Goal: Task Accomplishment & Management: Use online tool/utility

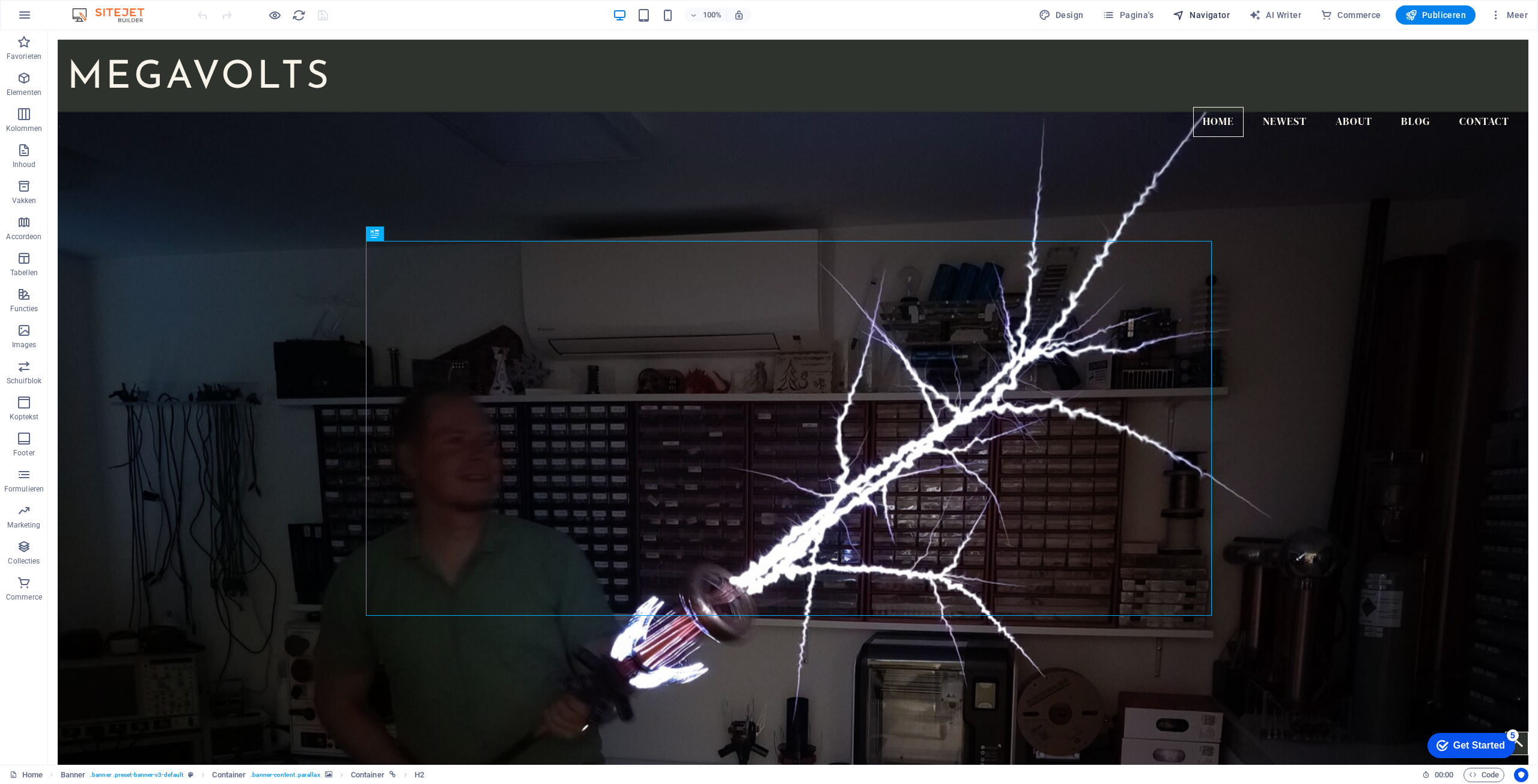
click at [1220, 20] on span "Navigator" at bounding box center [1201, 14] width 57 height 12
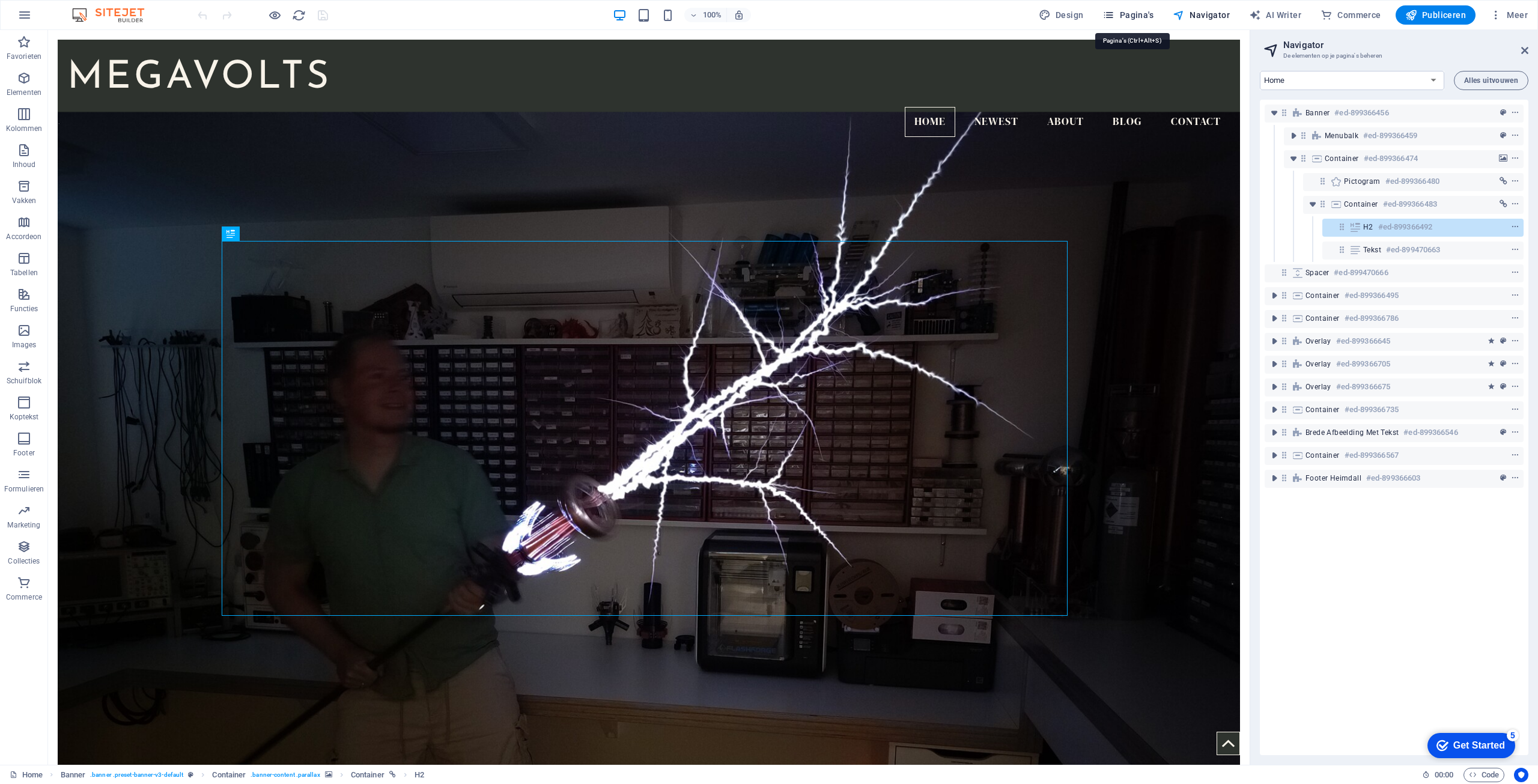
click at [1127, 14] on span "Pagina's" at bounding box center [1128, 14] width 51 height 12
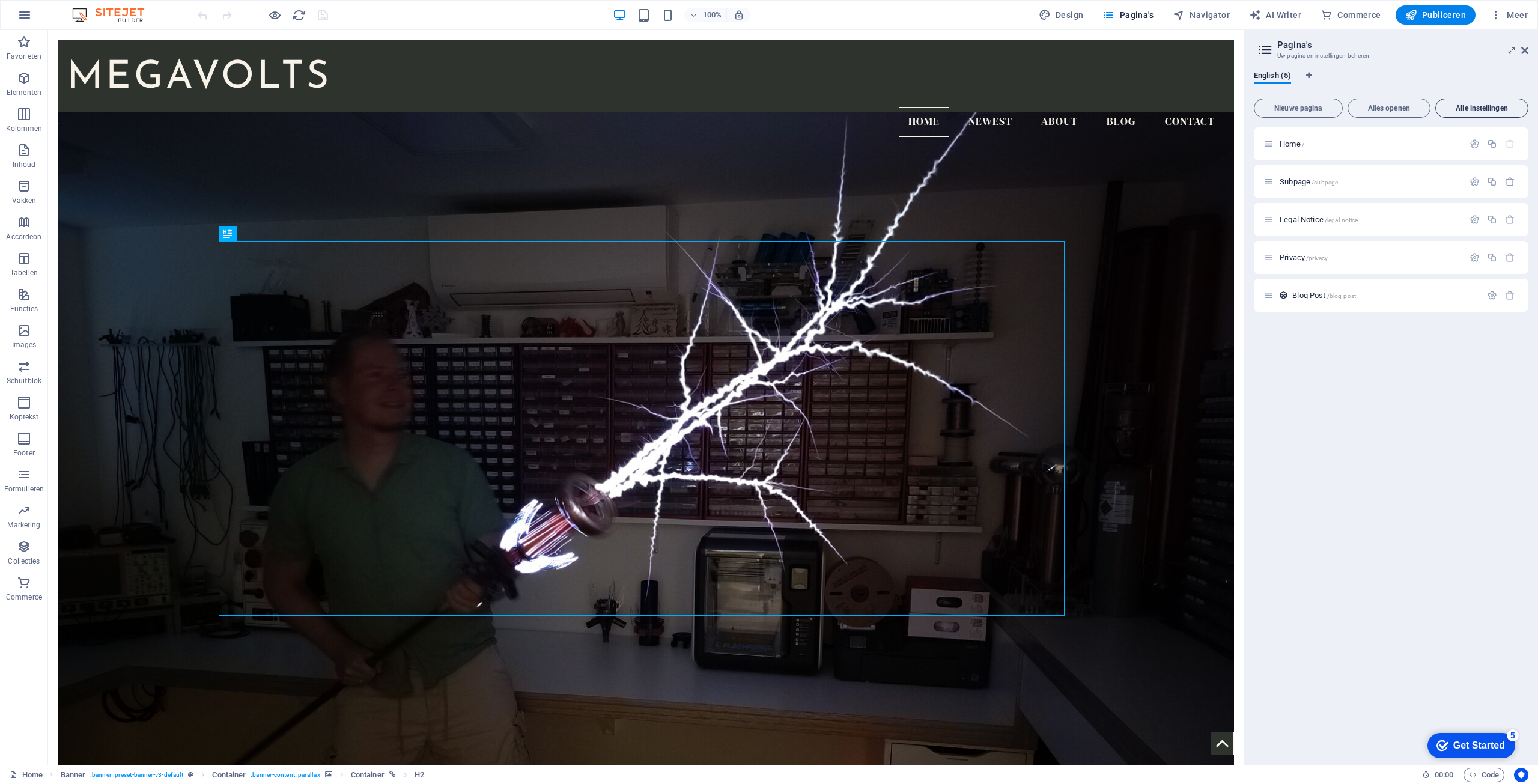
click at [1497, 111] on span "Alle instellingen" at bounding box center [1482, 108] width 83 height 7
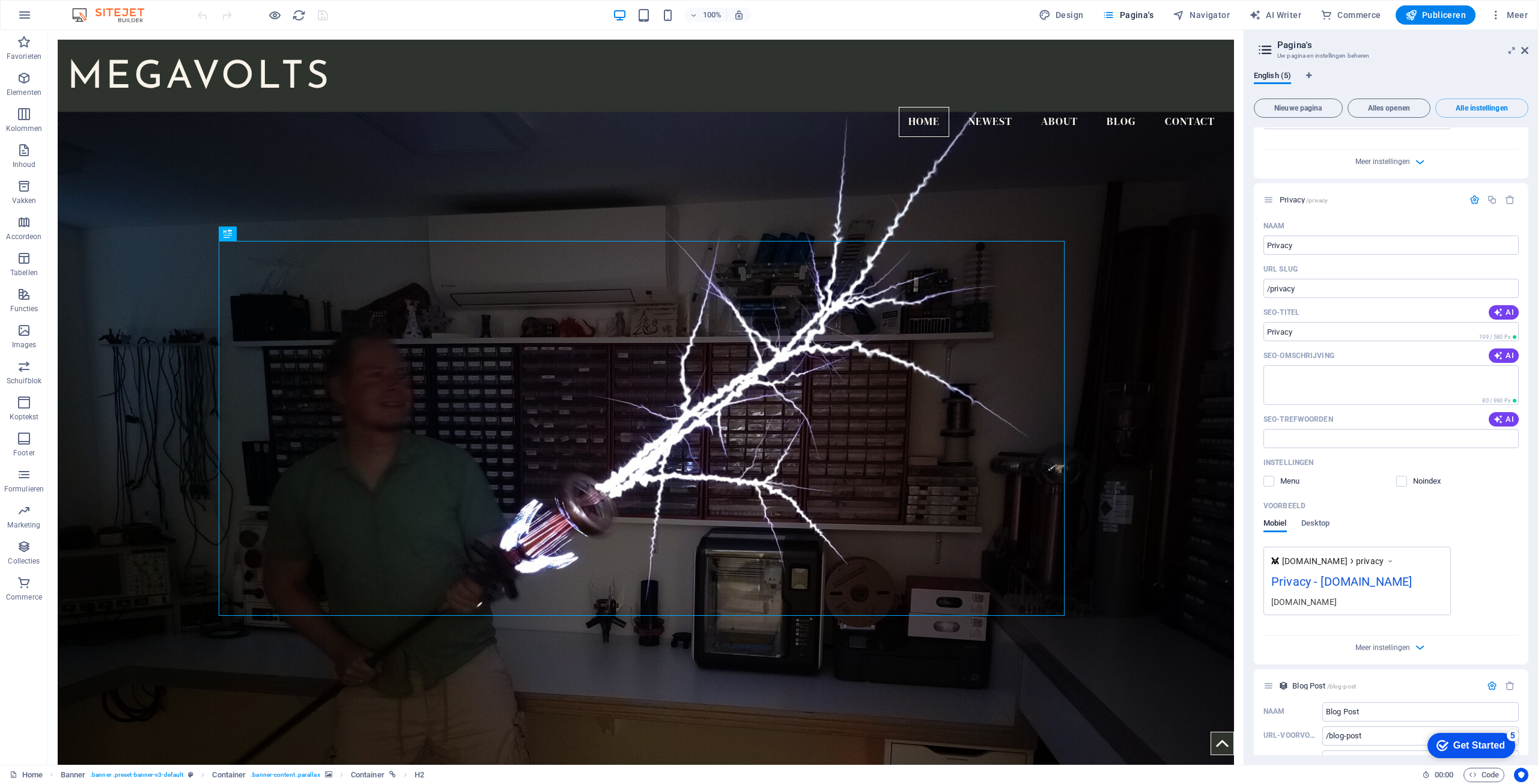
drag, startPoint x: 1529, startPoint y: 622, endPoint x: 1527, endPoint y: 602, distance: 20.1
click at [1528, 598] on div "English (5) Nieuwe pagina Alles openen Alle instellingen Home / Naam Home ​ URL…" at bounding box center [1391, 413] width 293 height 703
drag, startPoint x: 1529, startPoint y: 609, endPoint x: 1527, endPoint y: 536, distance: 73.0
click at [1530, 536] on div "English (5) Nieuwe pagina Alles openen Alle instellingen Home / Naam Home ​ URL…" at bounding box center [1391, 413] width 293 height 703
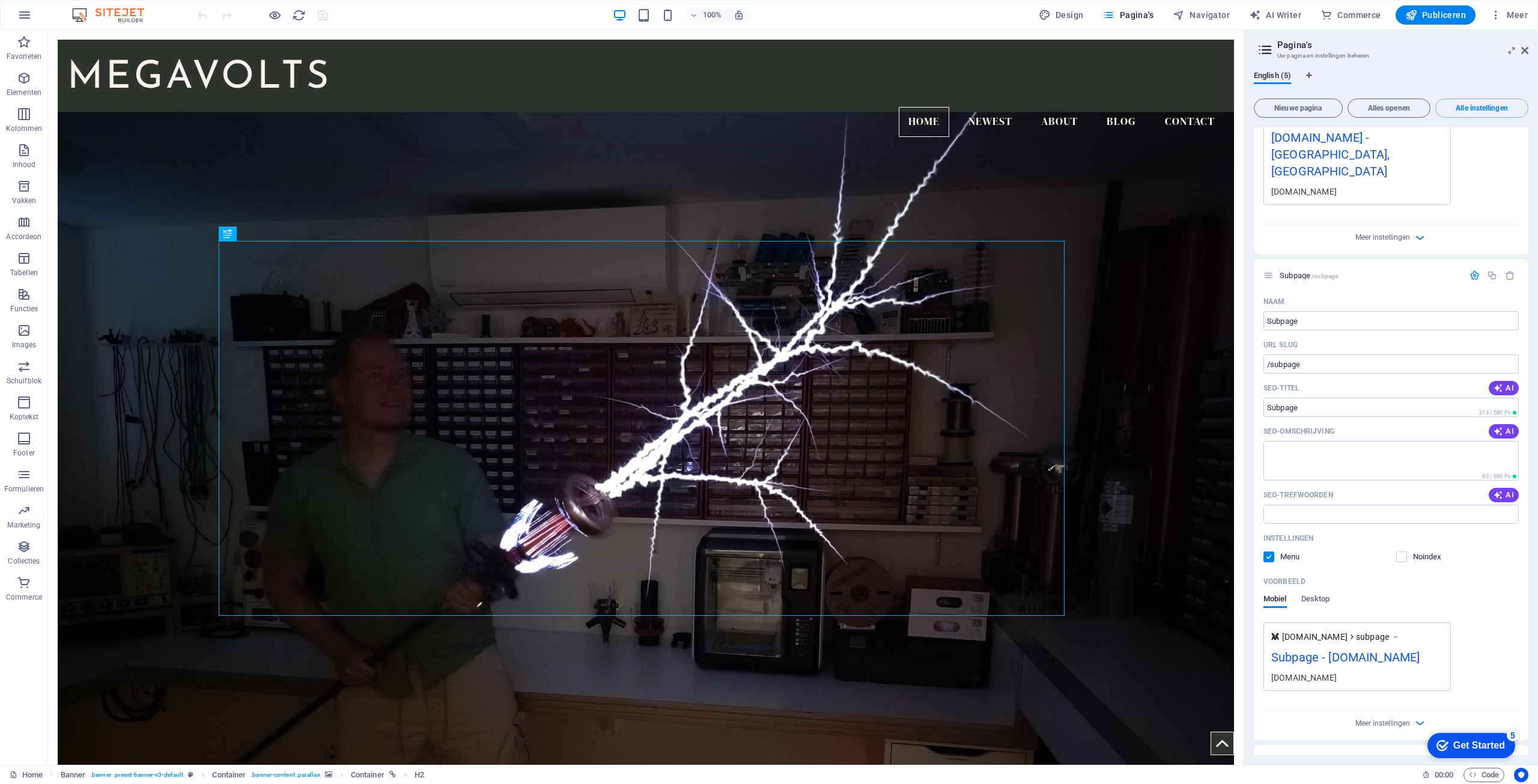
scroll to position [0, 0]
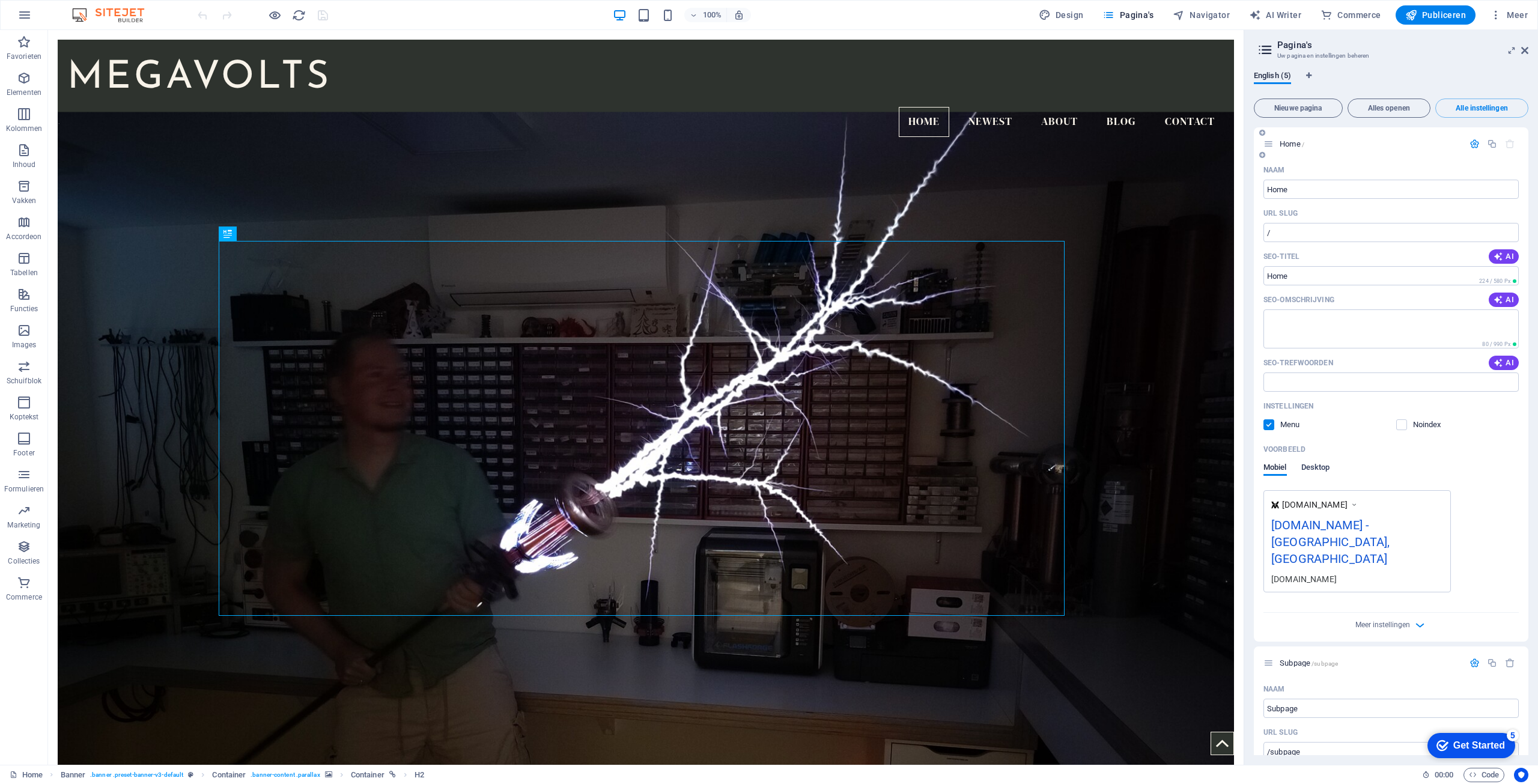
click at [1314, 469] on span "Desktop" at bounding box center [1315, 468] width 29 height 17
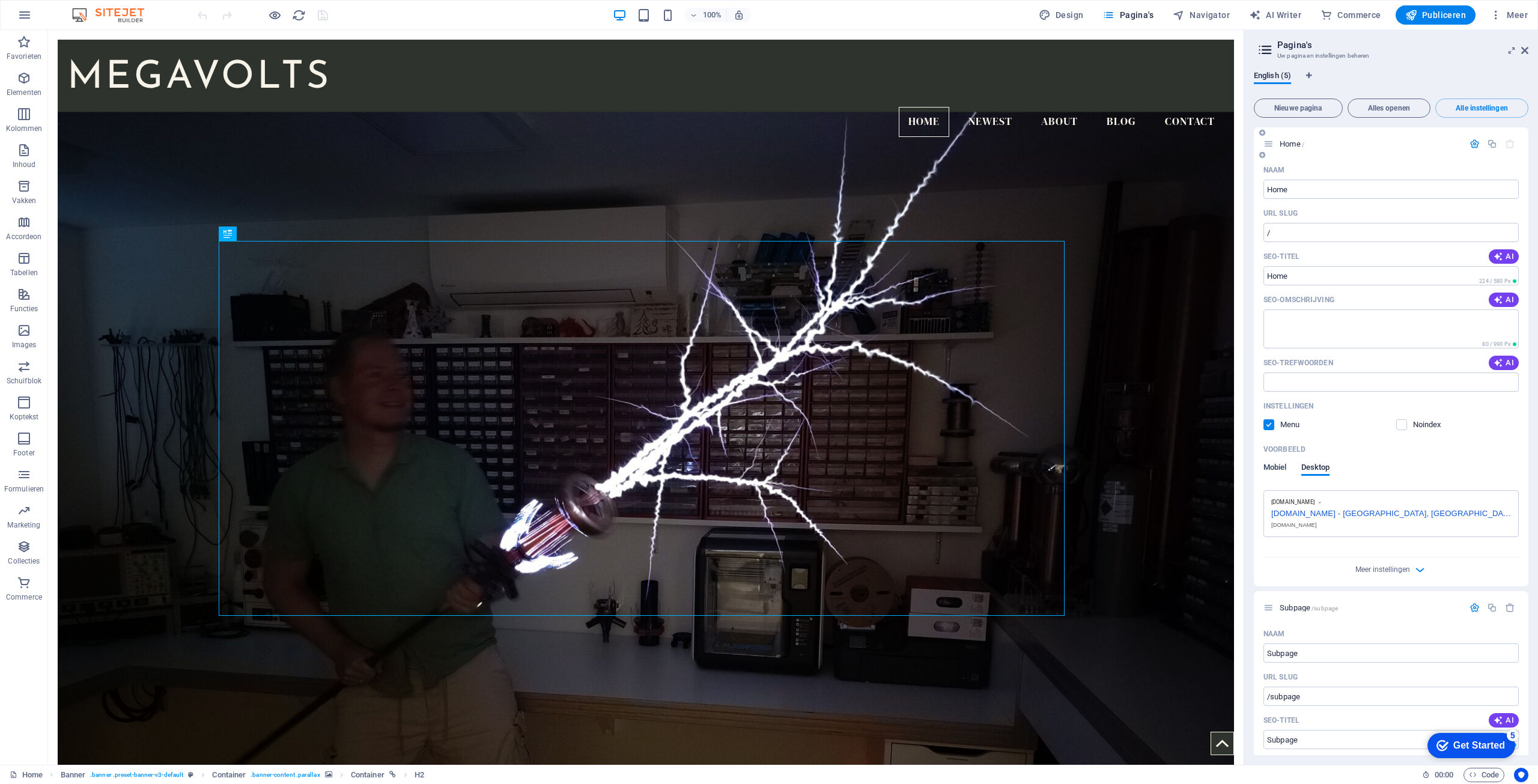
click at [1267, 464] on span "Mobiel" at bounding box center [1275, 468] width 24 height 17
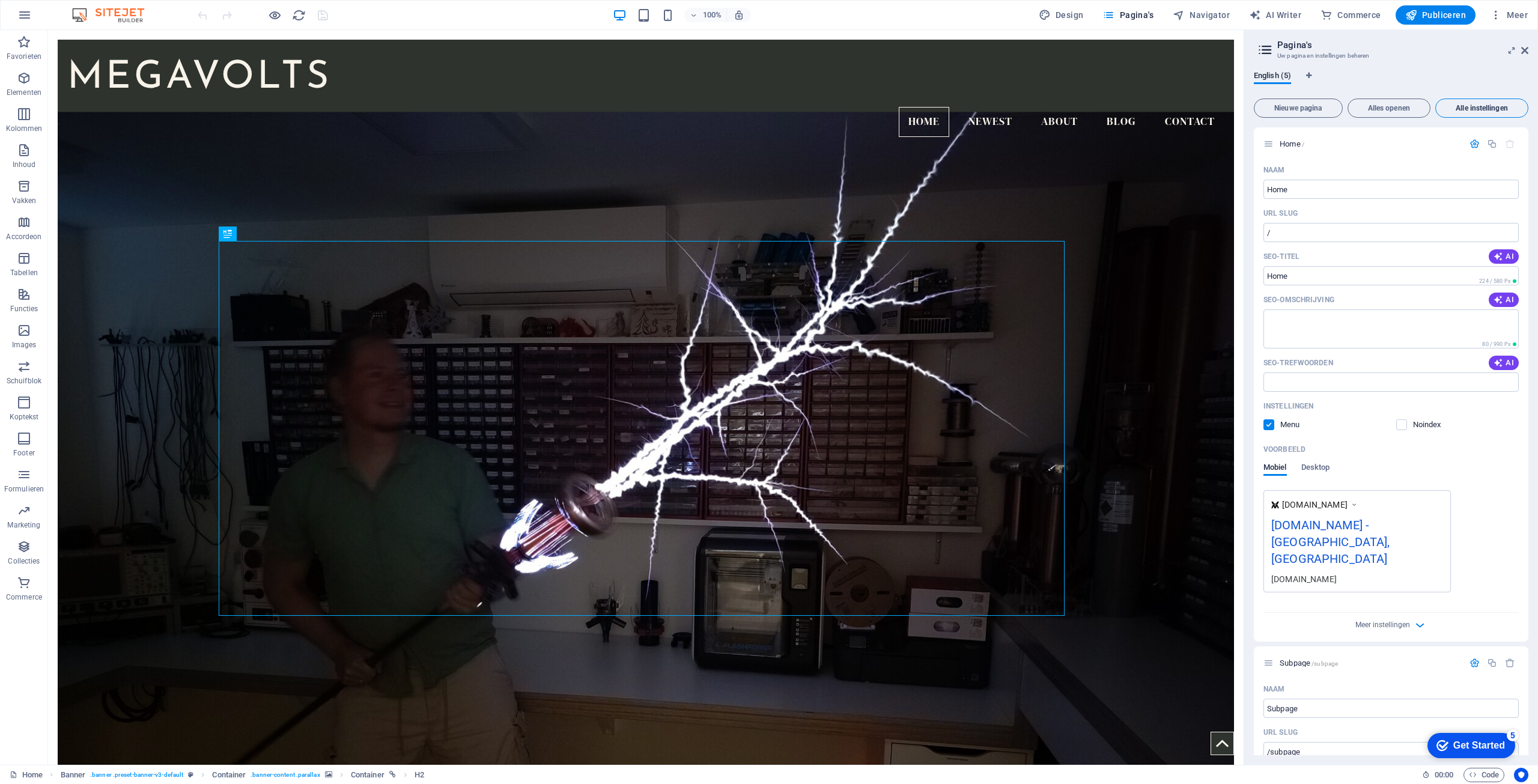
click at [1477, 109] on span "Alle instellingen" at bounding box center [1482, 108] width 83 height 7
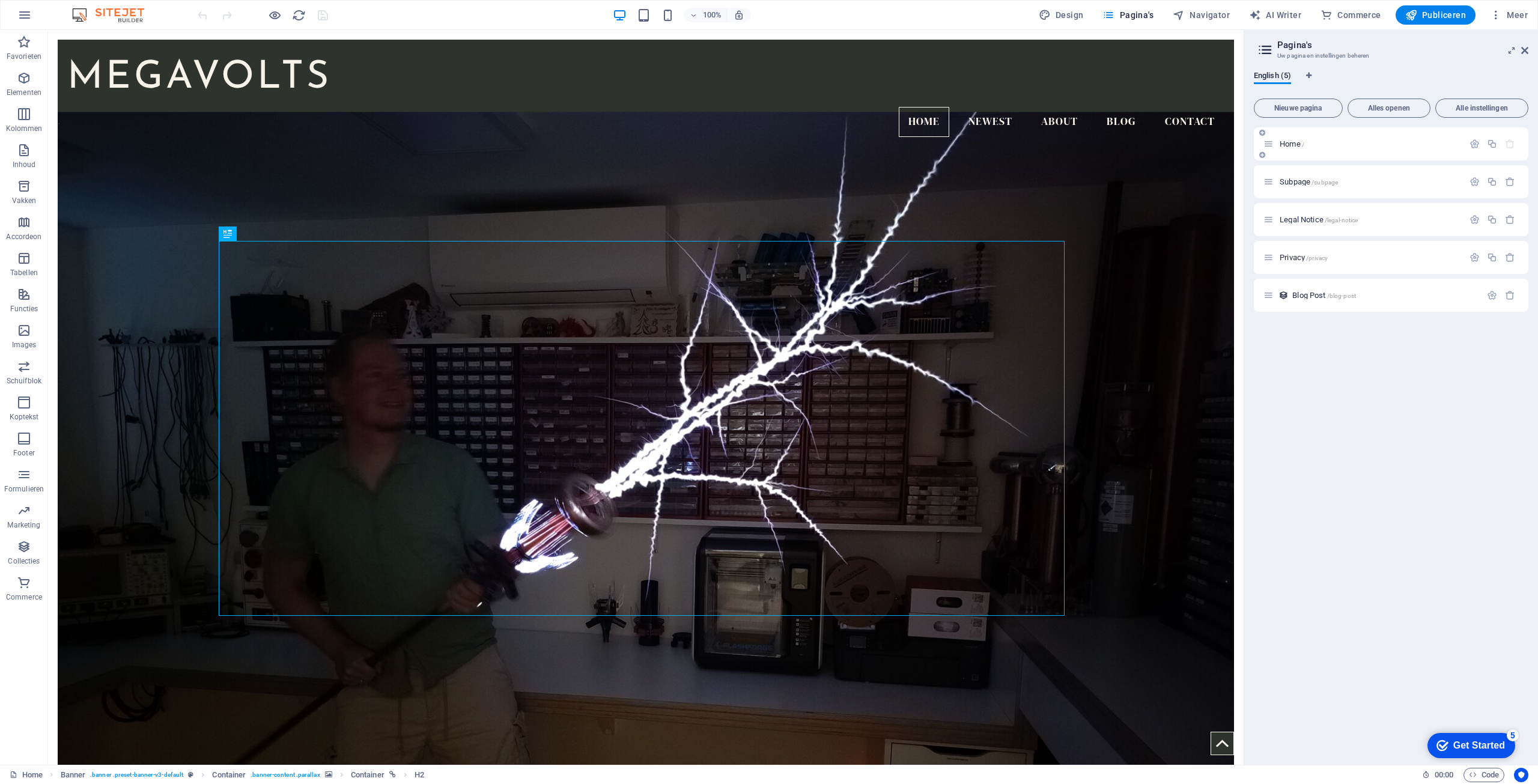
click at [1294, 144] on span "Home /" at bounding box center [1292, 143] width 24 height 9
click at [1471, 141] on icon "button" at bounding box center [1474, 143] width 10 height 10
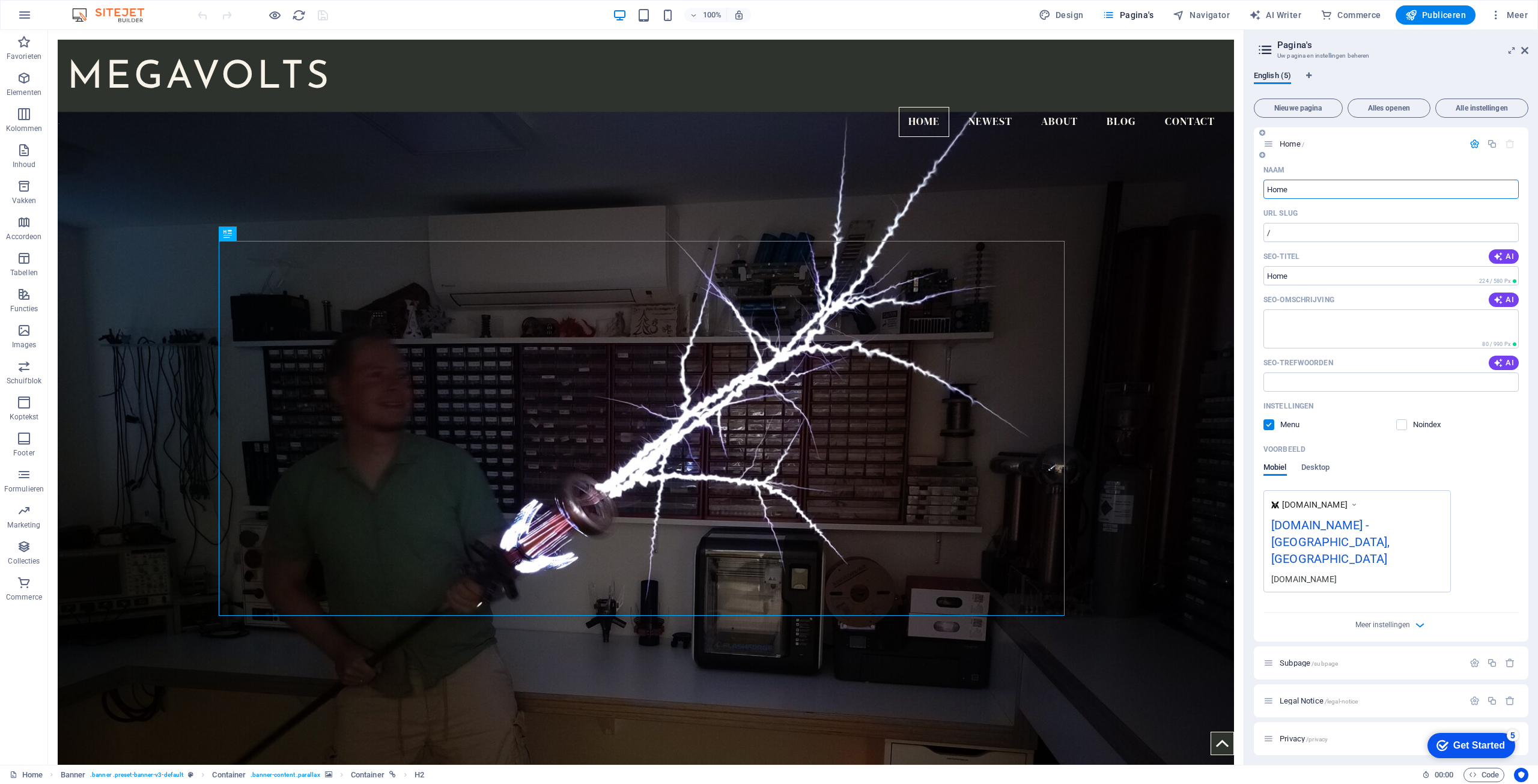
scroll to position [9, 0]
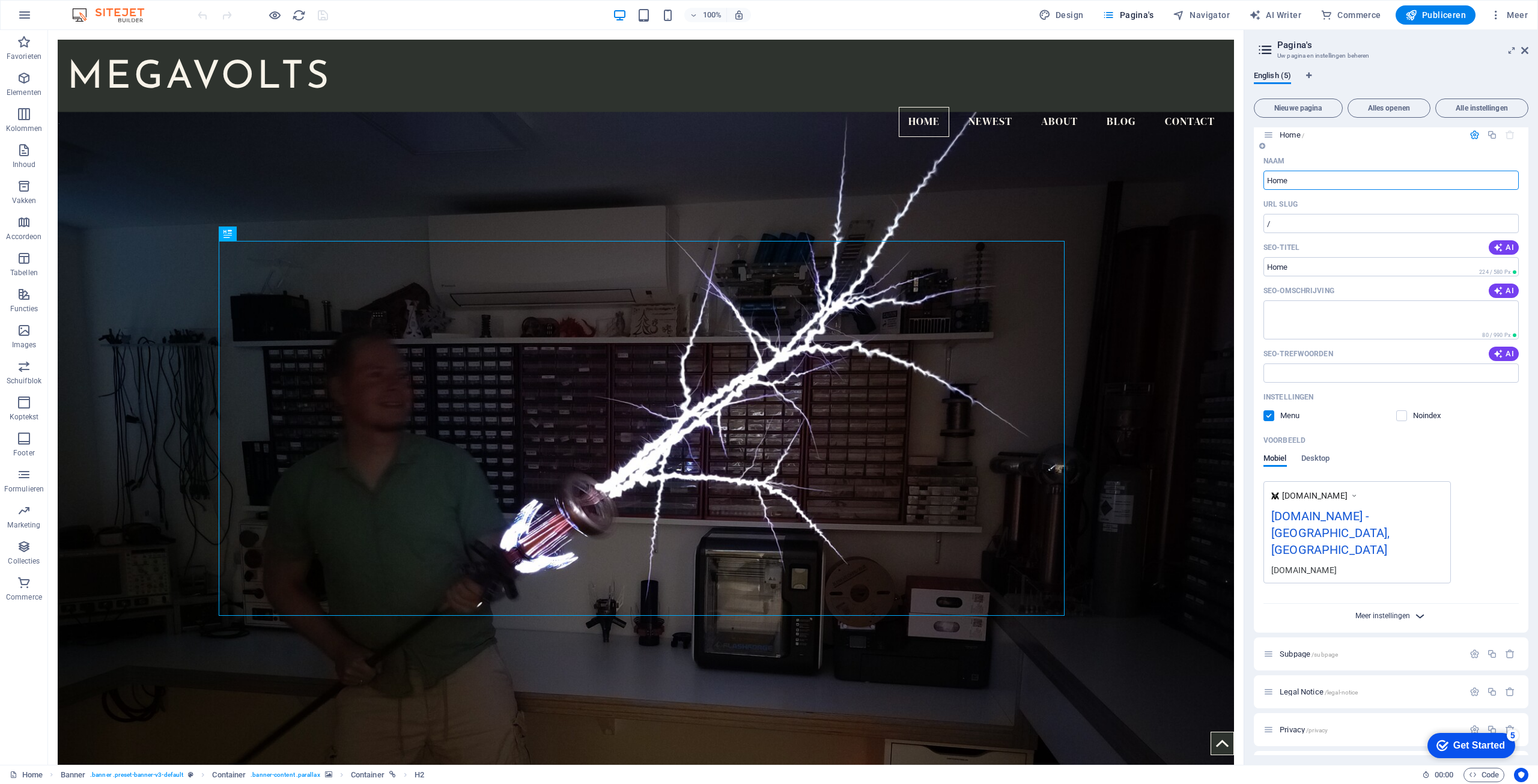
click at [1393, 612] on span "Meer instellingen" at bounding box center [1383, 616] width 55 height 9
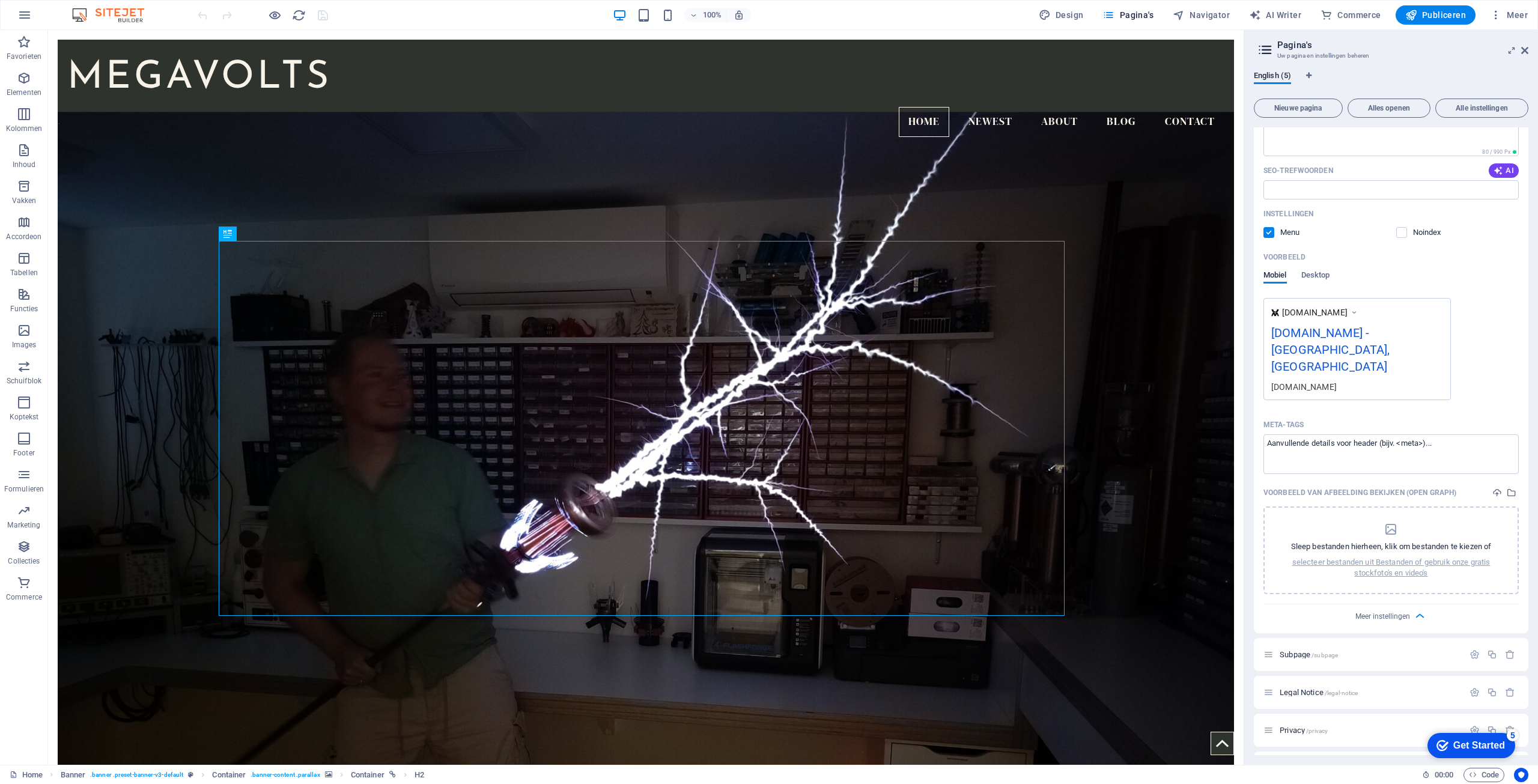
scroll to position [193, 0]
click at [32, 23] on button "button" at bounding box center [24, 15] width 29 height 29
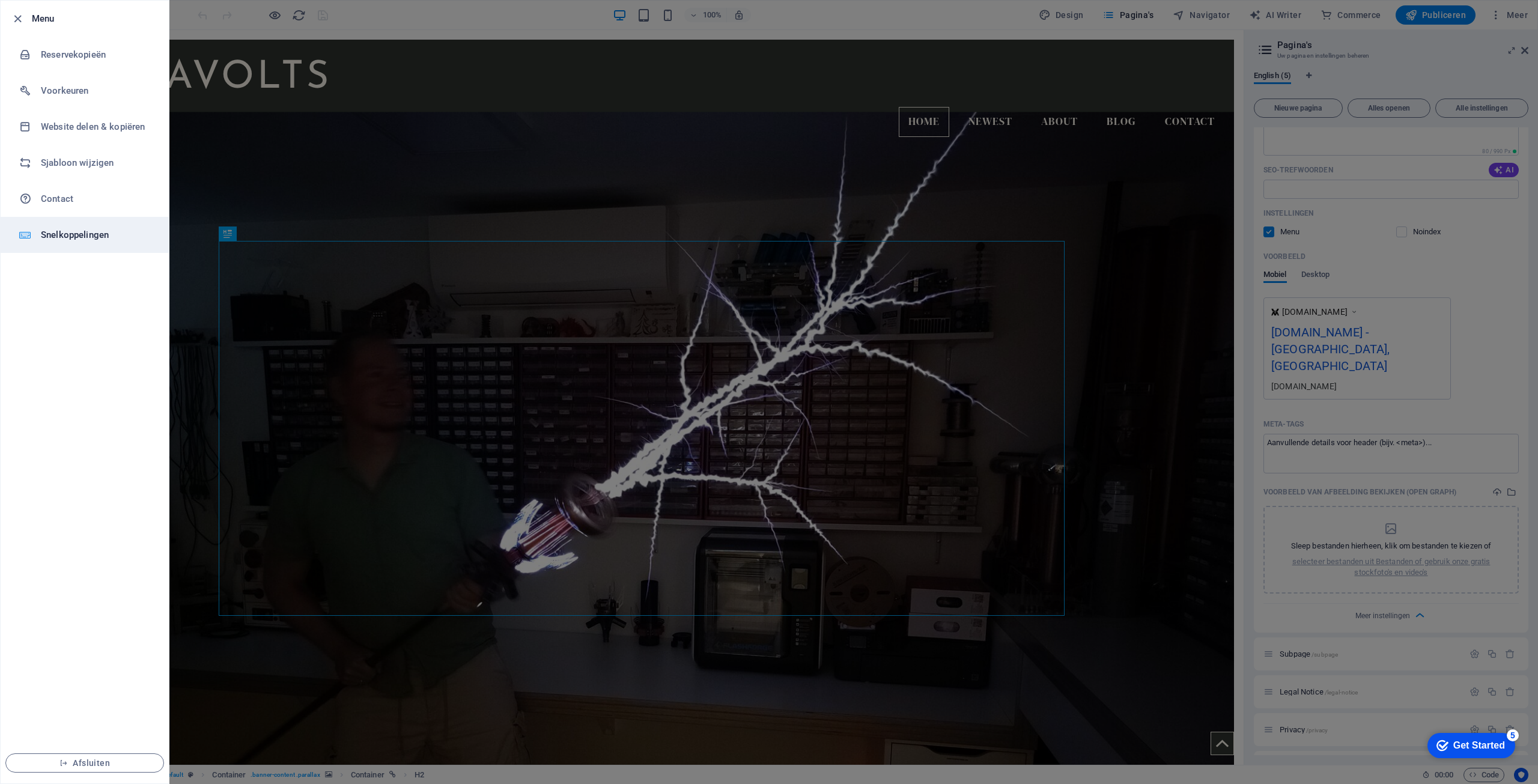
click at [74, 237] on h6 "Snelkoppelingen" at bounding box center [96, 234] width 111 height 14
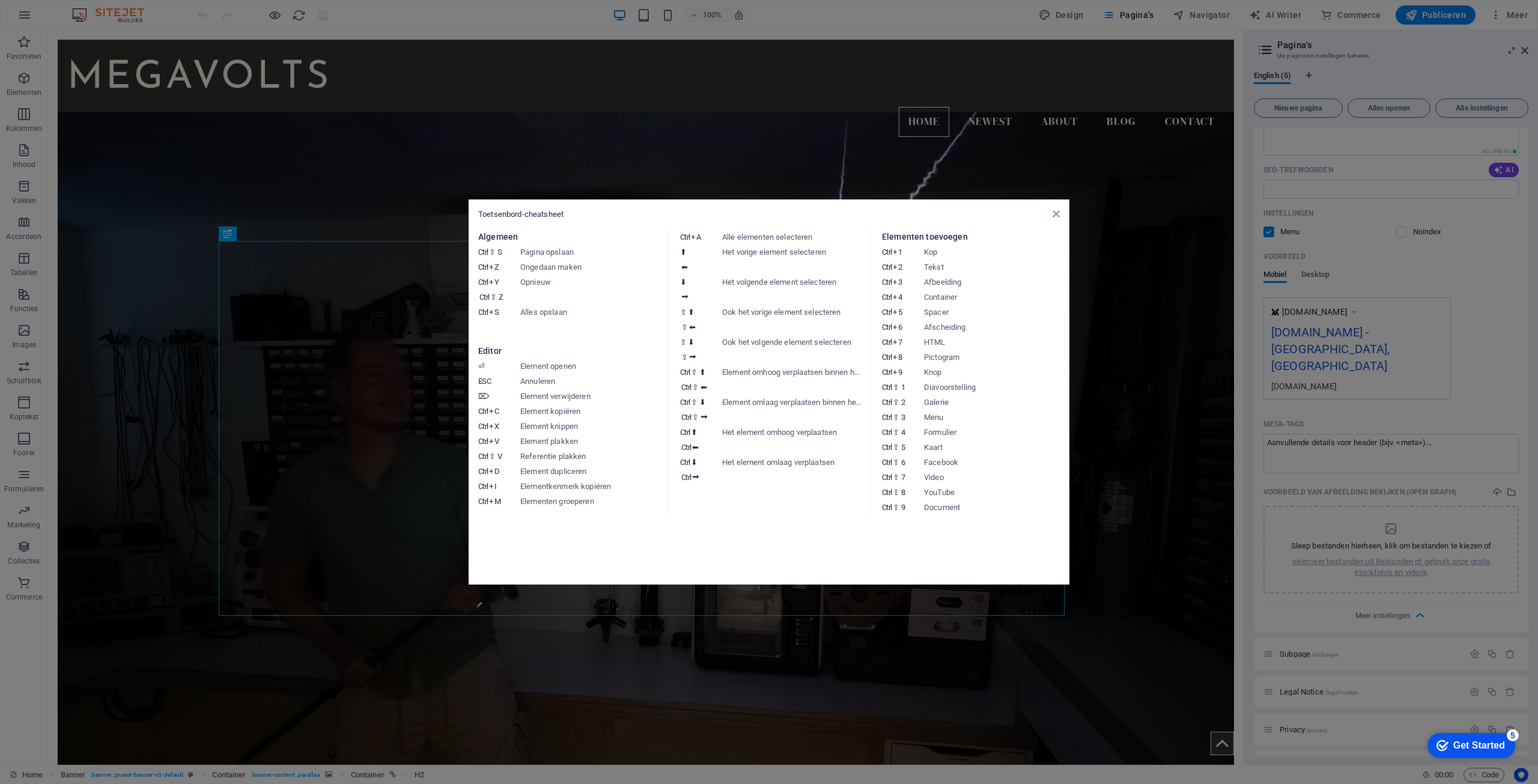
drag, startPoint x: 706, startPoint y: 109, endPoint x: 655, endPoint y: 83, distance: 57.2
click at [706, 109] on aside "Toetsenbord-cheatsheet Algemeen Ctrl ⇧ S Pagina opslaan Ctrl Z Ongedaan maken C…" at bounding box center [769, 392] width 1538 height 784
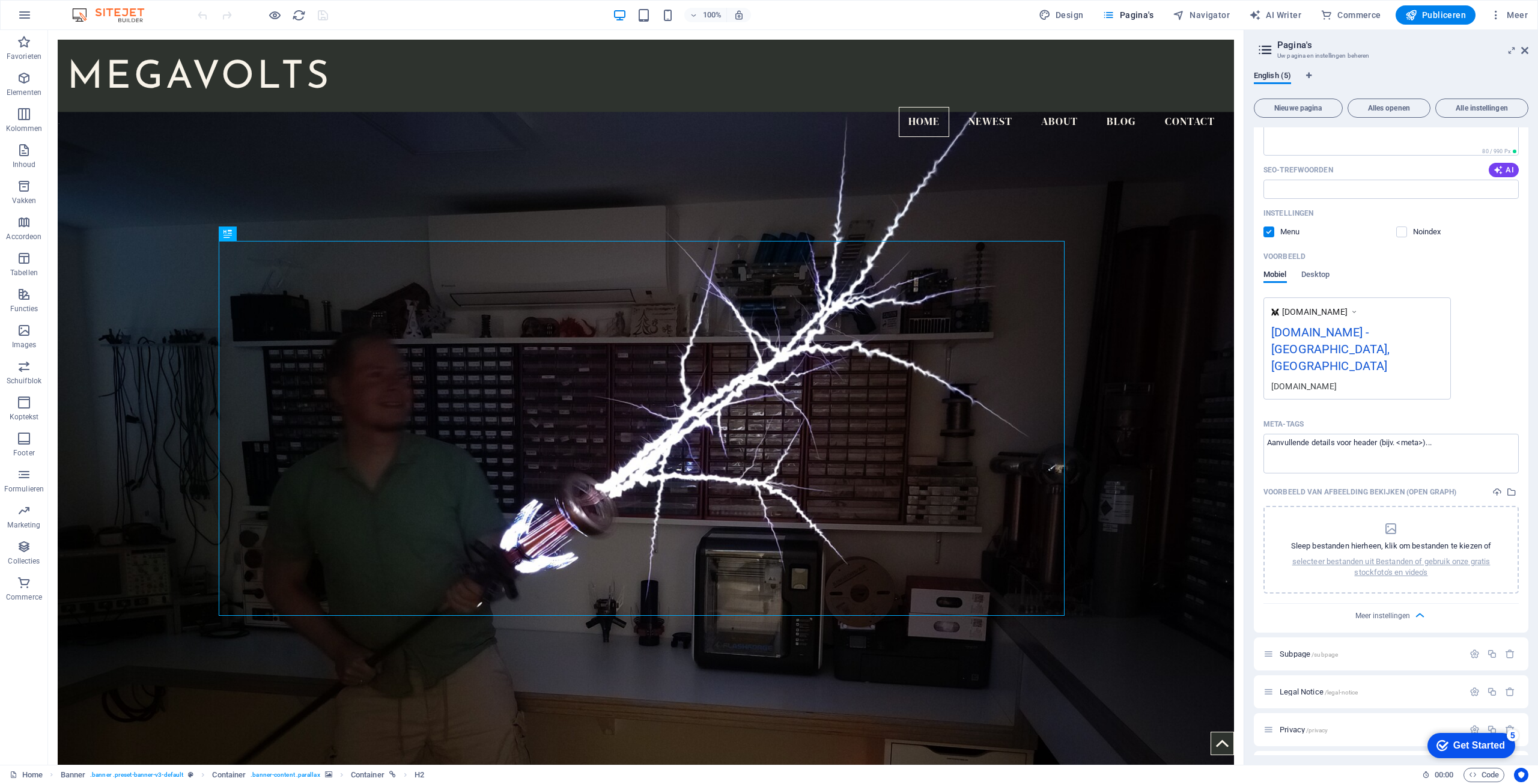
click at [86, 13] on img at bounding box center [114, 15] width 90 height 14
click at [1510, 16] on span "Meer" at bounding box center [1509, 14] width 38 height 12
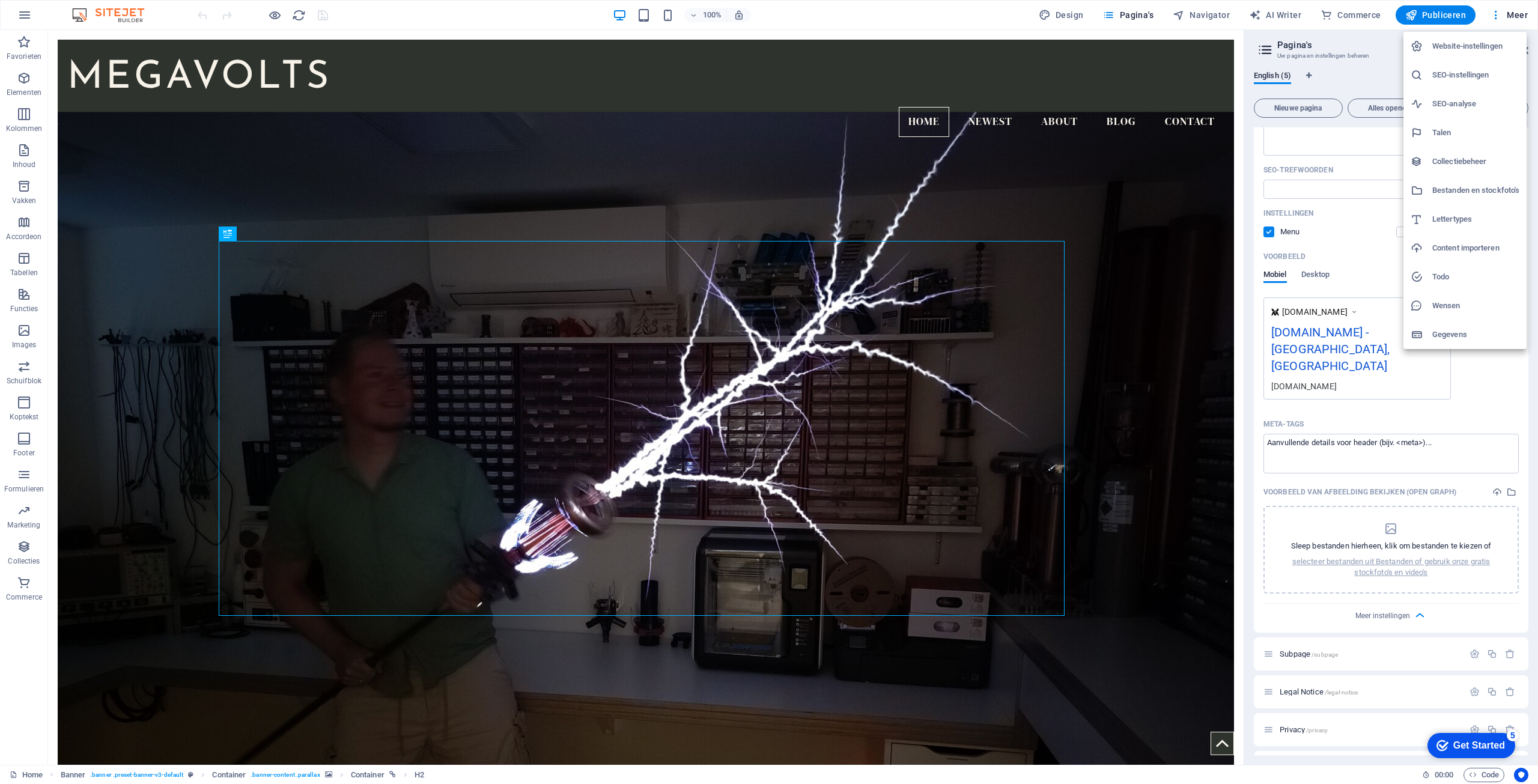
click at [1490, 47] on h6 "Website-instellingen" at bounding box center [1476, 46] width 87 height 14
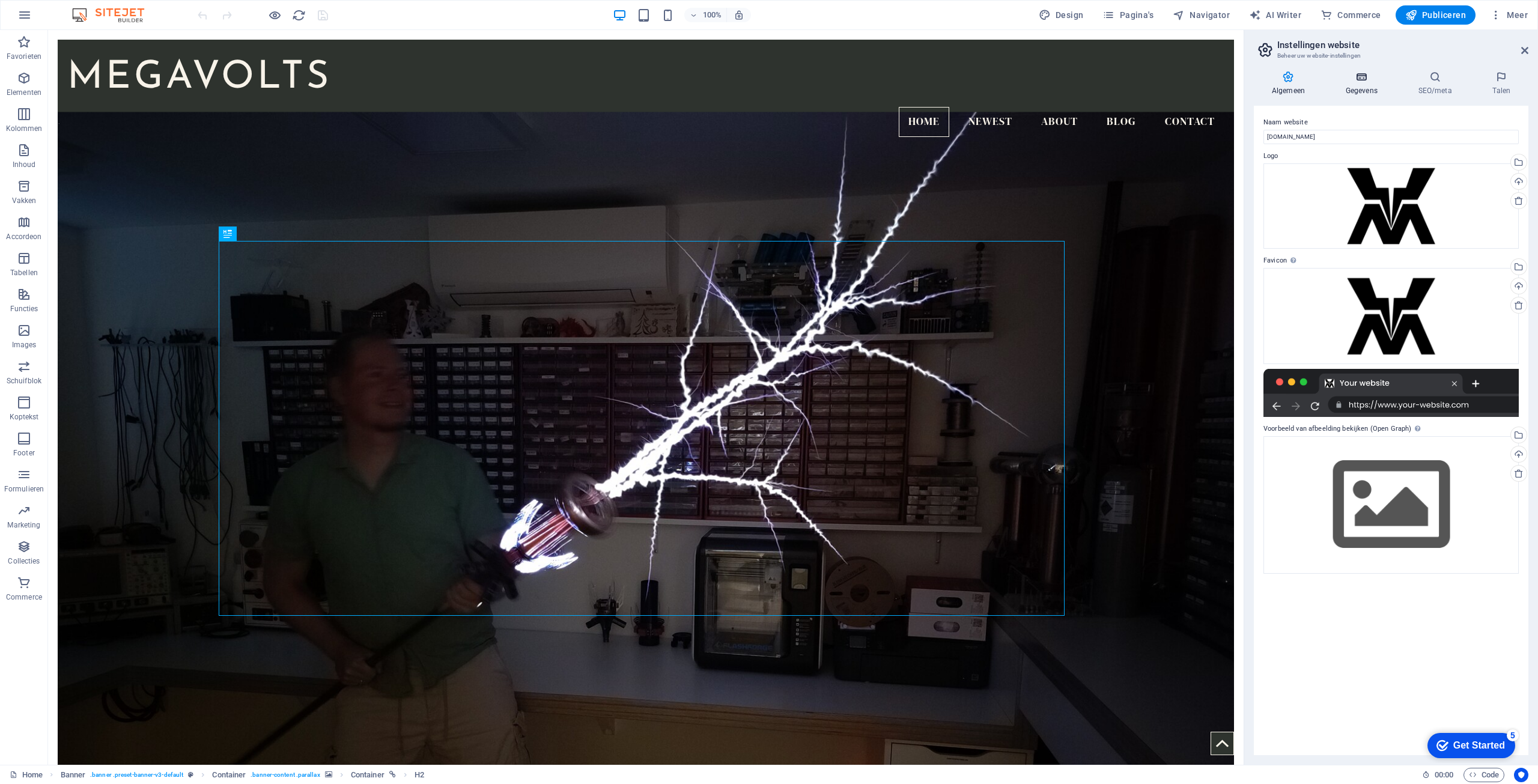
click at [1365, 83] on h4 "Gegevens" at bounding box center [1364, 83] width 72 height 25
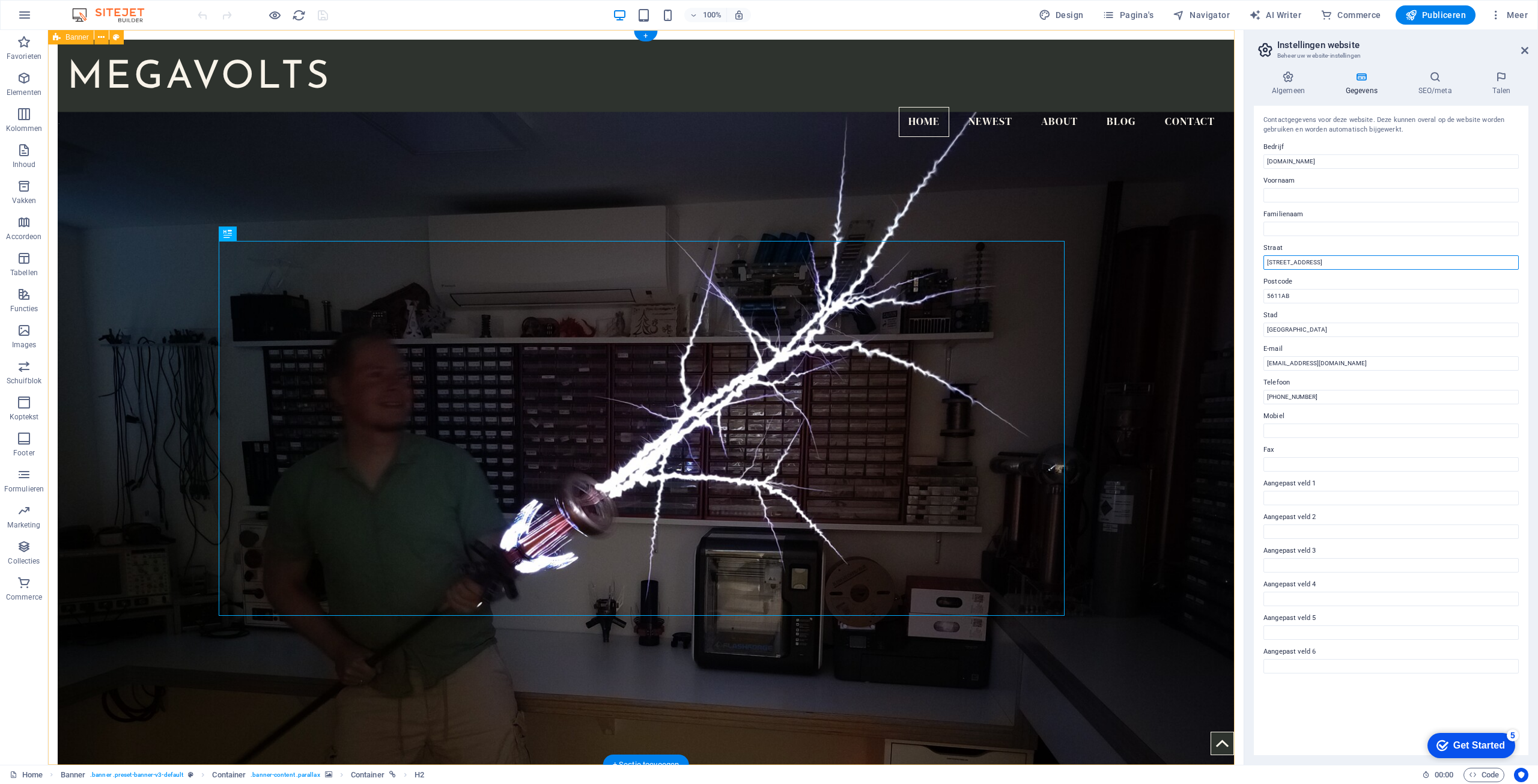
drag, startPoint x: 1382, startPoint y: 296, endPoint x: 1215, endPoint y: 256, distance: 171.7
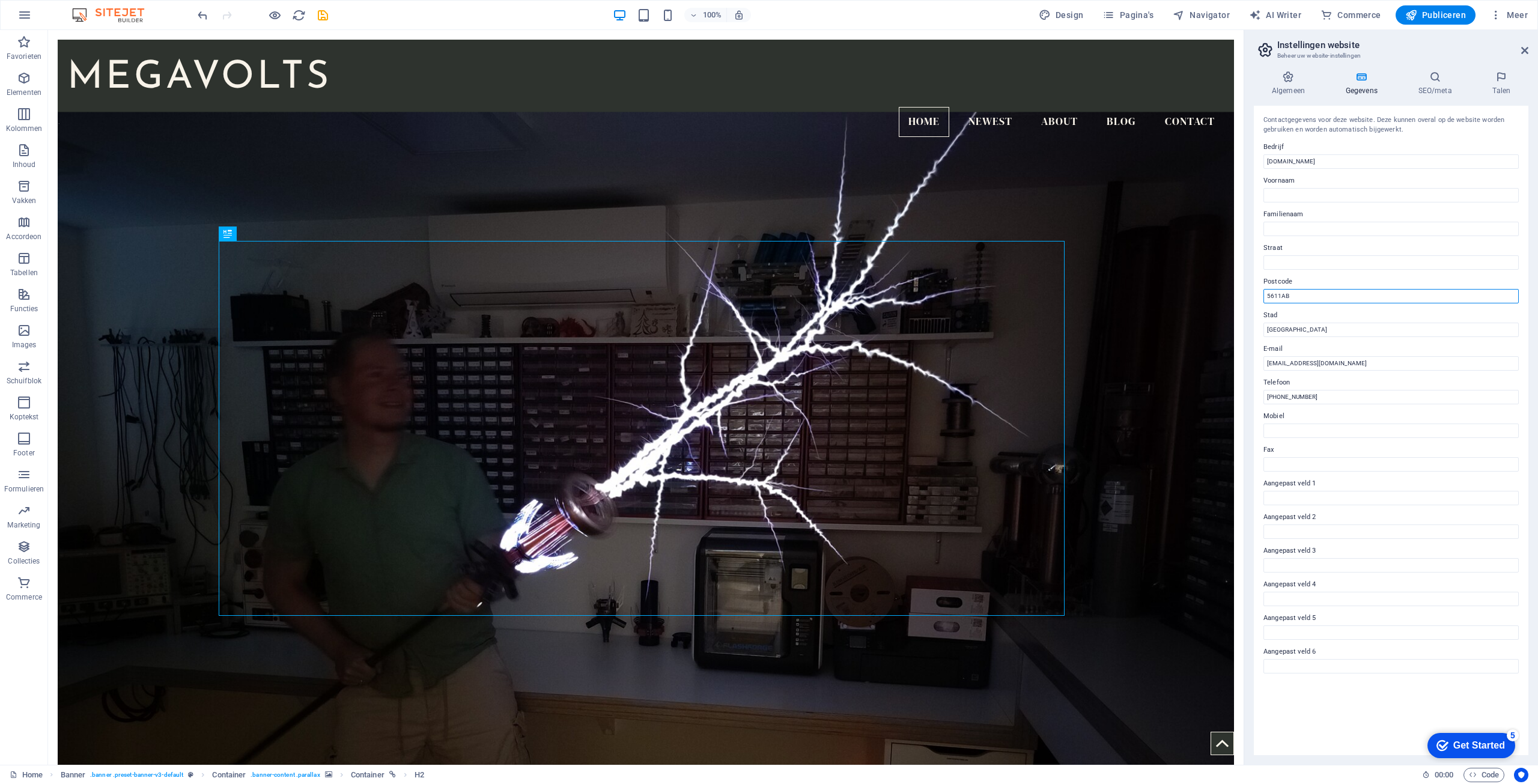
drag, startPoint x: 1306, startPoint y: 295, endPoint x: 1254, endPoint y: 296, distance: 52.0
click at [1254, 296] on div "Contactgegevens voor deze website. Deze kunnen overal op de website worden gebr…" at bounding box center [1391, 430] width 275 height 650
click at [1317, 332] on input "[GEOGRAPHIC_DATA]" at bounding box center [1391, 329] width 256 height 14
drag, startPoint x: 1322, startPoint y: 329, endPoint x: 1260, endPoint y: 329, distance: 62.0
click at [1260, 329] on div "Contactgegevens voor deze website. Deze kunnen overal op de website worden gebr…" at bounding box center [1391, 430] width 275 height 650
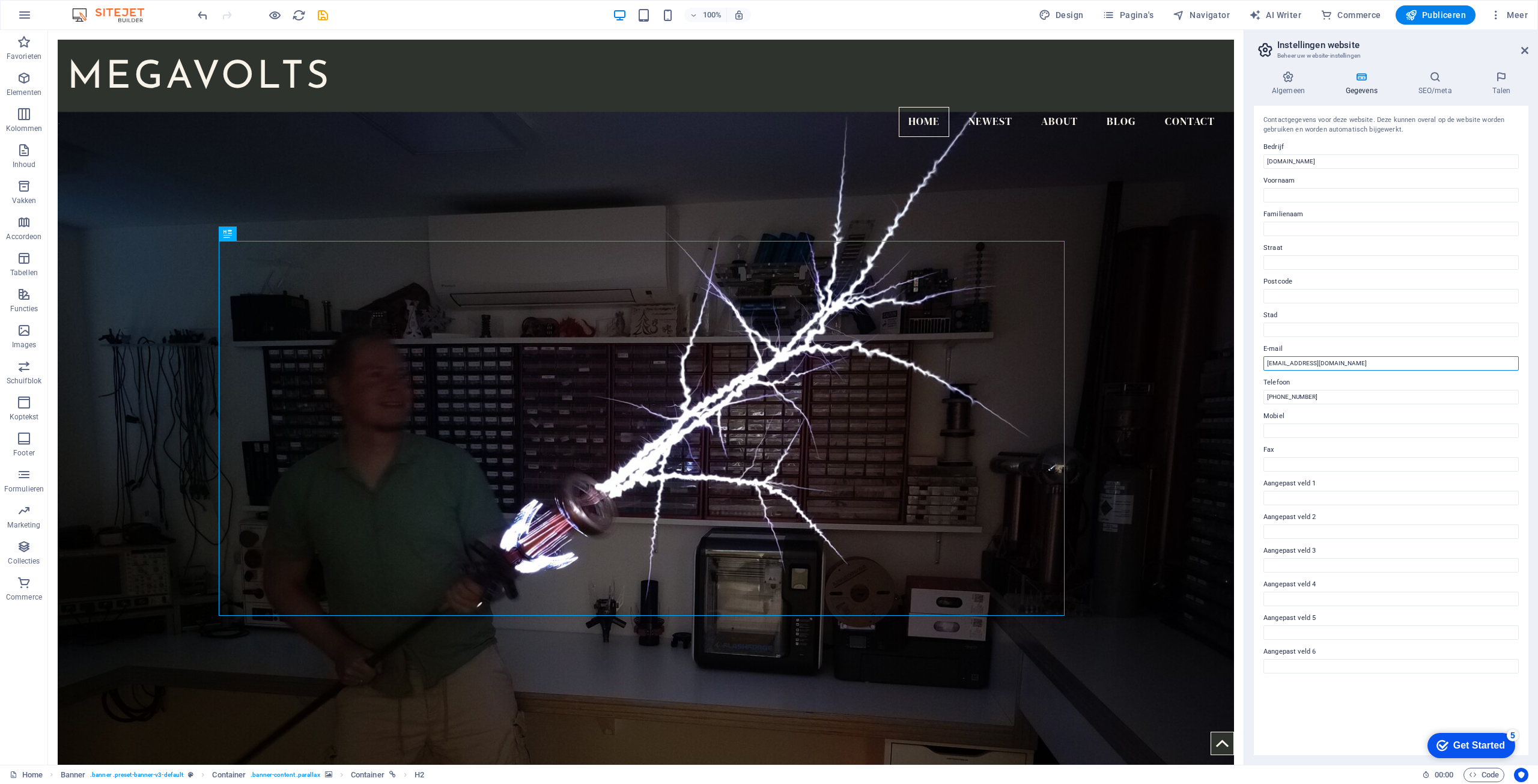
drag, startPoint x: 1277, startPoint y: 365, endPoint x: 1264, endPoint y: 364, distance: 13.0
click at [1264, 364] on input "info@megavolts.nl" at bounding box center [1391, 363] width 256 height 14
type input "[PERSON_NAME][EMAIL_ADDRESS][DOMAIN_NAME]"
click at [1337, 399] on input "+31 40 123 4567" at bounding box center [1391, 397] width 256 height 14
drag, startPoint x: 1371, startPoint y: 428, endPoint x: 1235, endPoint y: 398, distance: 139.3
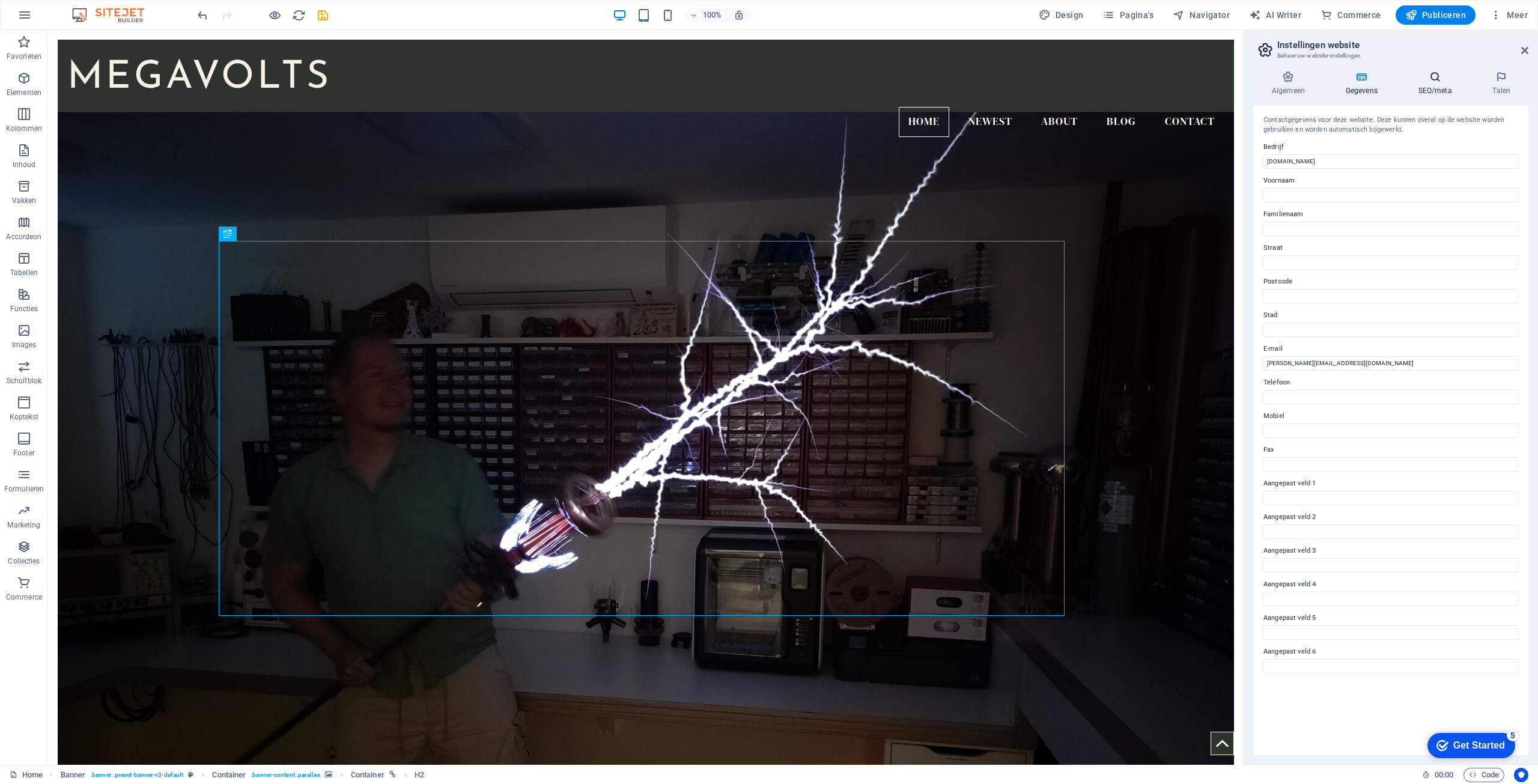
click at [1431, 75] on icon at bounding box center [1435, 76] width 70 height 12
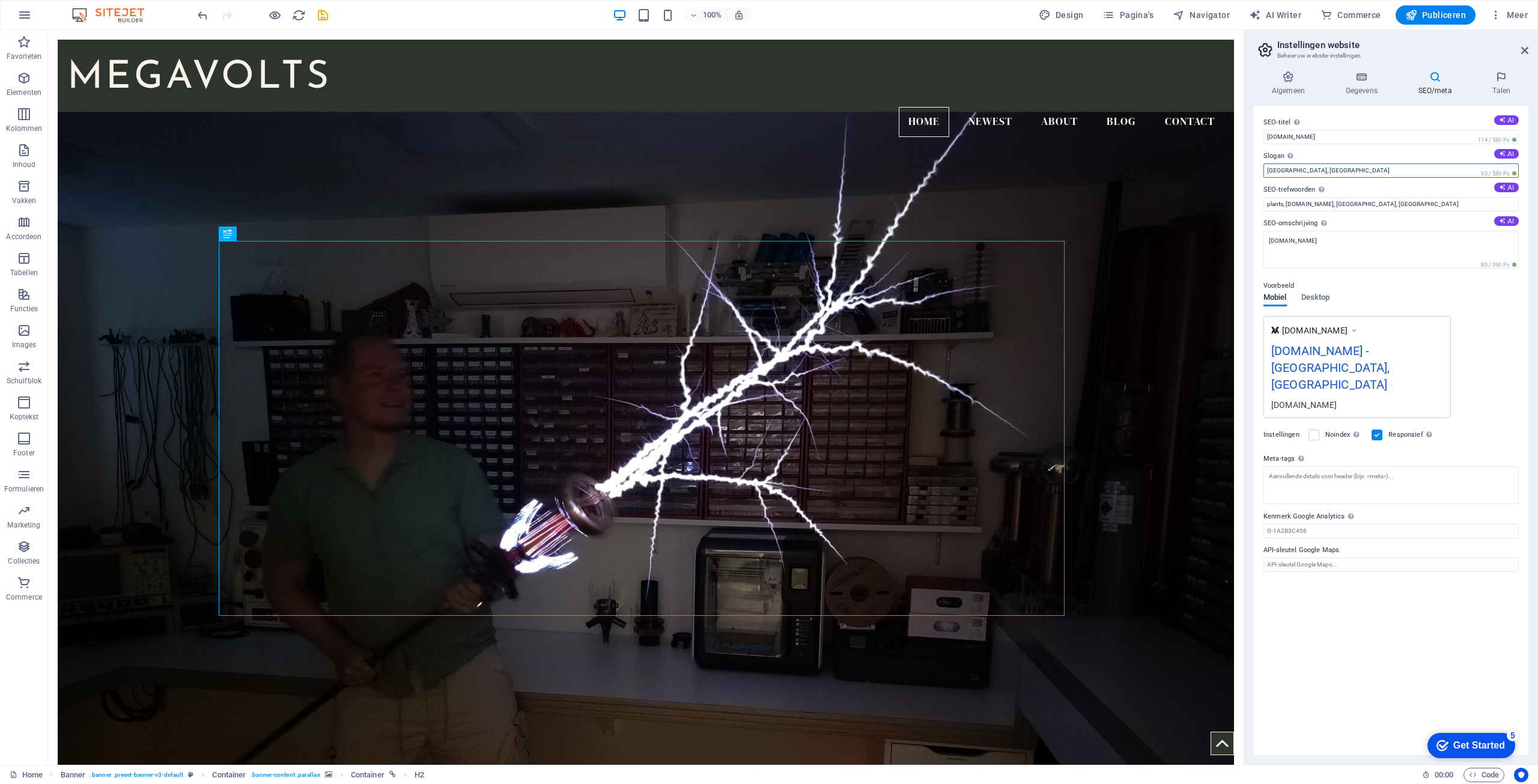
drag, startPoint x: 1353, startPoint y: 201, endPoint x: 1295, endPoint y: 198, distance: 58.1
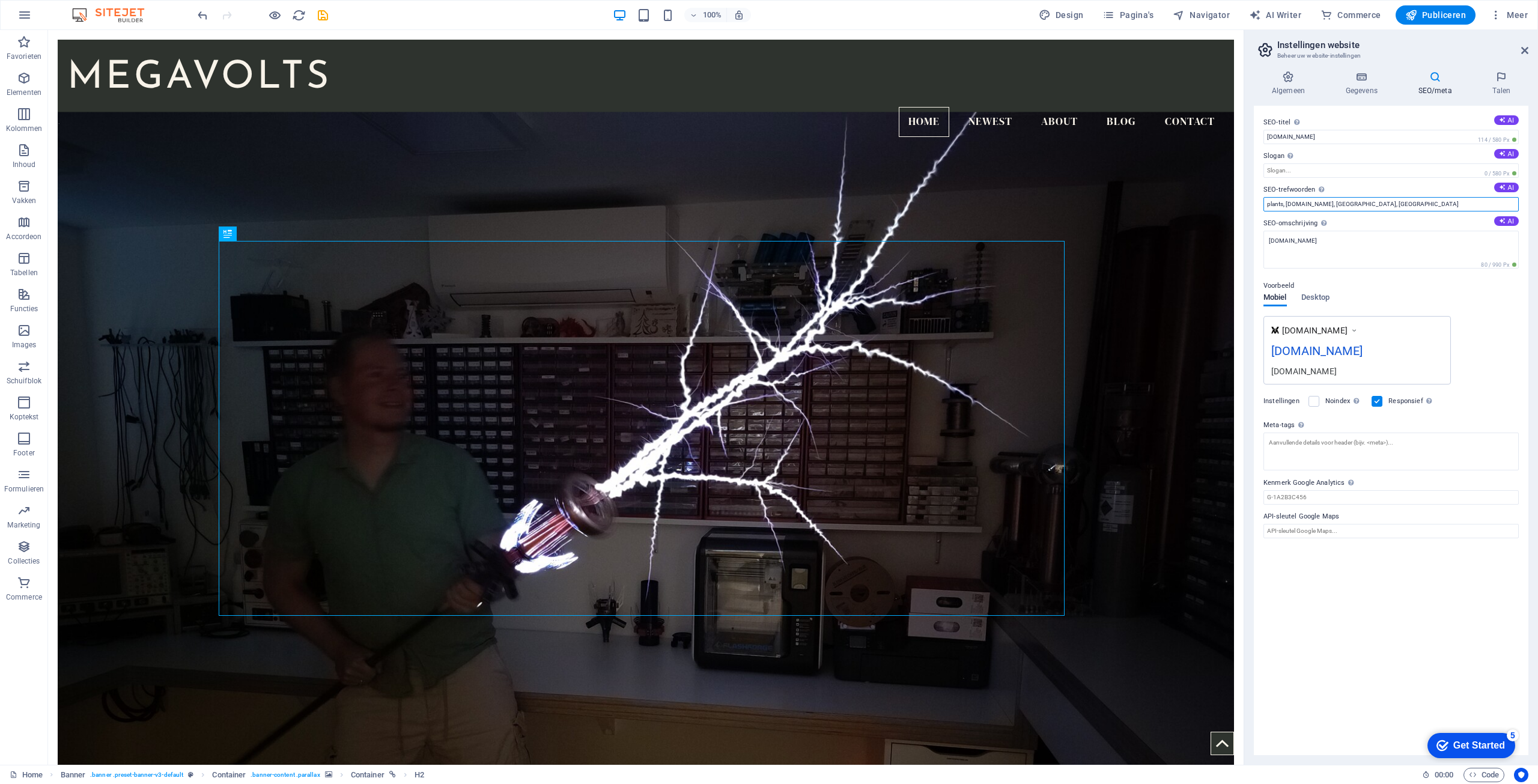
drag, startPoint x: 1365, startPoint y: 206, endPoint x: 1322, endPoint y: 200, distance: 43.4
click at [1322, 200] on input "plants, megavolts.nl, Austin, TX" at bounding box center [1391, 204] width 256 height 14
drag, startPoint x: 1334, startPoint y: 233, endPoint x: 1229, endPoint y: 202, distance: 109.5
type input "[DOMAIN_NAME],"
click at [1317, 496] on input "Kenmerk Google Analytics Voeg alleen het Google Analytics-kenmerk toe; we nemen…" at bounding box center [1391, 497] width 256 height 14
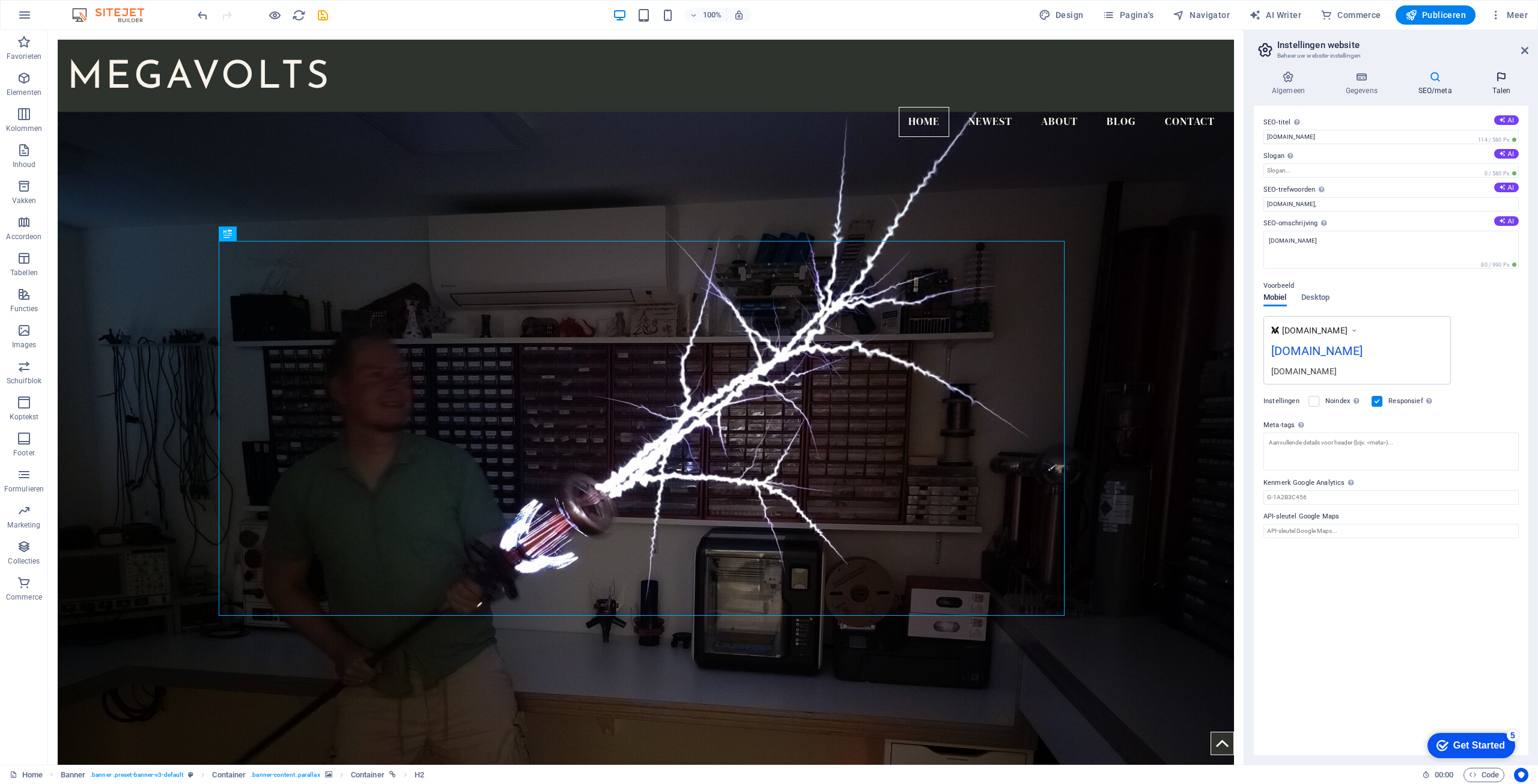
click at [1498, 87] on h4 "Talen" at bounding box center [1502, 83] width 53 height 25
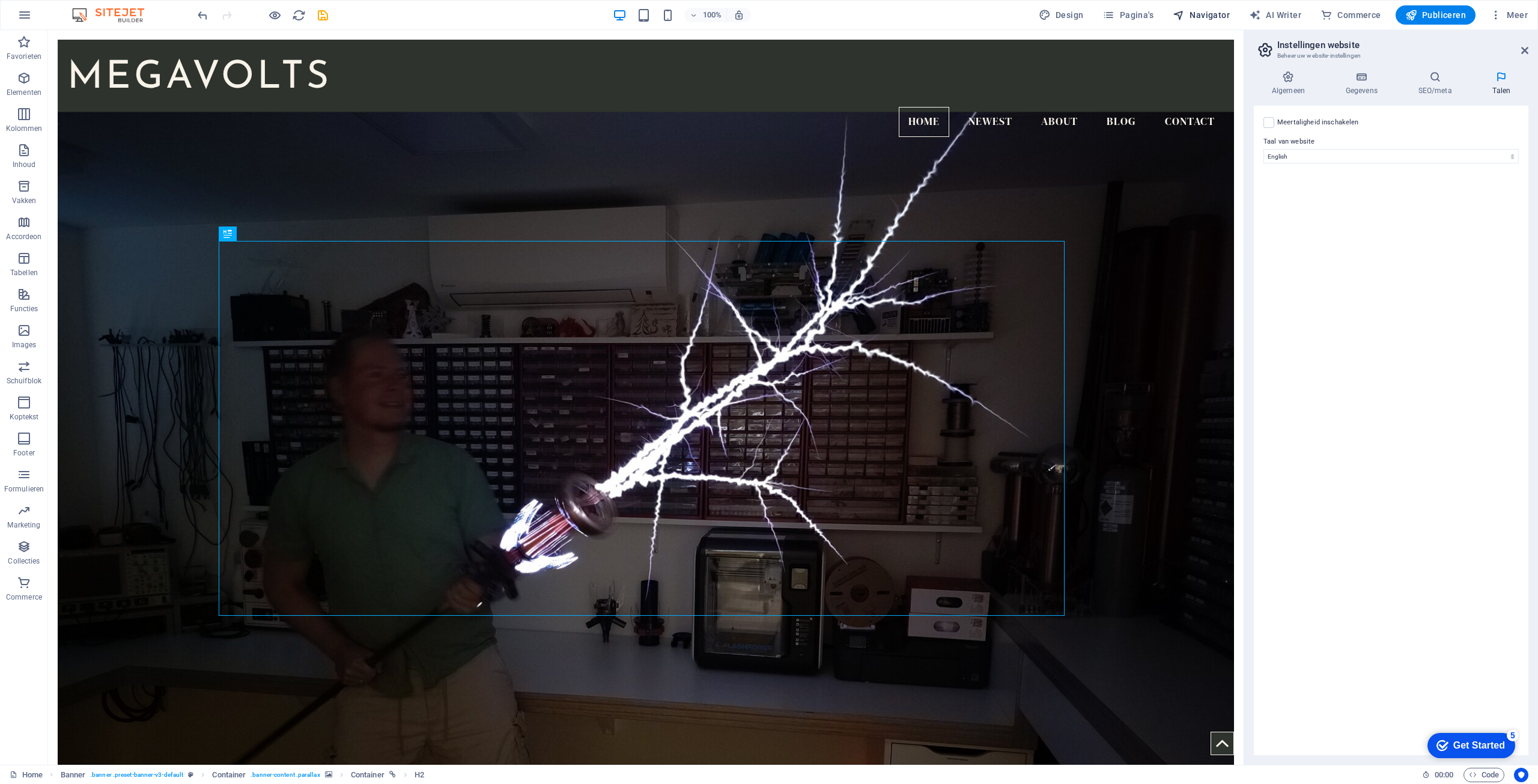
click at [1221, 13] on span "Navigator" at bounding box center [1201, 14] width 57 height 12
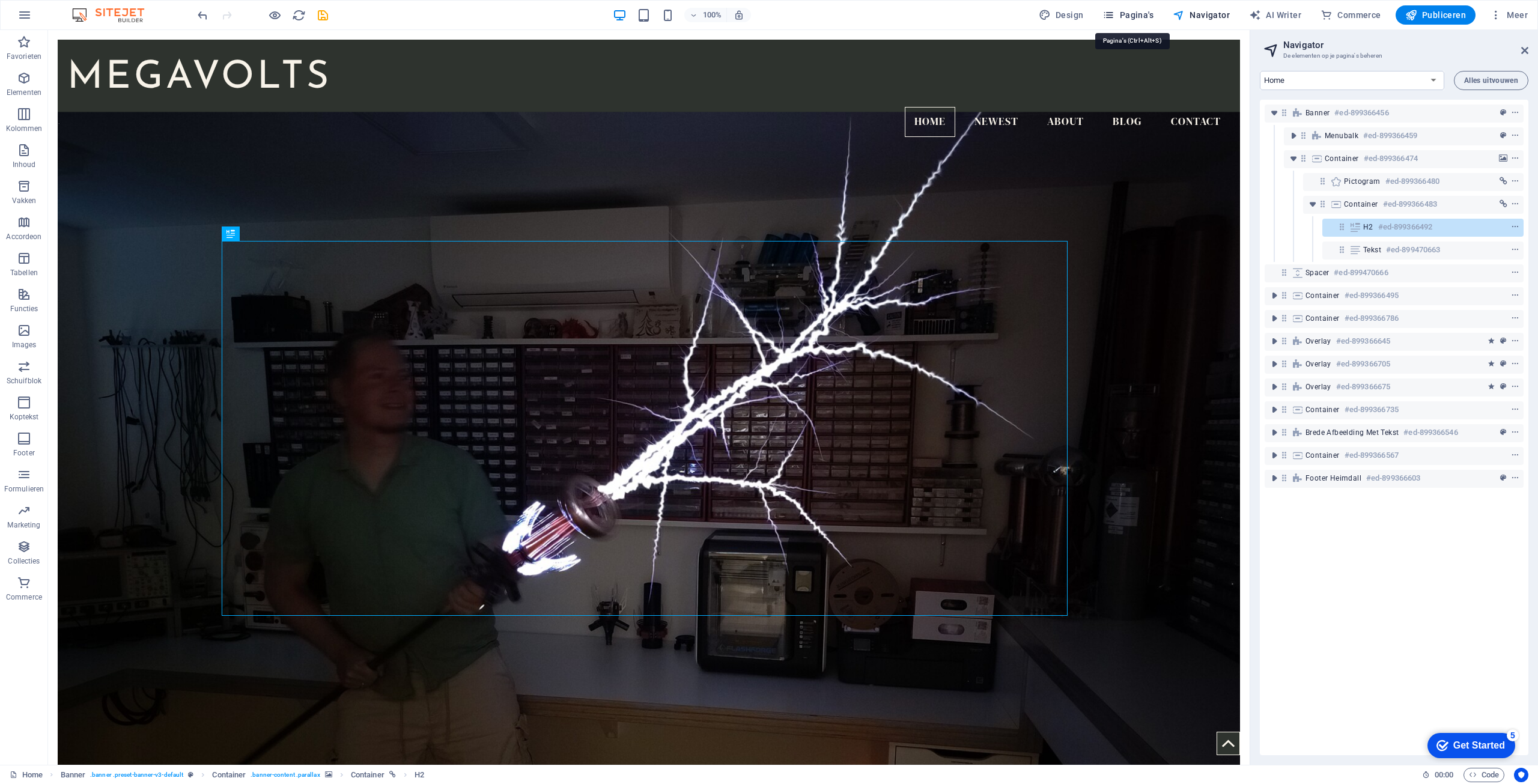
click at [1153, 17] on span "Pagina's" at bounding box center [1128, 14] width 51 height 12
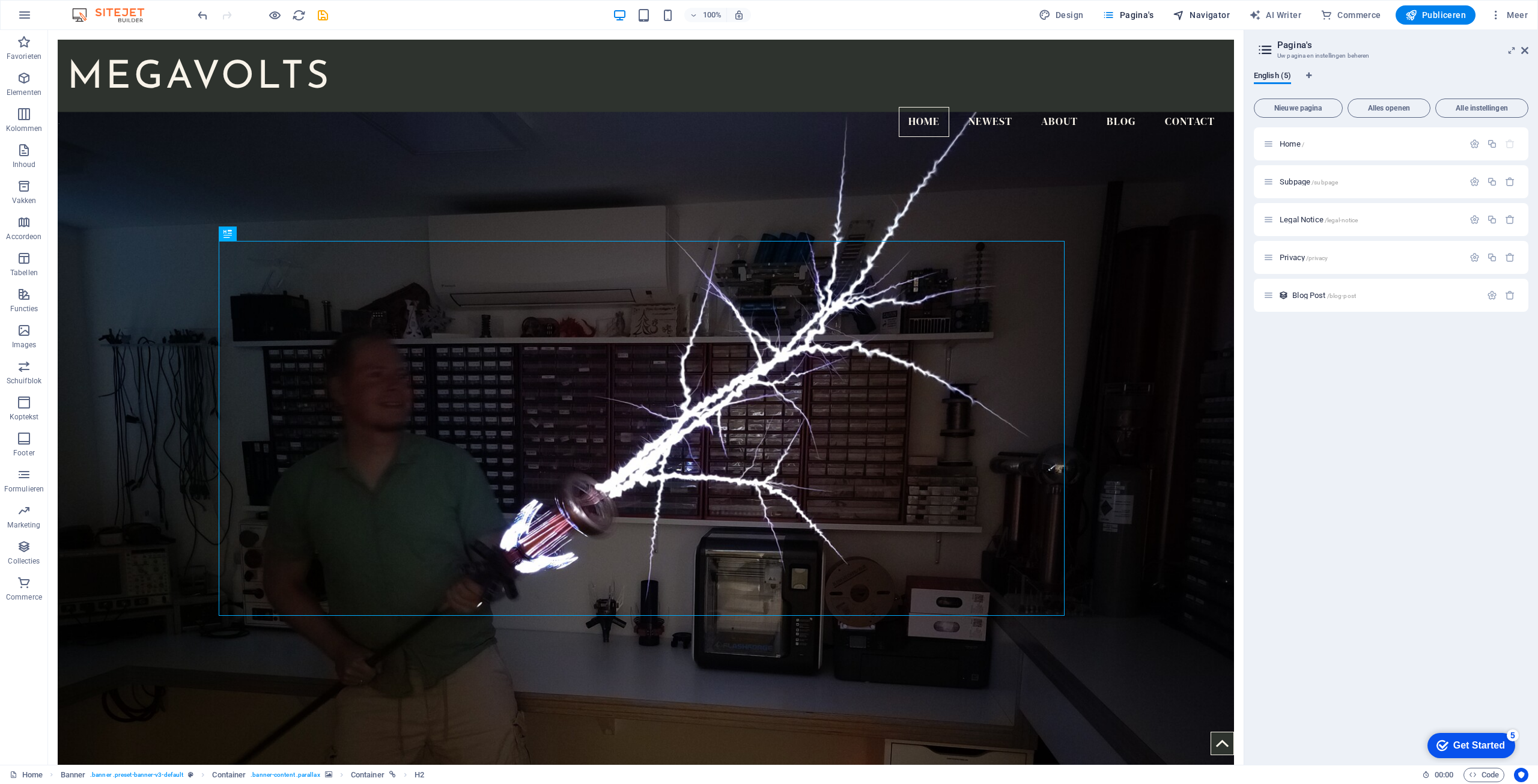
click at [1203, 13] on span "Navigator" at bounding box center [1201, 14] width 57 height 12
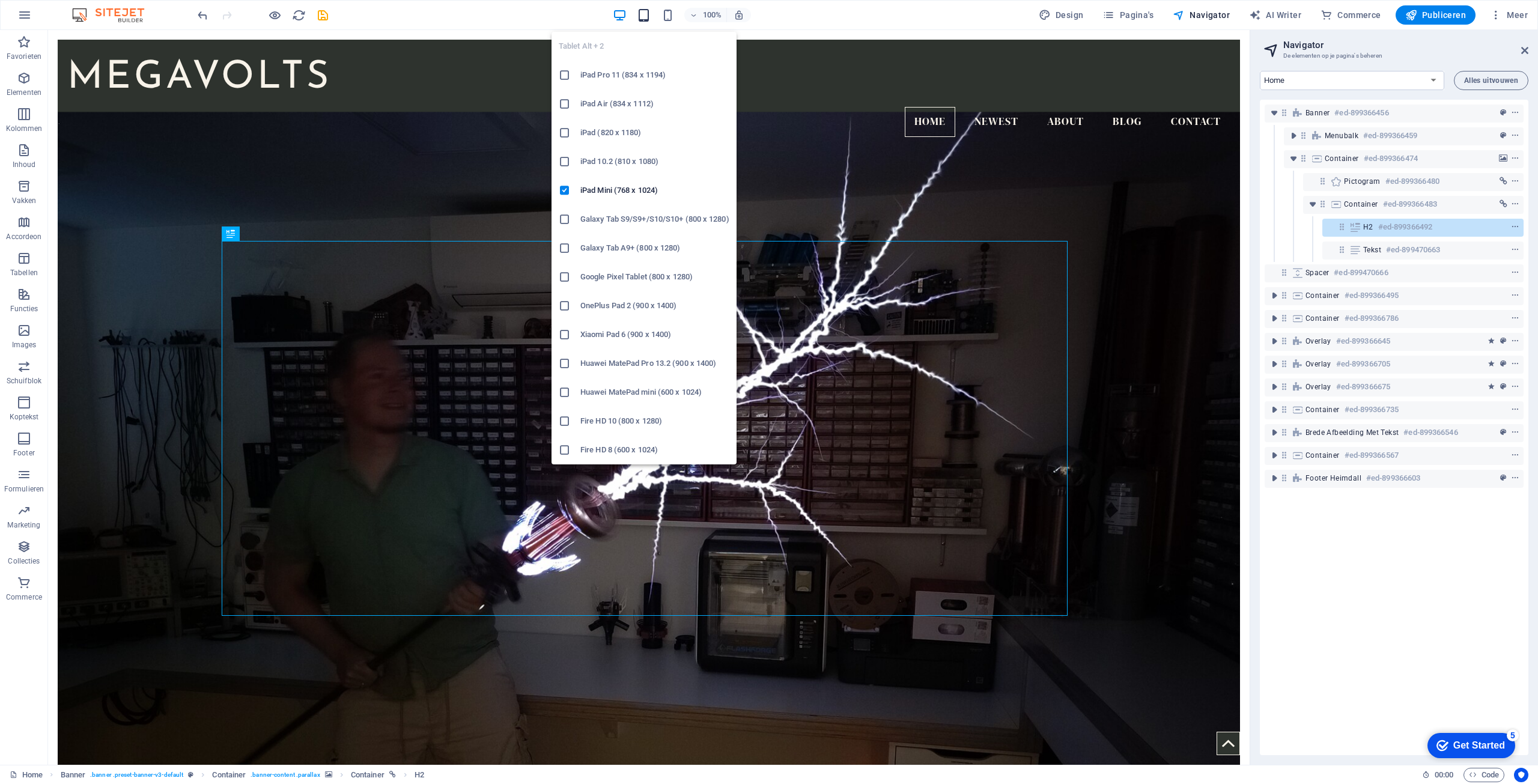
click at [648, 17] on icon "button" at bounding box center [644, 16] width 14 height 14
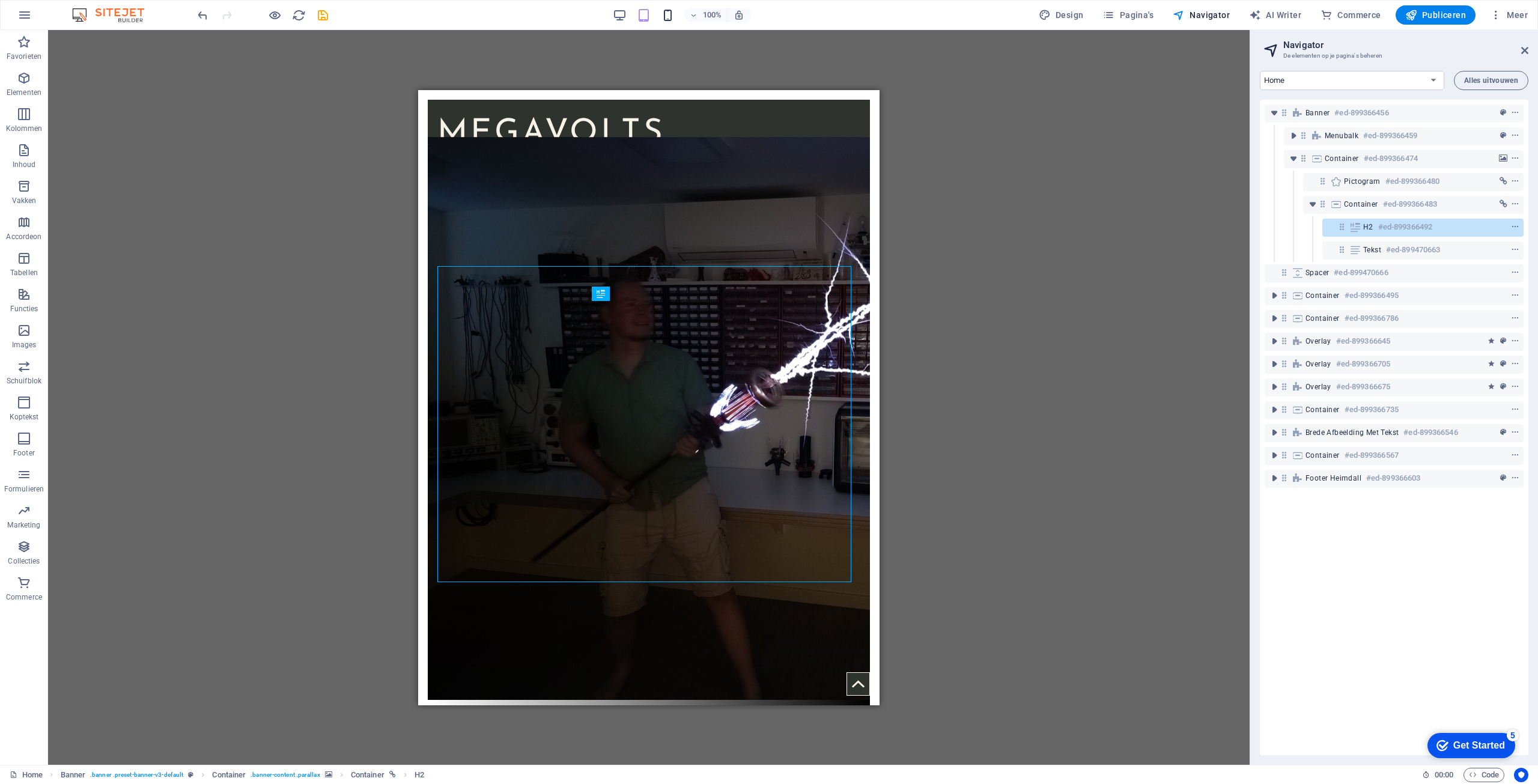
click at [675, 15] on icon "button" at bounding box center [668, 16] width 14 height 14
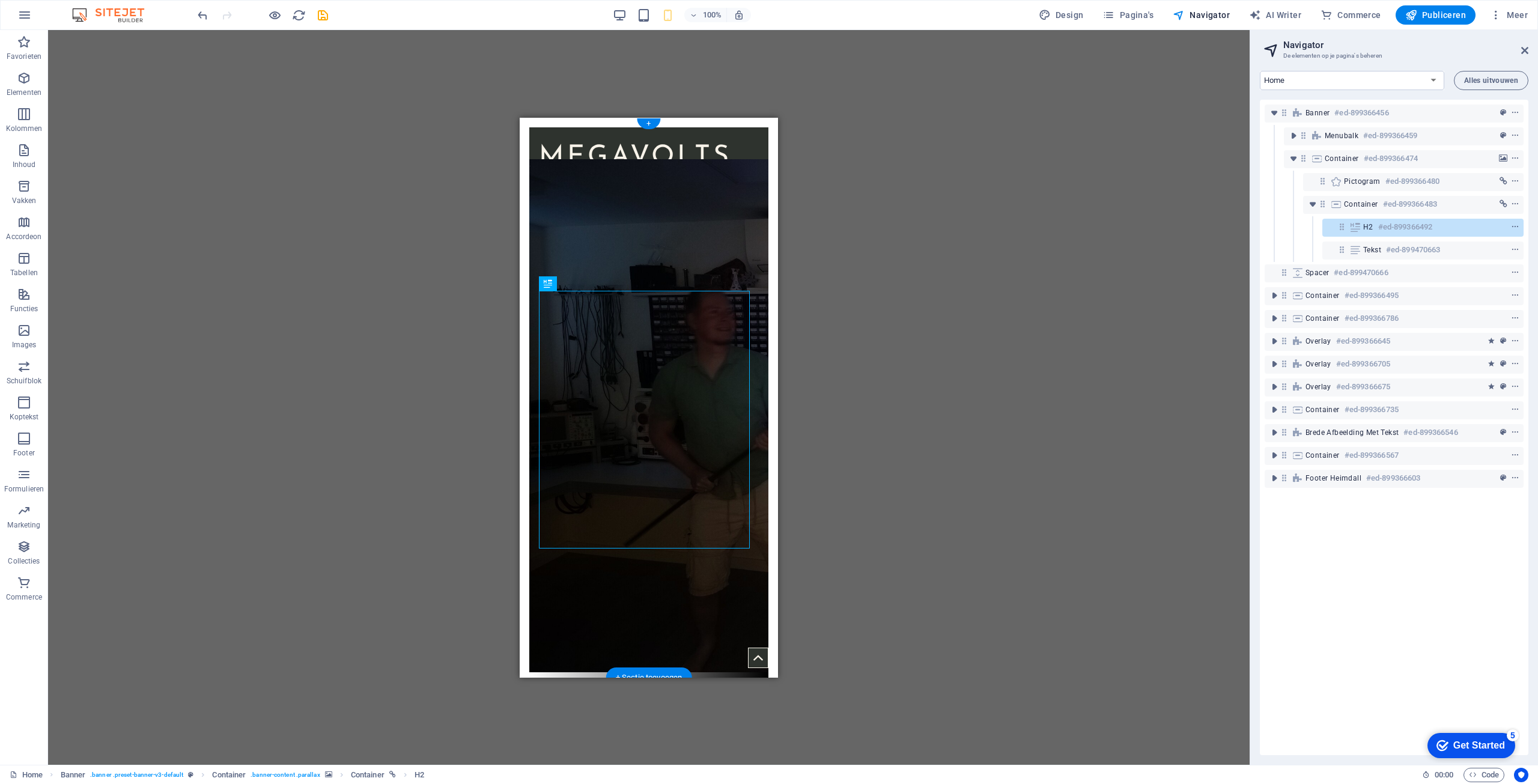
click at [708, 579] on figure at bounding box center [649, 415] width 239 height 513
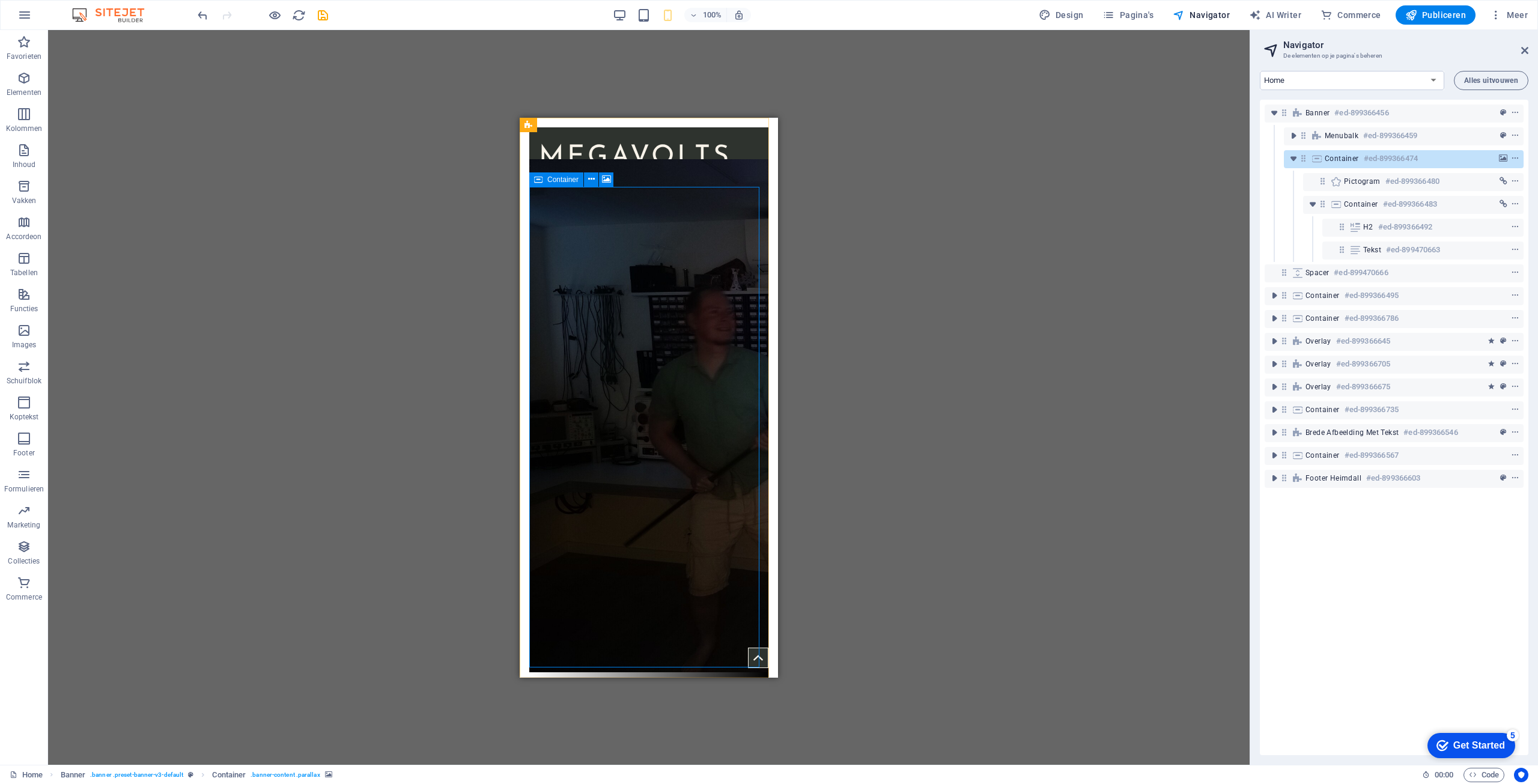
click at [540, 180] on icon at bounding box center [538, 179] width 9 height 14
click at [607, 182] on icon at bounding box center [606, 179] width 9 height 13
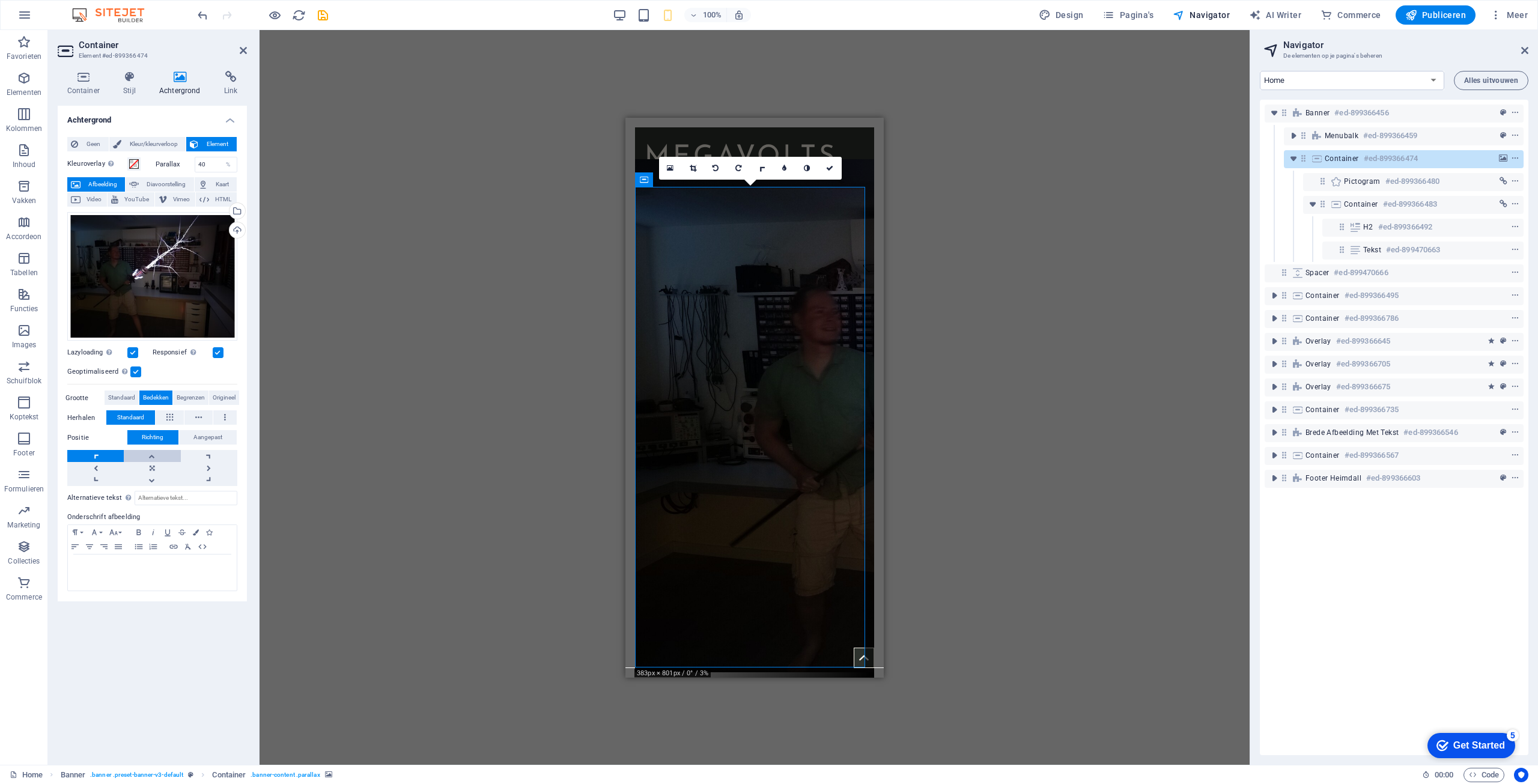
click at [153, 455] on link at bounding box center [152, 455] width 57 height 12
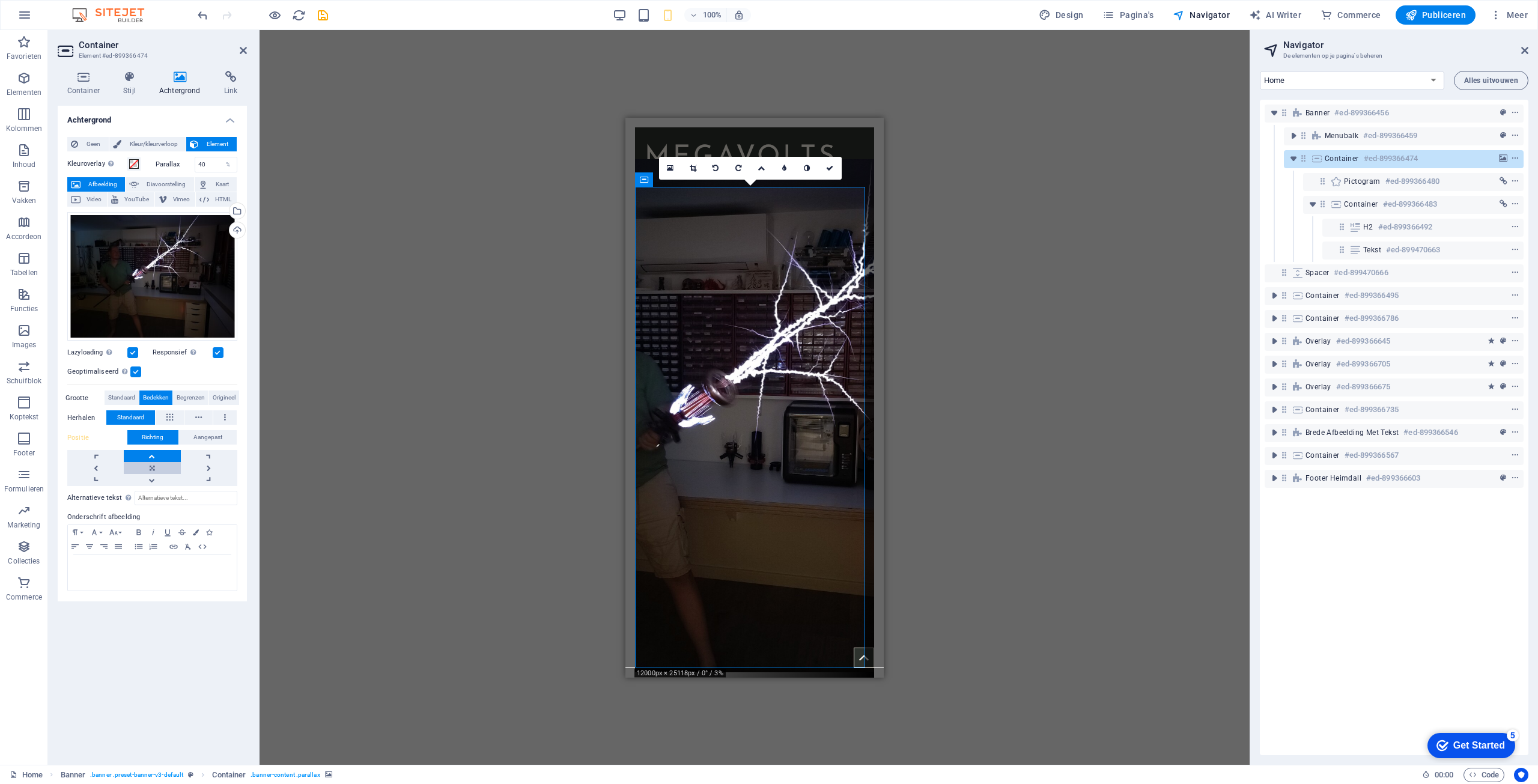
click at [156, 472] on link at bounding box center [152, 467] width 57 height 12
click at [158, 480] on link at bounding box center [152, 480] width 57 height 12
click at [154, 458] on link at bounding box center [152, 455] width 57 height 12
click at [204, 454] on link at bounding box center [209, 455] width 57 height 12
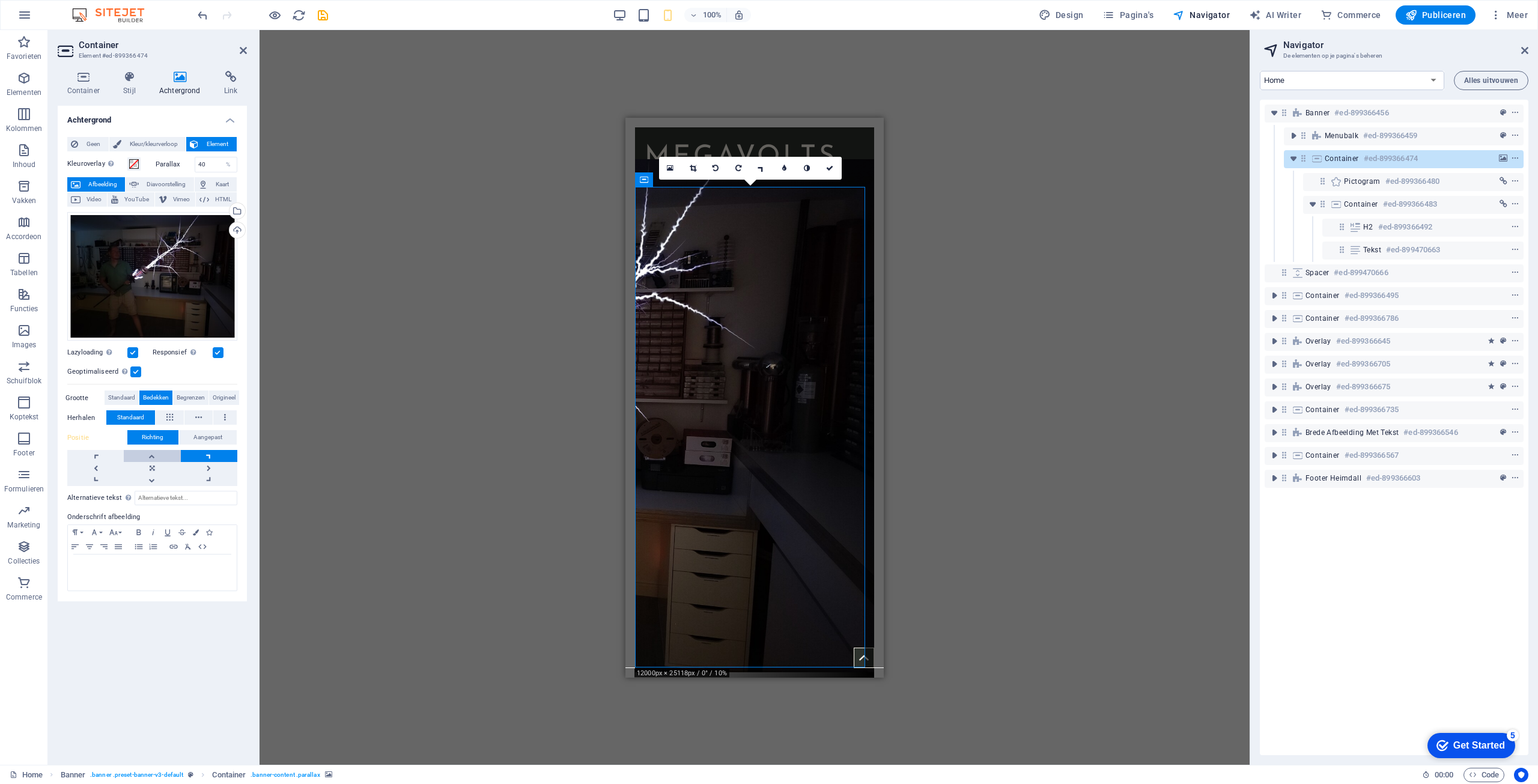
click at [162, 455] on link at bounding box center [152, 455] width 57 height 12
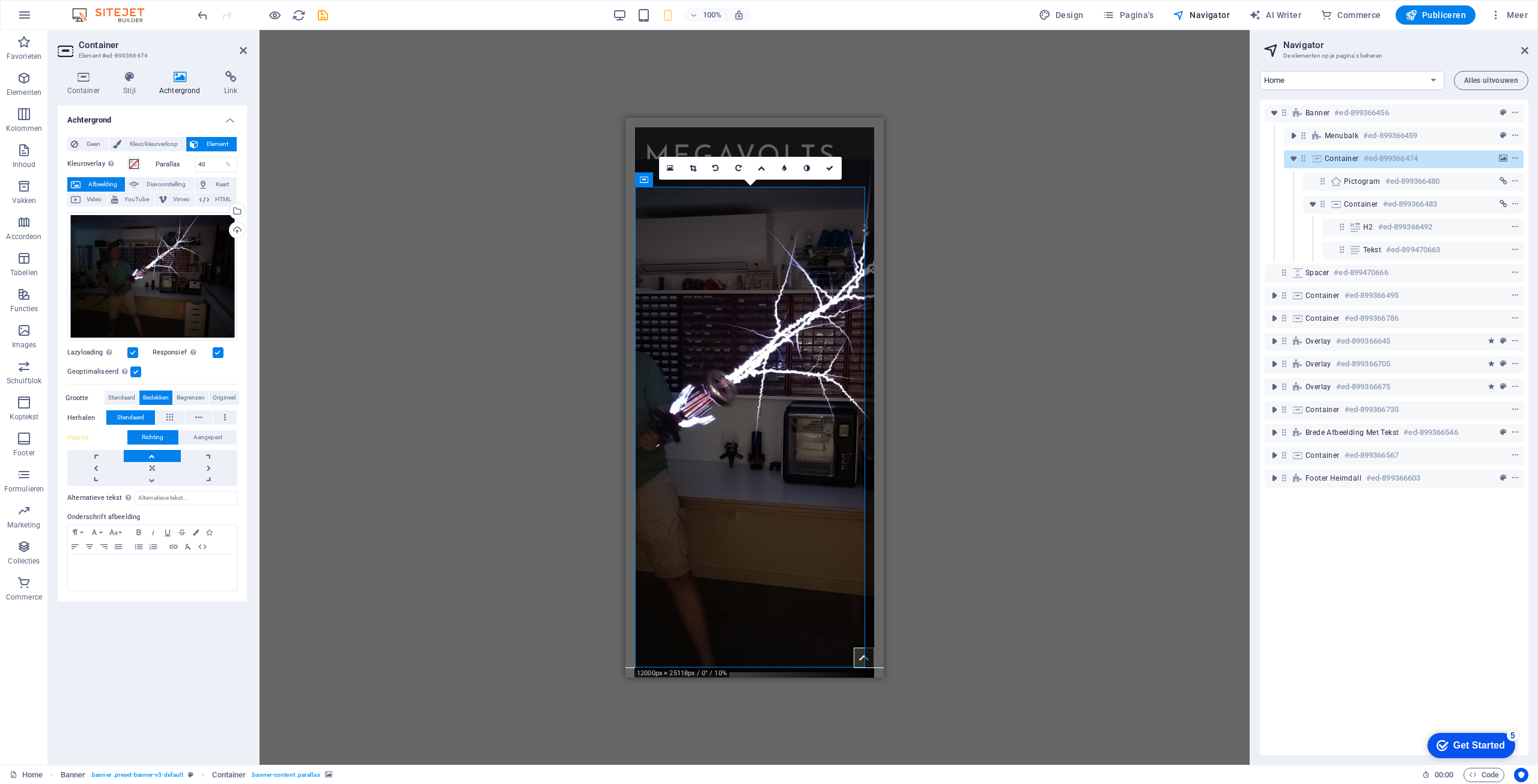
drag, startPoint x: 425, startPoint y: 153, endPoint x: 432, endPoint y: 142, distance: 13.0
click at [424, 153] on div "Sleep hierheen om de bestaande content te vervangen. Druk op “Ctrl” als je een …" at bounding box center [754, 397] width 990 height 734
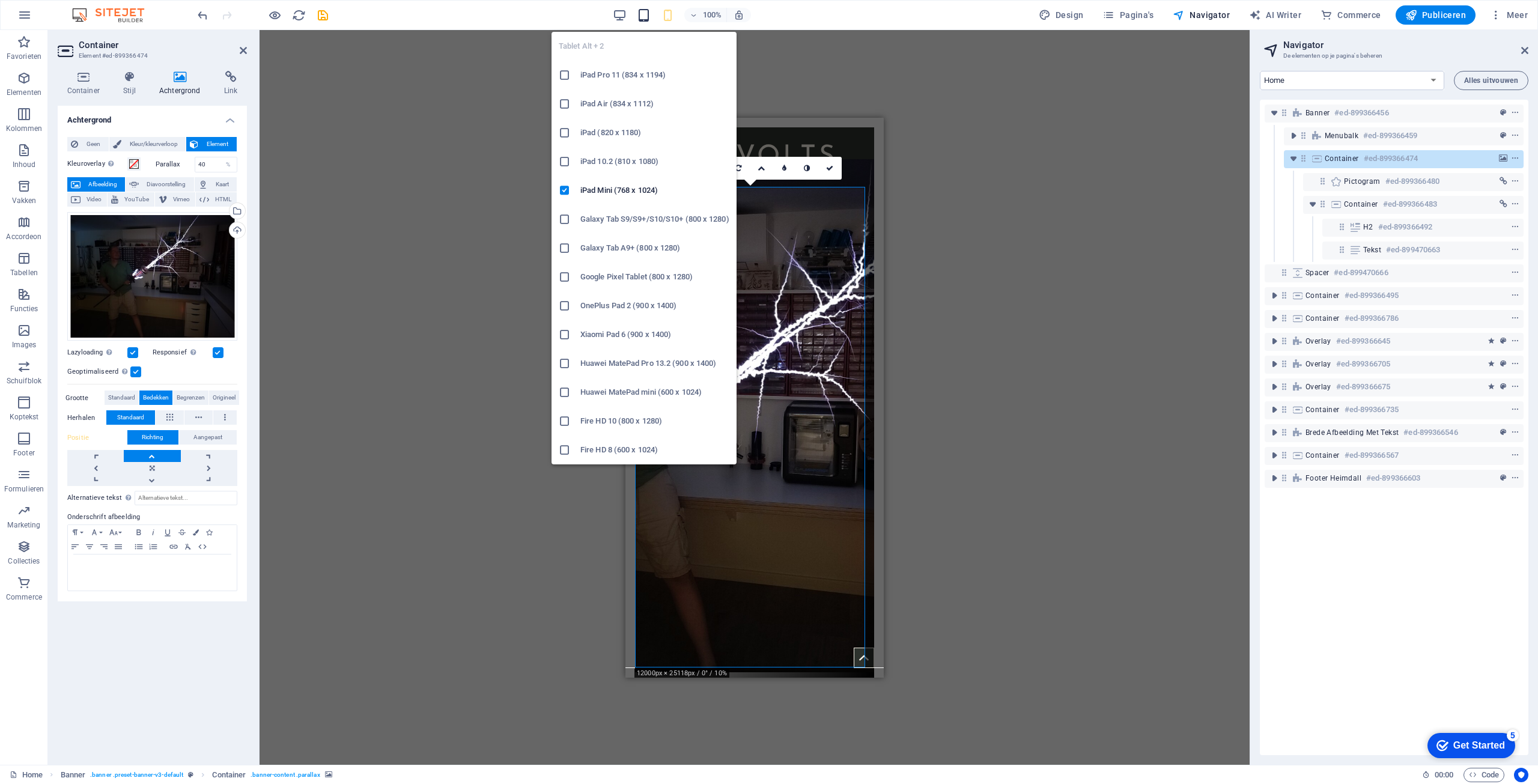
click at [647, 14] on icon "button" at bounding box center [644, 16] width 14 height 14
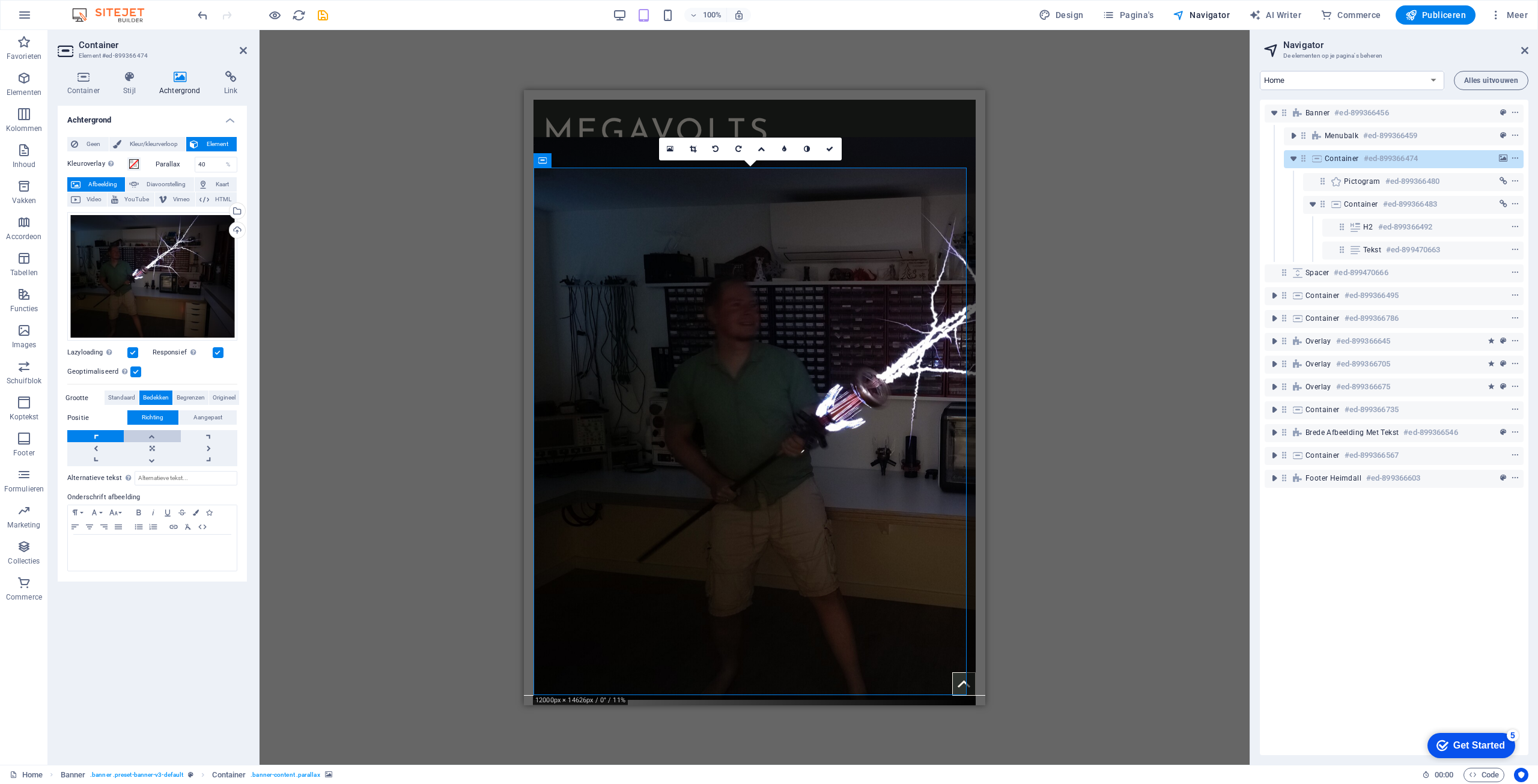
click at [157, 433] on link at bounding box center [152, 436] width 57 height 12
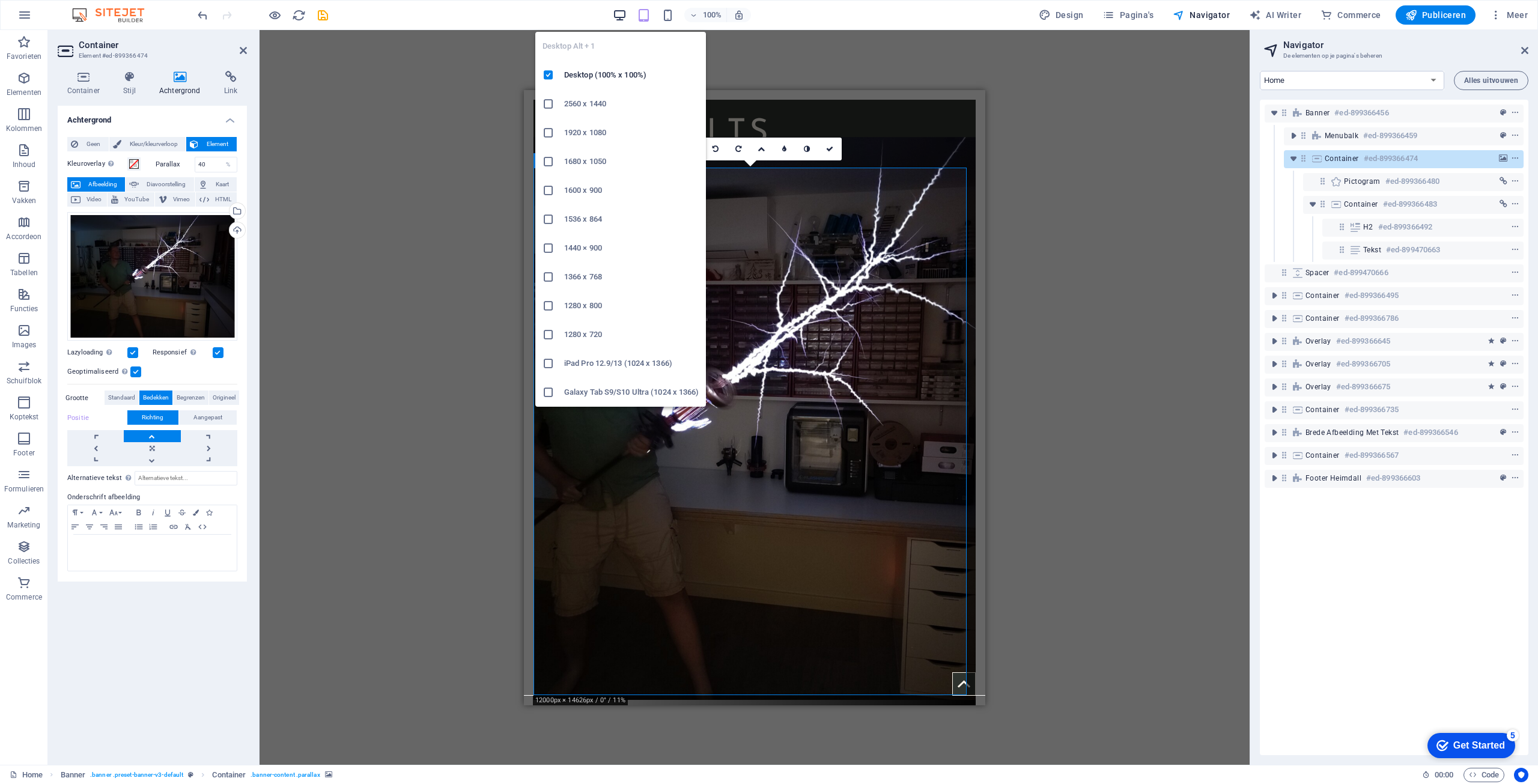
click at [623, 9] on icon "button" at bounding box center [620, 16] width 14 height 14
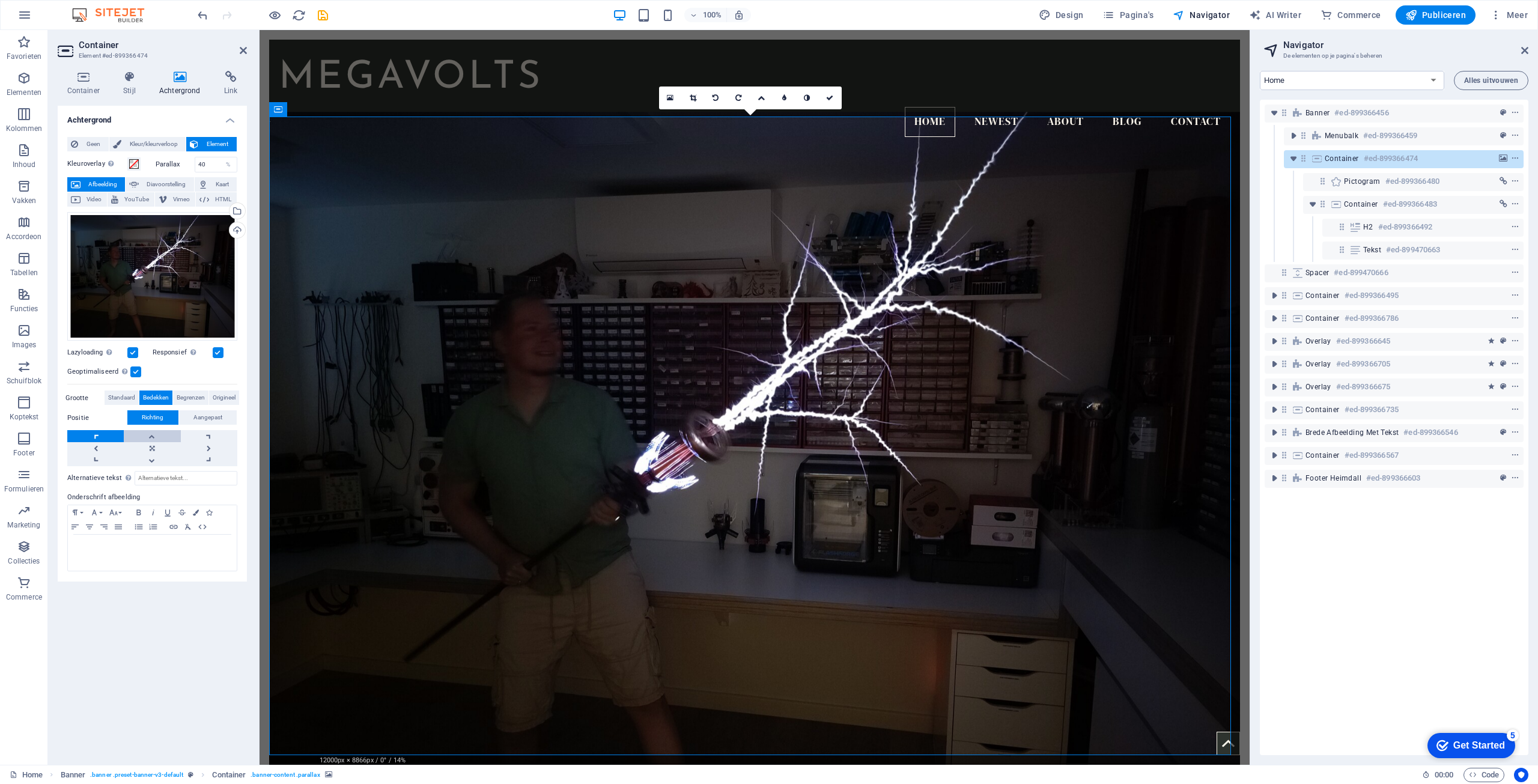
click at [144, 436] on link at bounding box center [152, 436] width 57 height 12
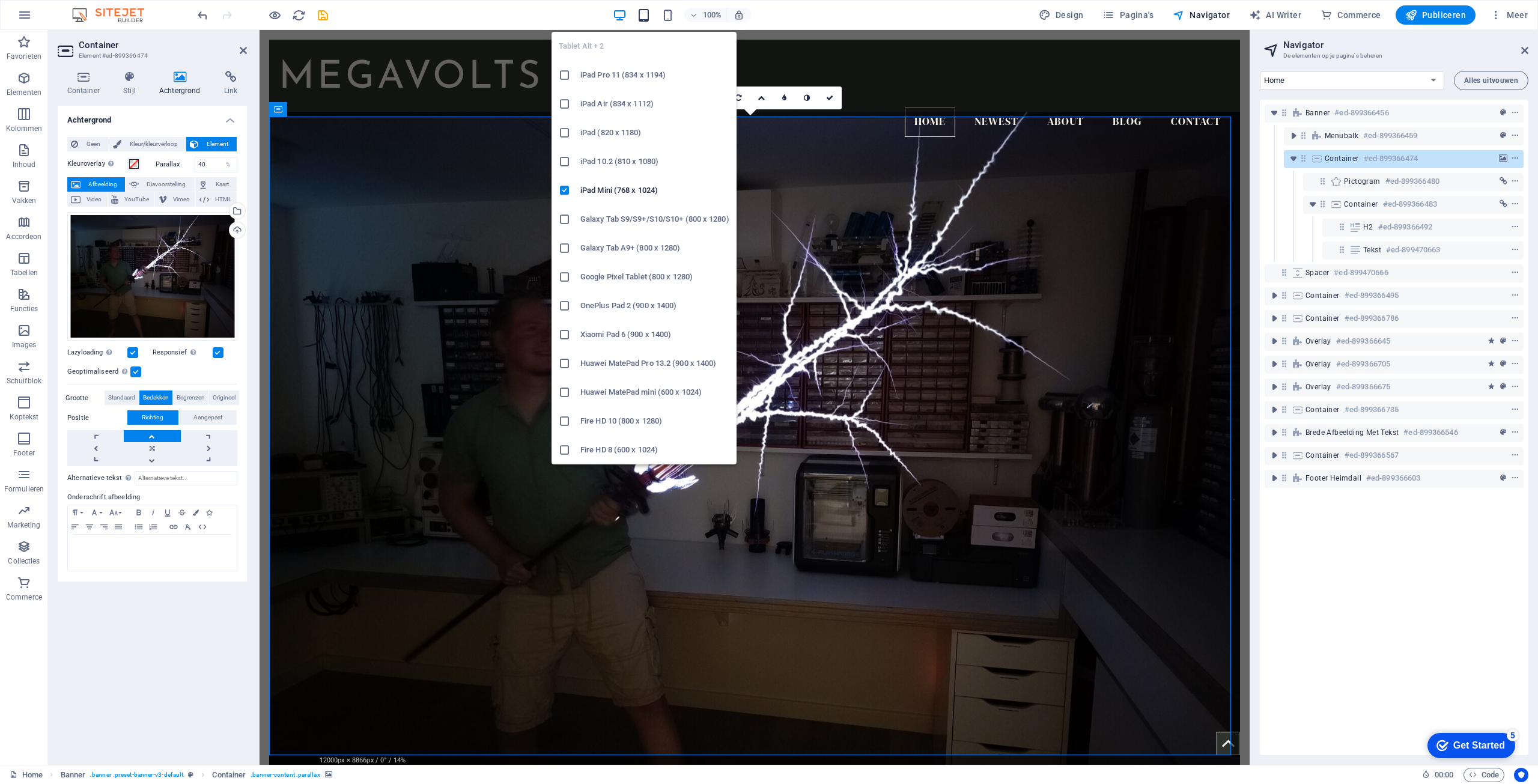
click at [643, 12] on icon "button" at bounding box center [644, 16] width 14 height 14
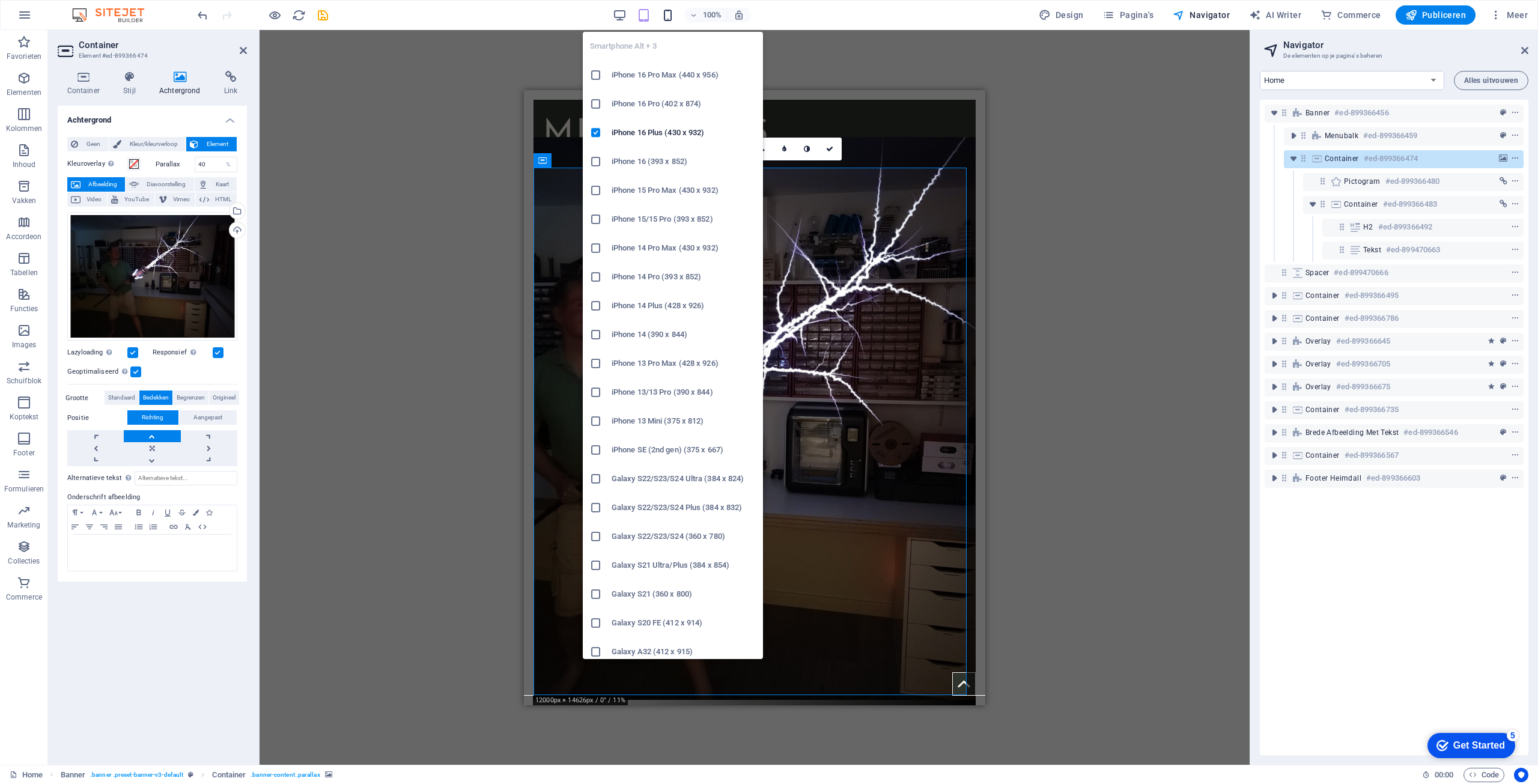
click at [666, 11] on icon "button" at bounding box center [668, 16] width 14 height 14
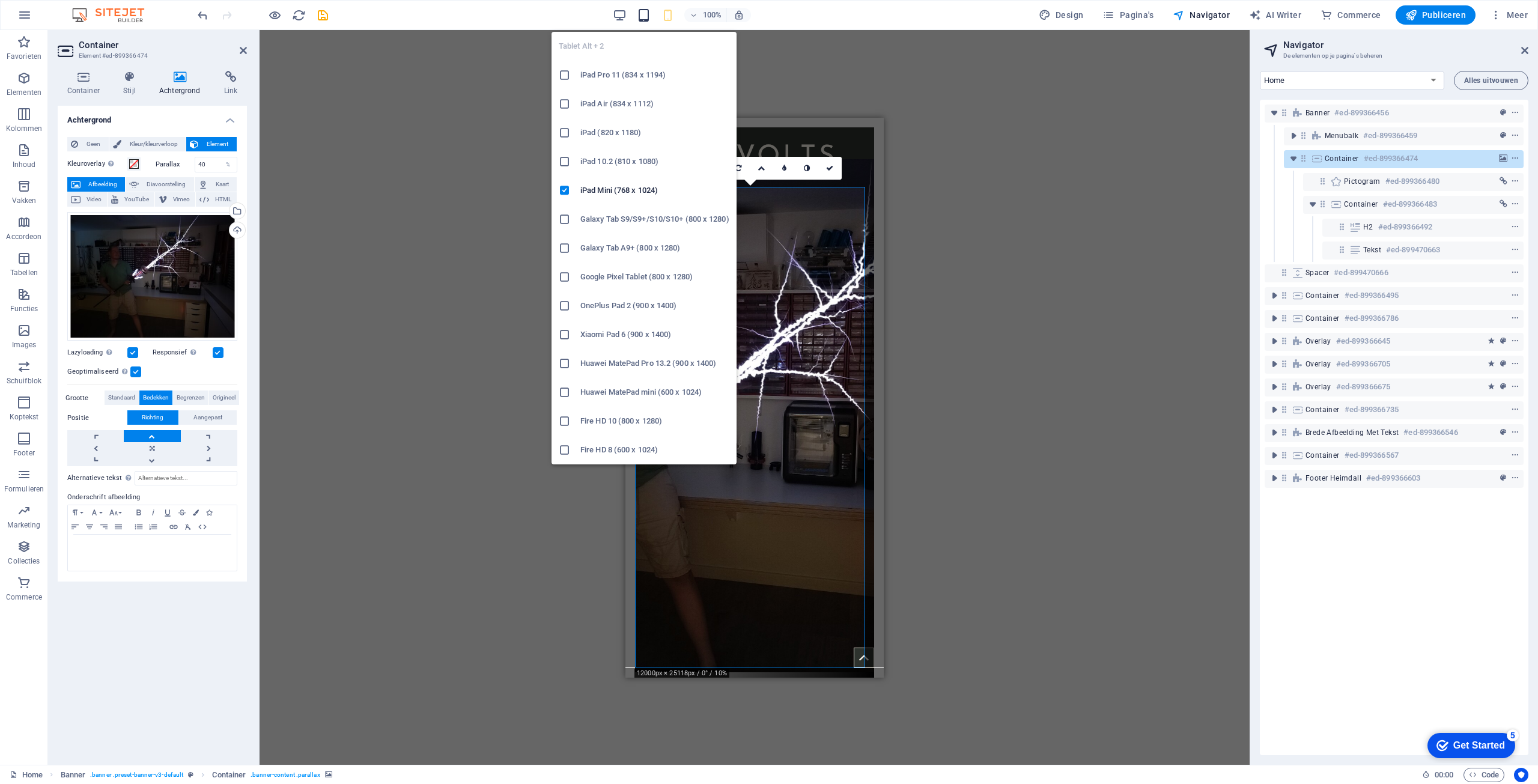
click at [650, 17] on icon "button" at bounding box center [644, 16] width 14 height 14
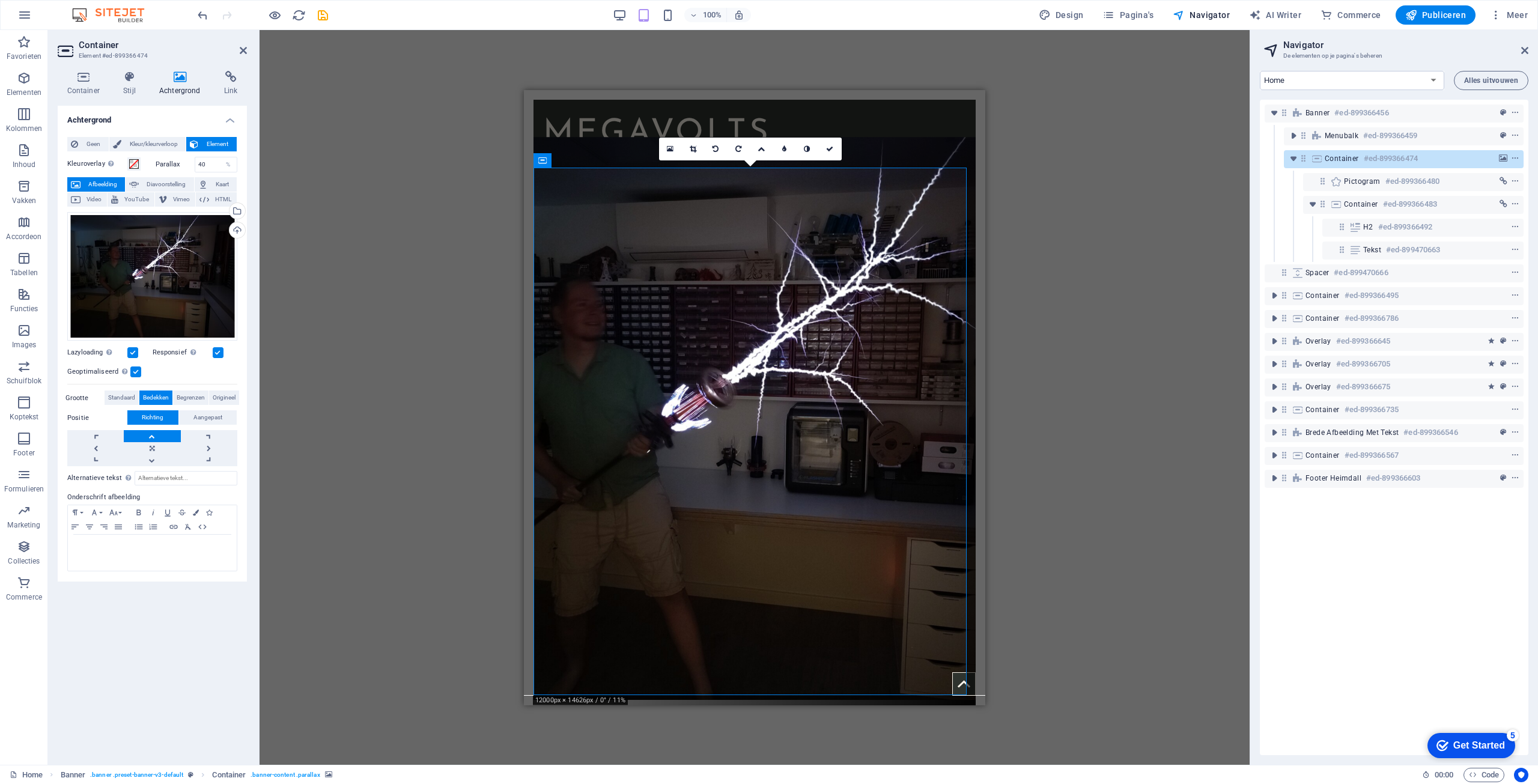
click at [622, 22] on div "100%" at bounding box center [681, 15] width 138 height 19
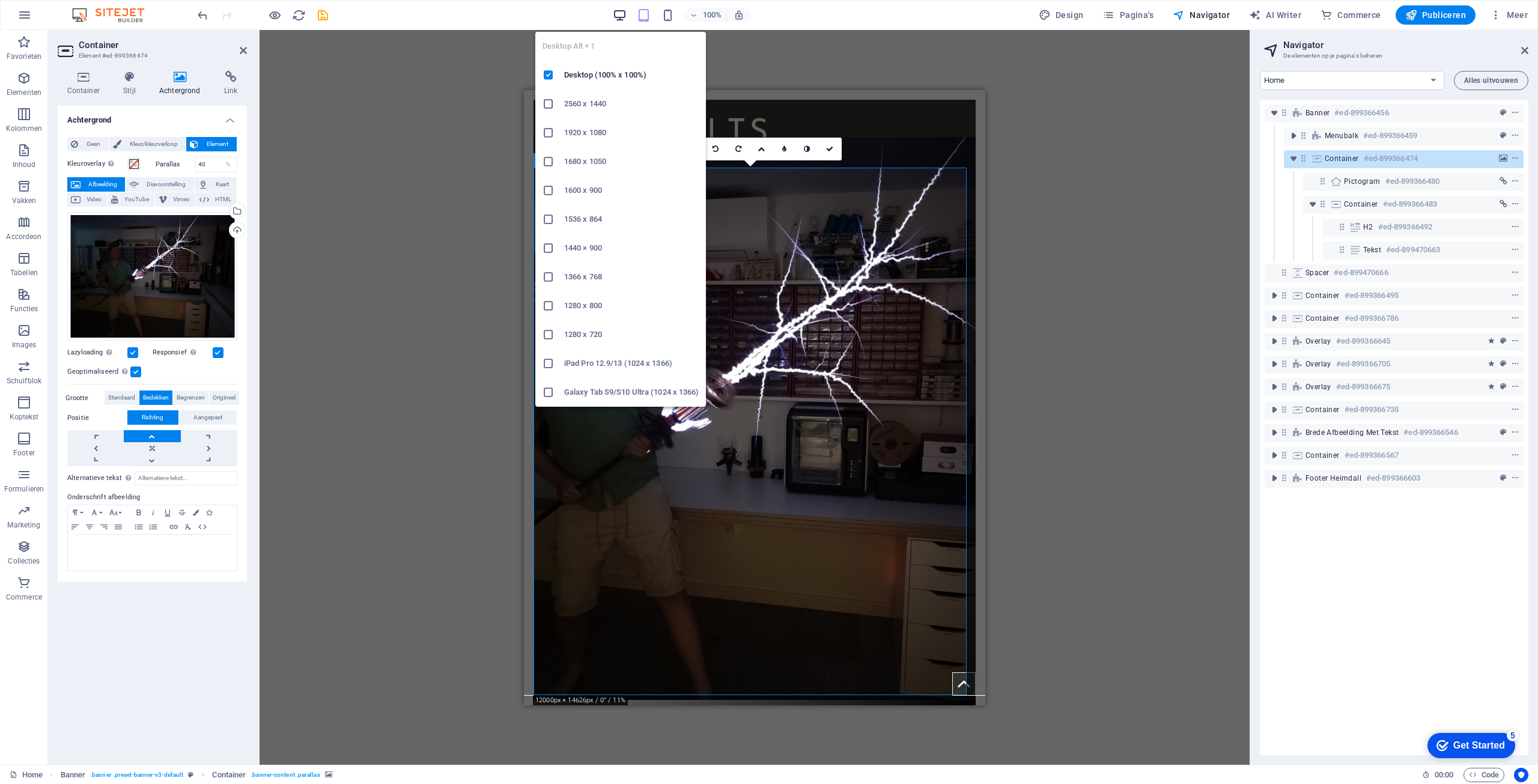
click at [620, 10] on icon "button" at bounding box center [620, 16] width 14 height 14
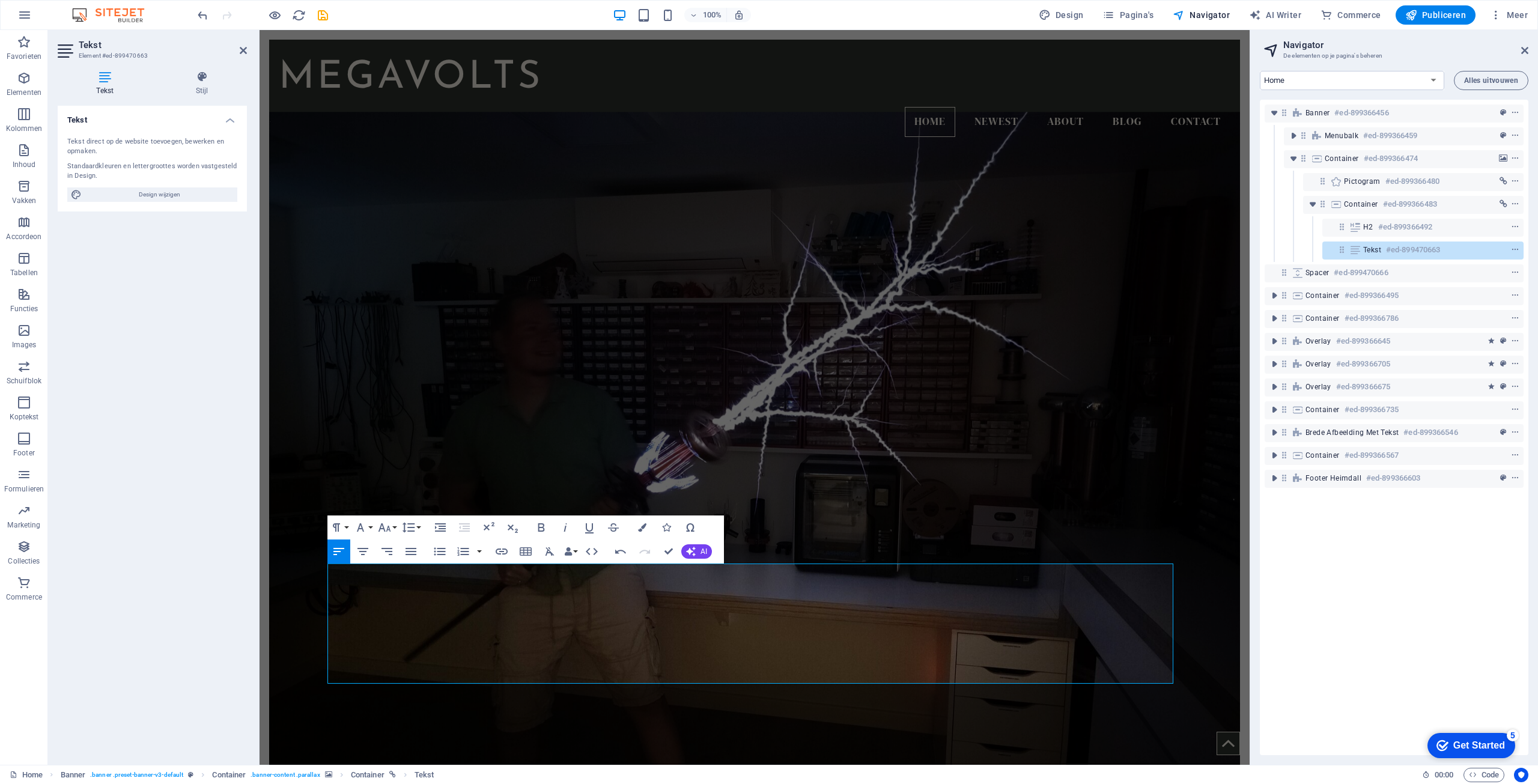
click at [1208, 259] on figure at bounding box center [754, 450] width 971 height 677
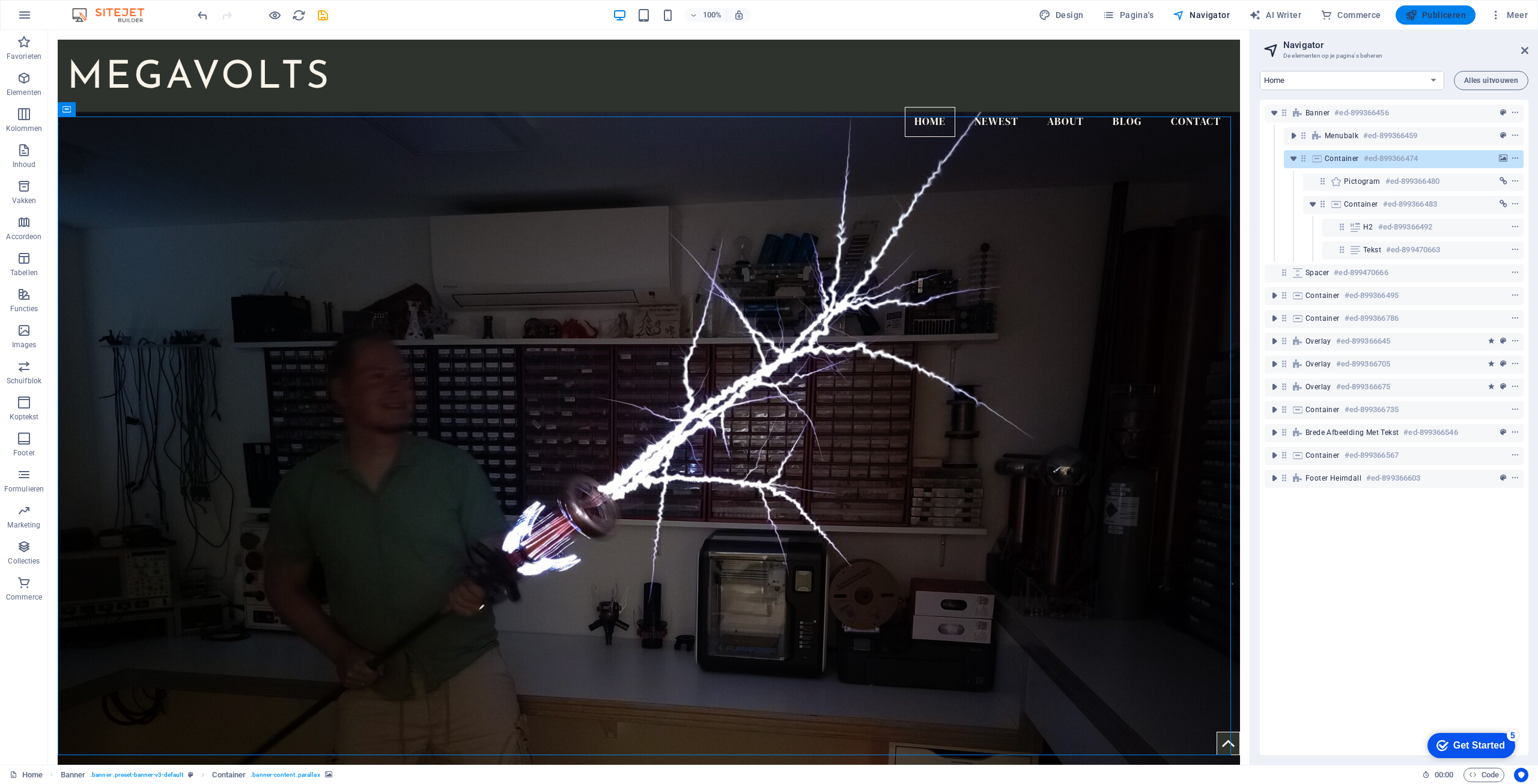
click at [1431, 13] on span "Publiceren" at bounding box center [1436, 14] width 61 height 12
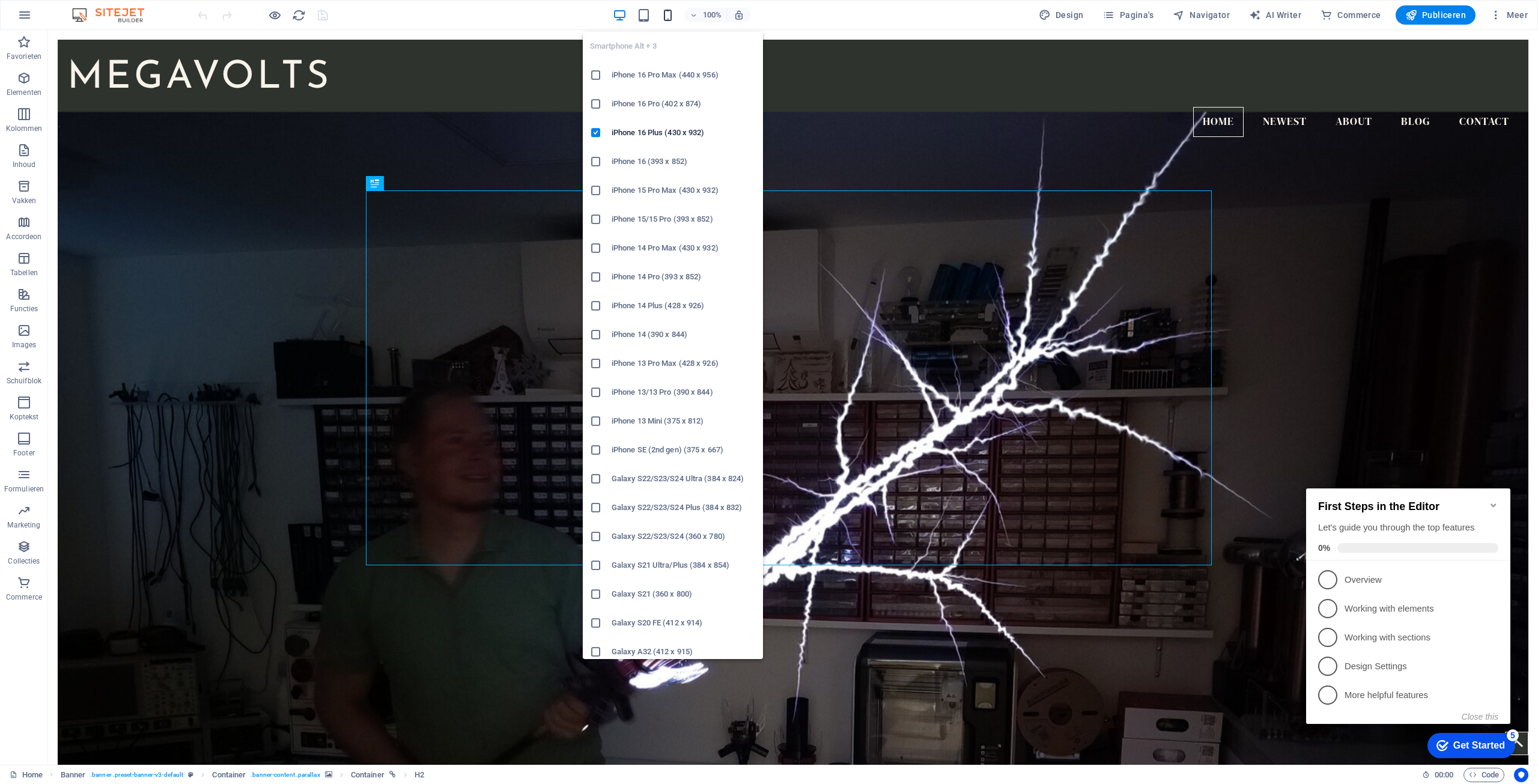
click at [673, 17] on icon "button" at bounding box center [668, 16] width 14 height 14
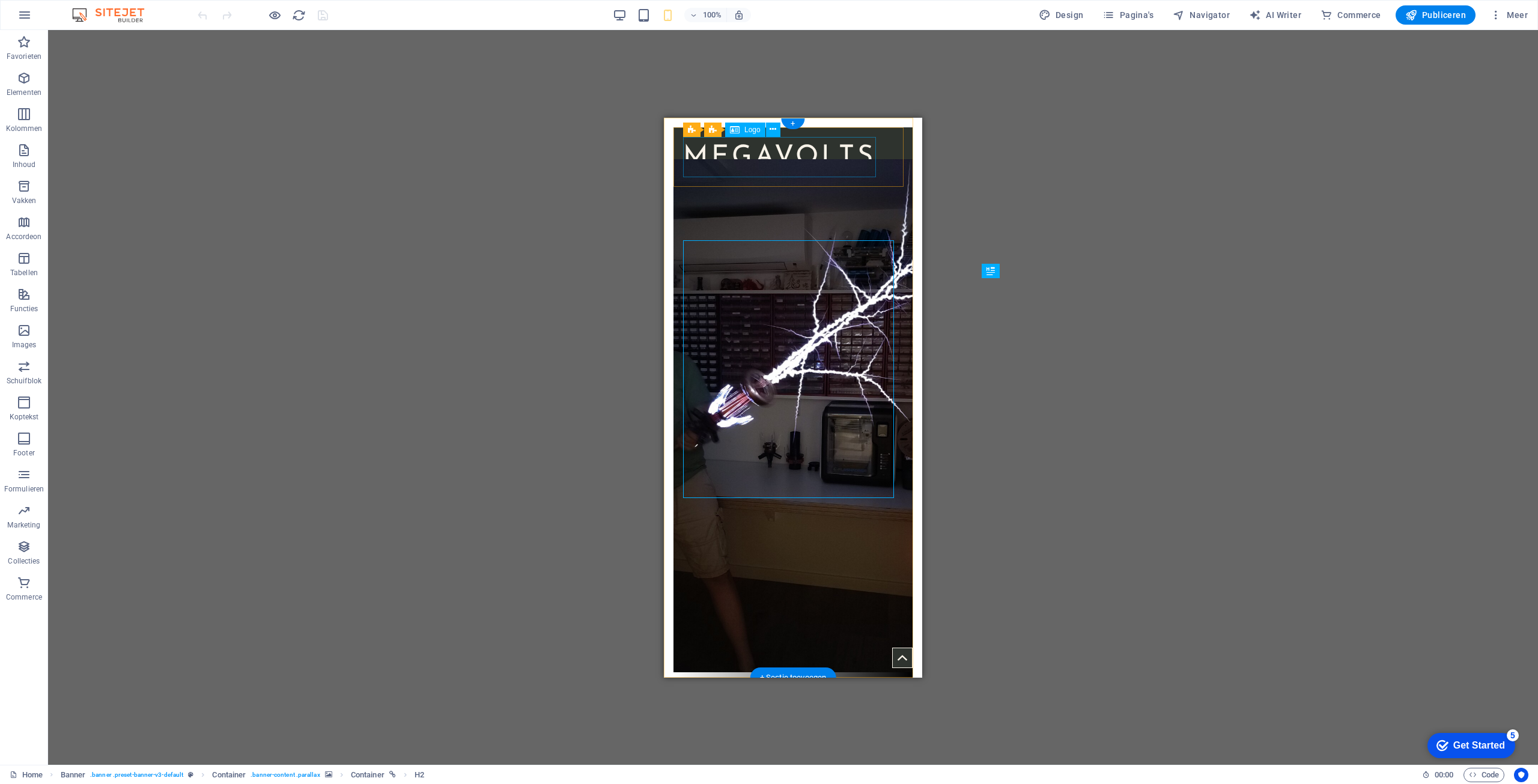
click at [806, 153] on div "MEGAVOLTS" at bounding box center [793, 156] width 220 height 40
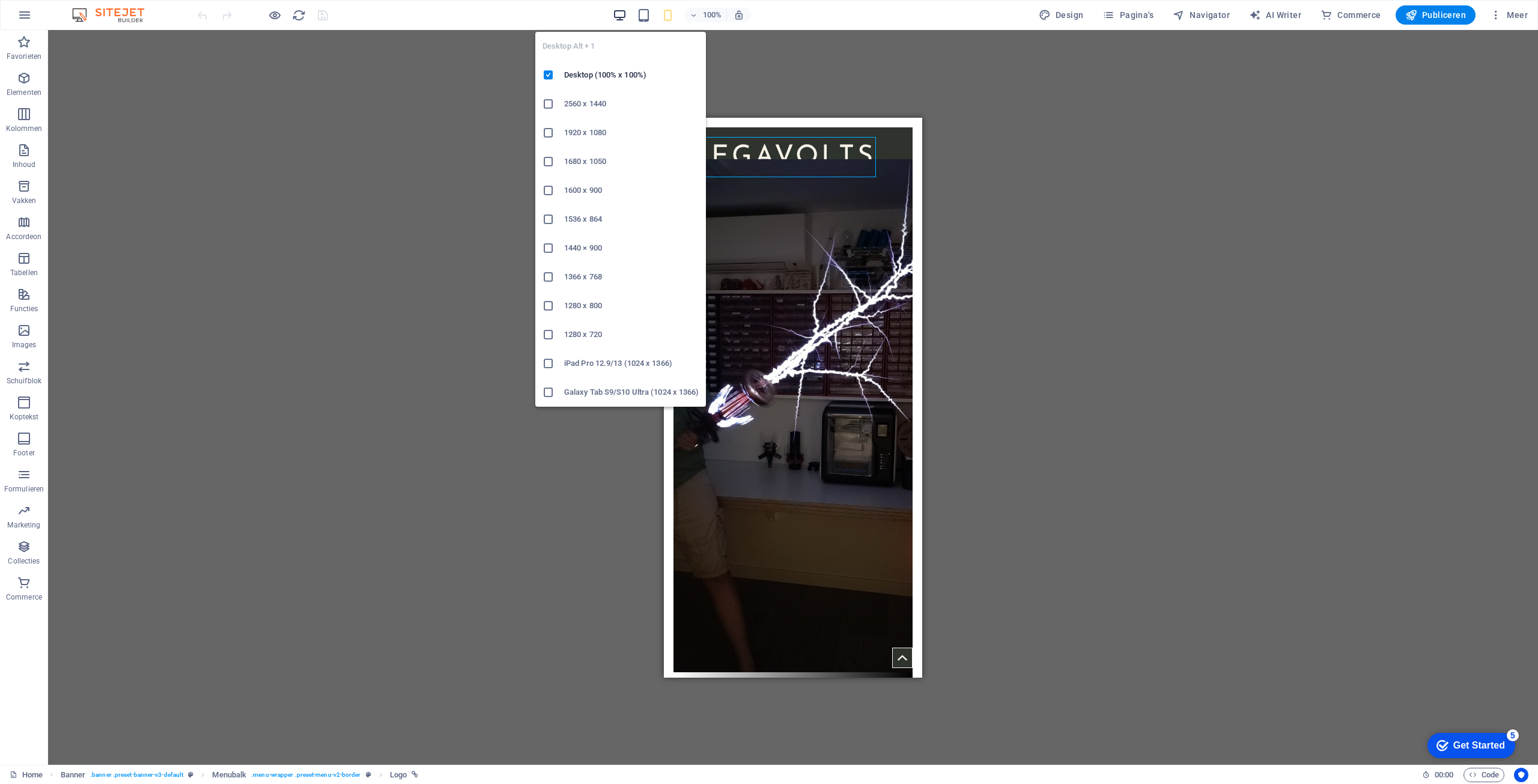
click at [623, 17] on icon "button" at bounding box center [620, 16] width 14 height 14
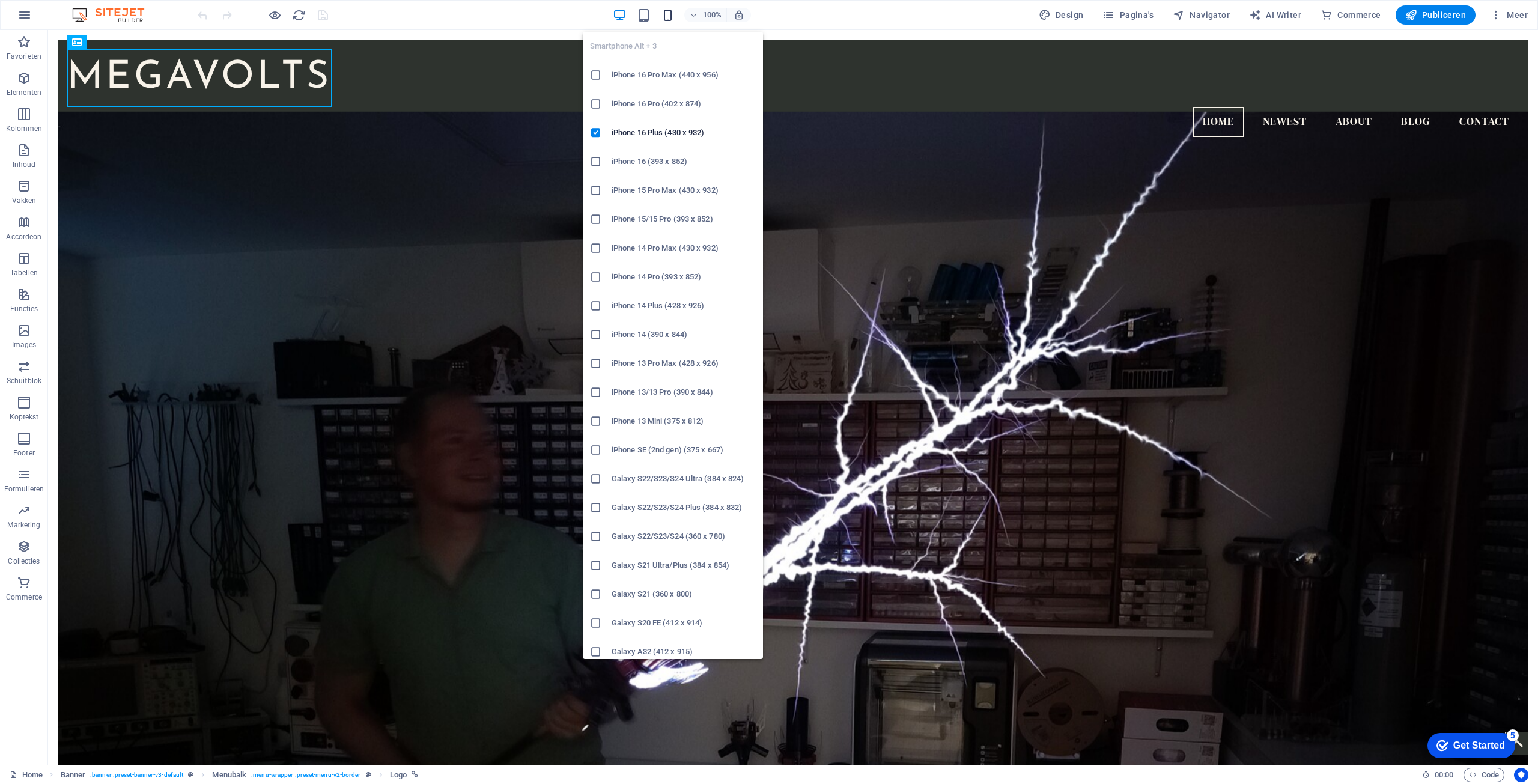
click at [670, 19] on icon "button" at bounding box center [668, 16] width 14 height 14
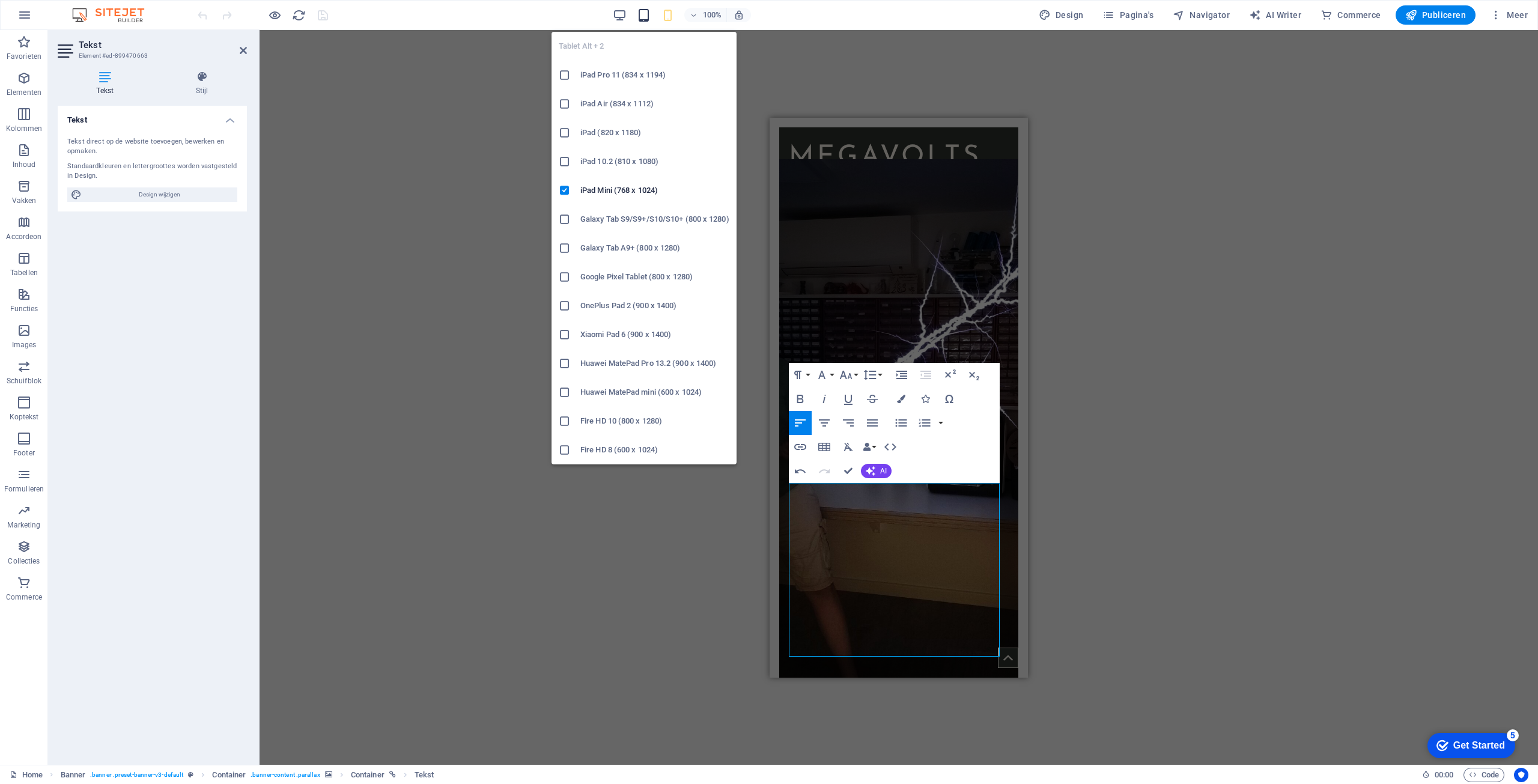
click at [651, 19] on icon "button" at bounding box center [644, 16] width 14 height 14
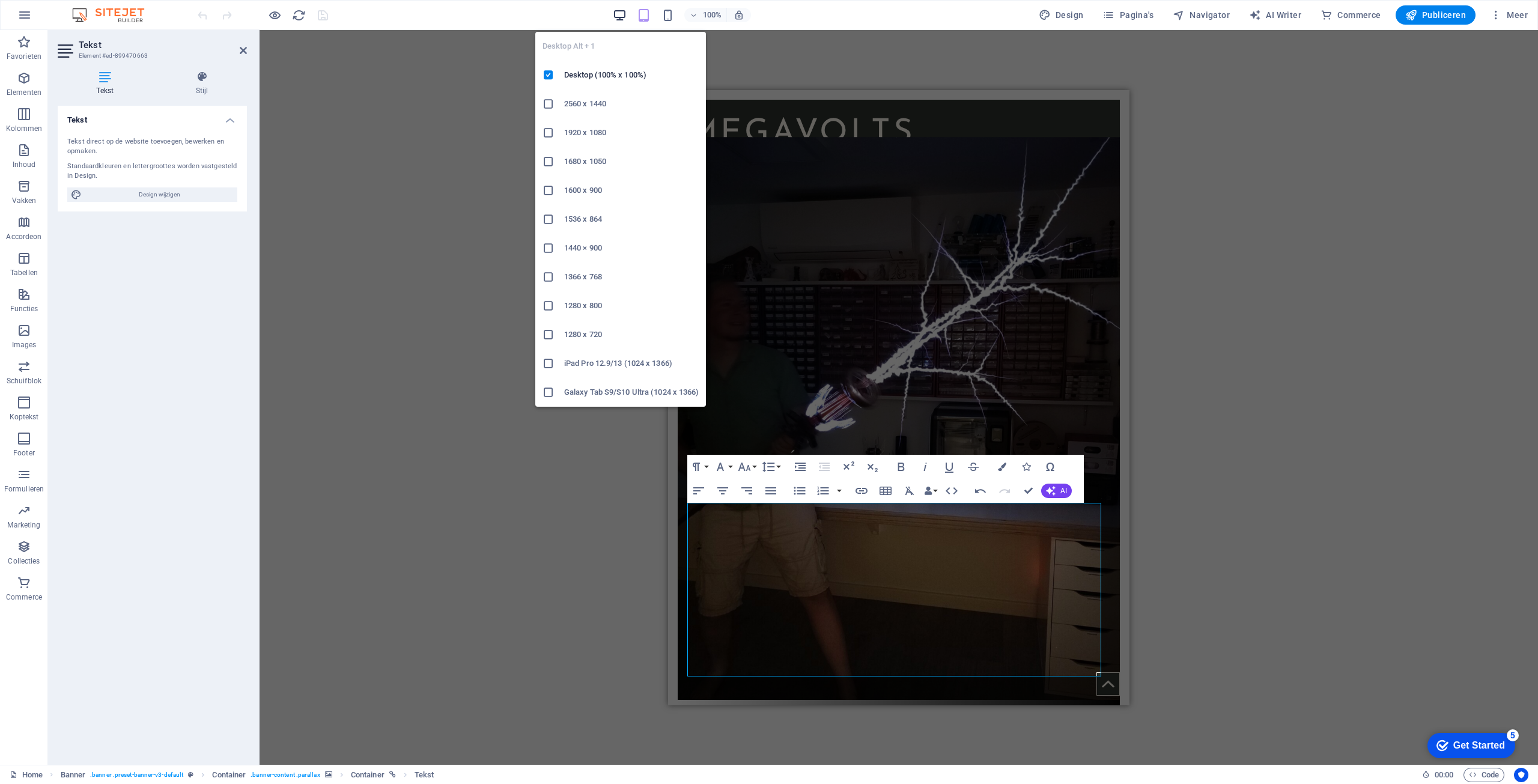
click at [619, 17] on icon "button" at bounding box center [620, 16] width 14 height 14
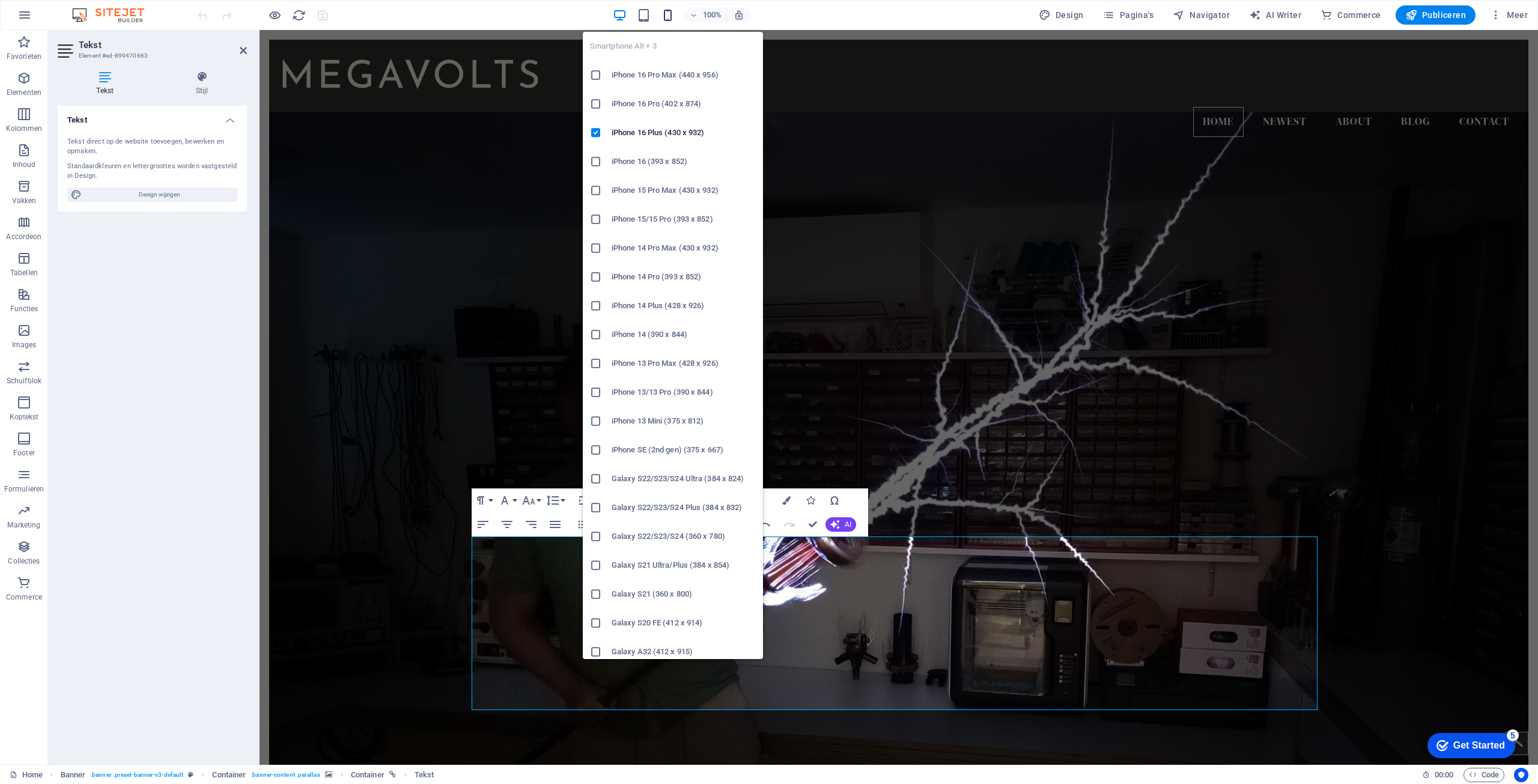
click at [673, 17] on icon "button" at bounding box center [668, 16] width 14 height 14
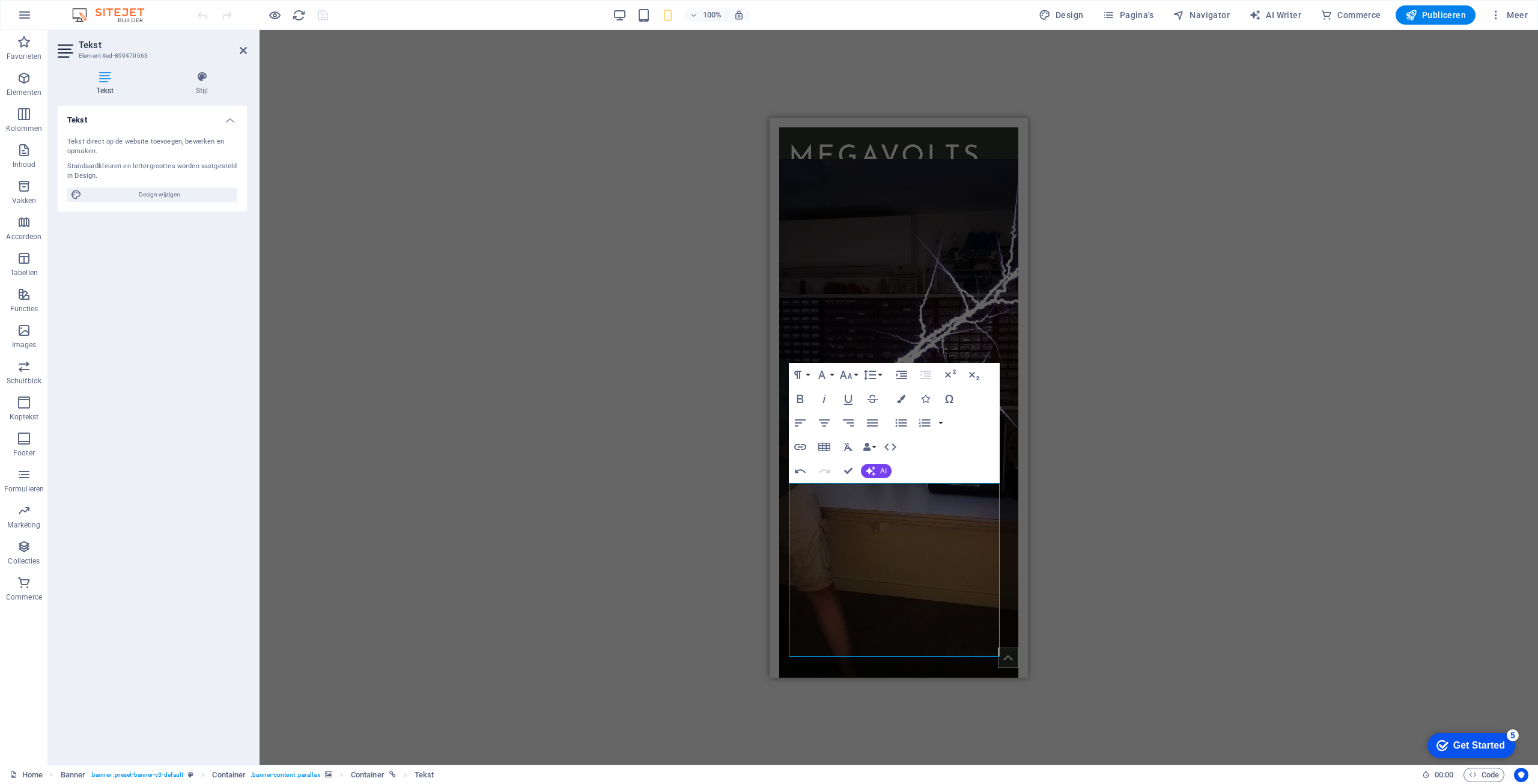
click at [1309, 285] on div "Sleep hierheen om de bestaande content te vervangen. Druk op “Ctrl” als je een …" at bounding box center [898, 397] width 1278 height 734
drag, startPoint x: 1057, startPoint y: 9, endPoint x: 1052, endPoint y: 13, distance: 6.4
click at [1057, 9] on button "Design" at bounding box center [1062, 15] width 55 height 19
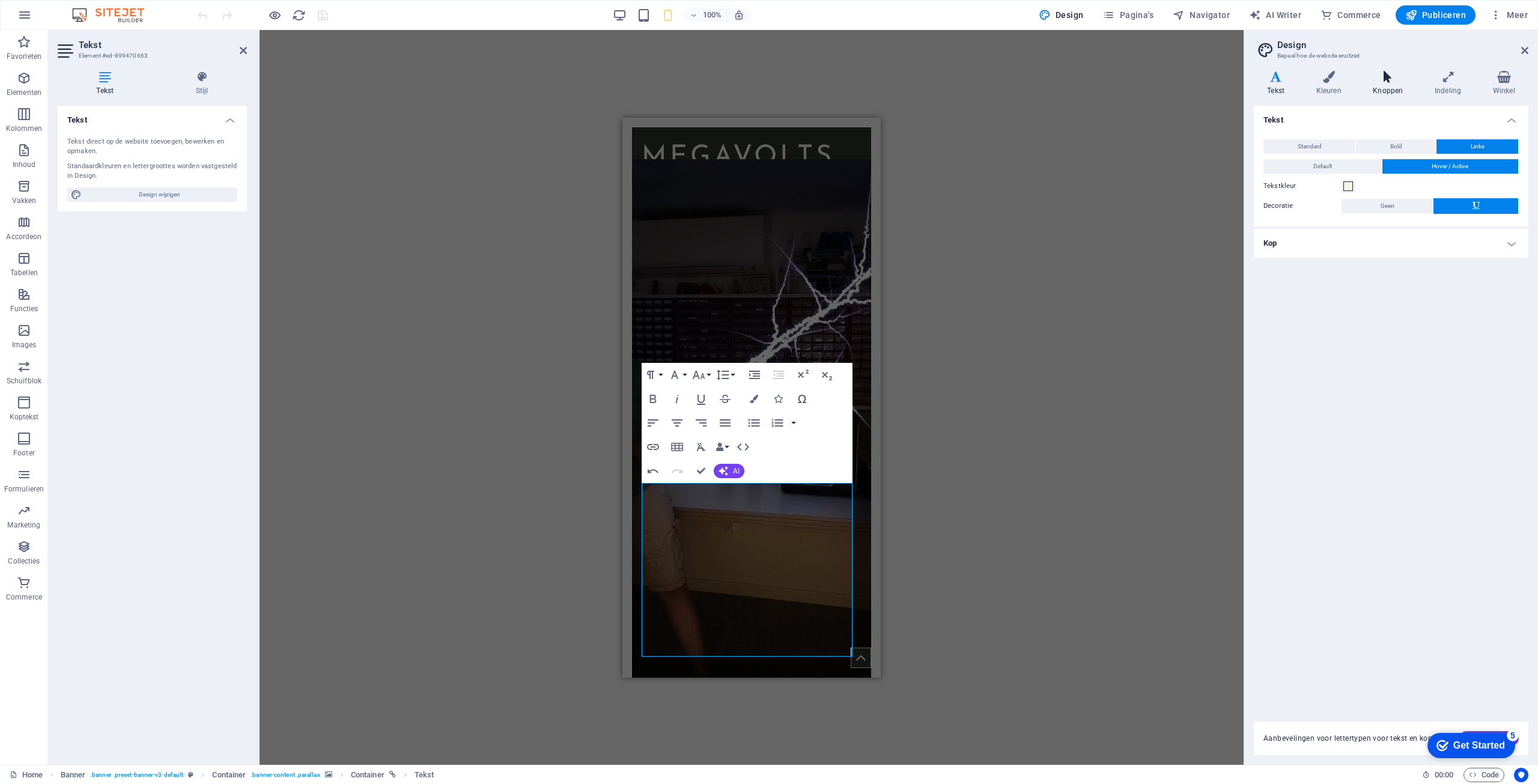
click at [1403, 81] on icon at bounding box center [1388, 76] width 57 height 12
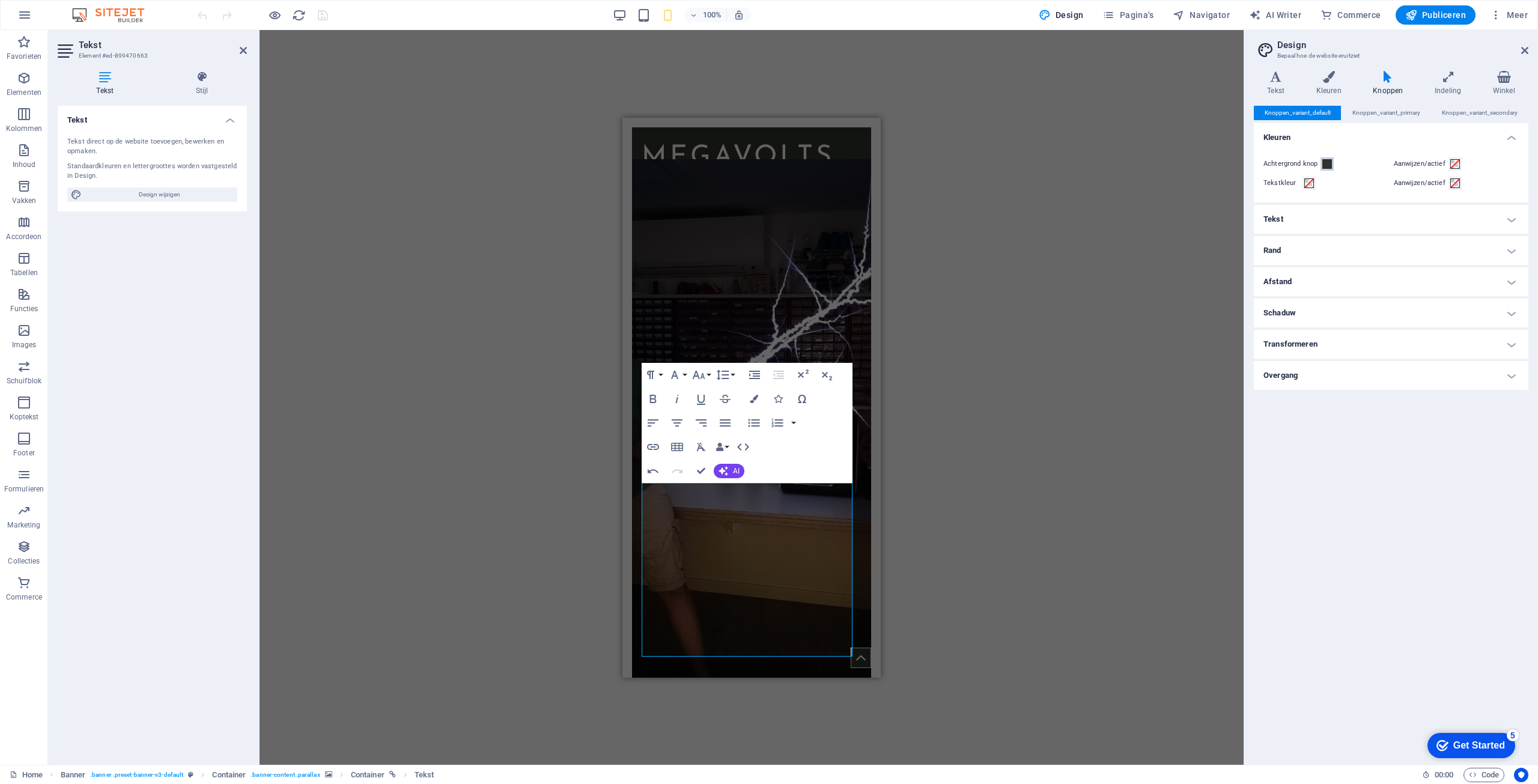
click at [1326, 168] on span at bounding box center [1327, 164] width 9 height 9
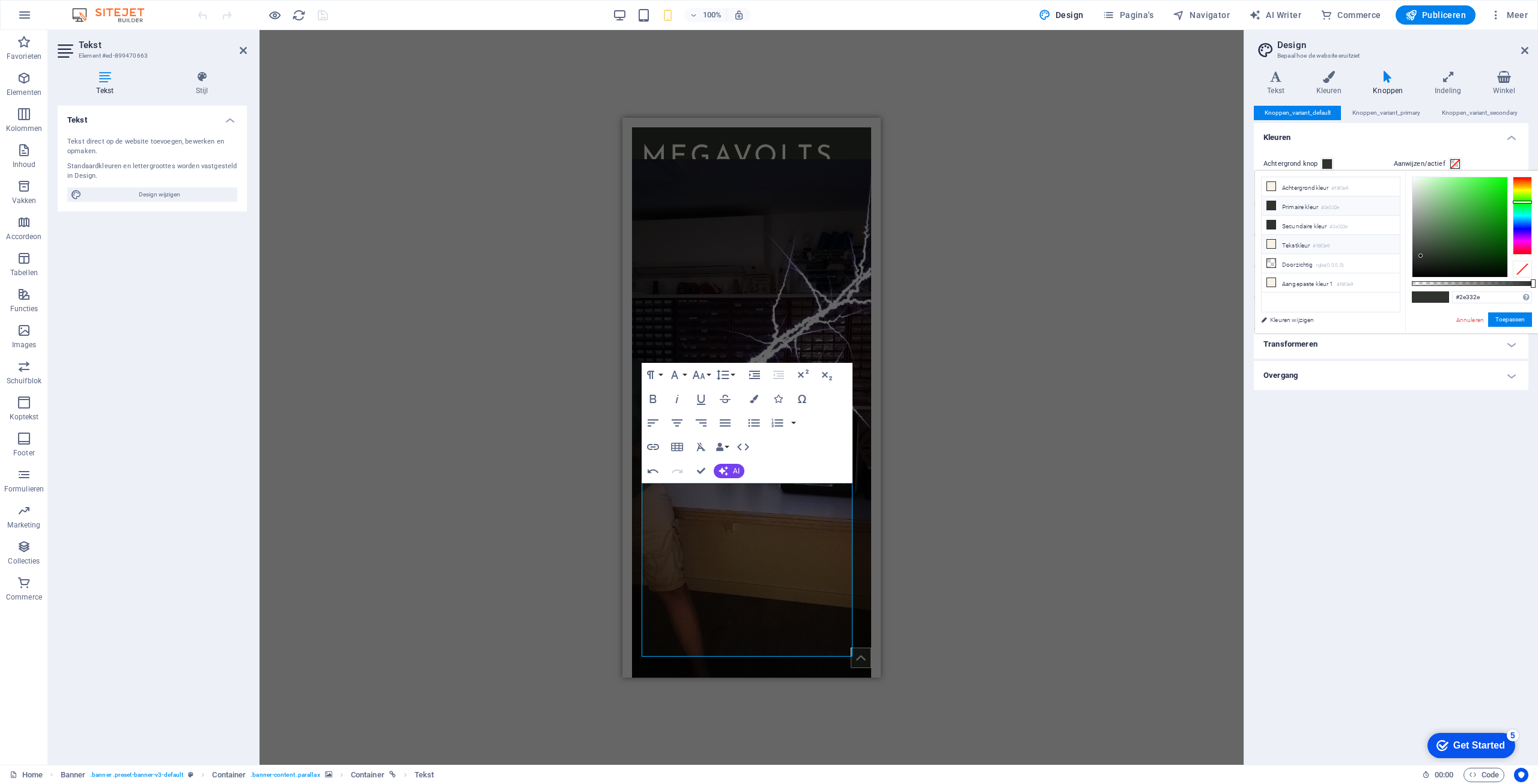
click at [1311, 241] on li "Tekstkleur #f8f3e9" at bounding box center [1331, 245] width 138 height 19
type input "#f8f3e9"
click at [1064, 407] on div "Sleep hierheen om de bestaande content te vervangen. Druk op “Ctrl” als je een …" at bounding box center [751, 397] width 984 height 734
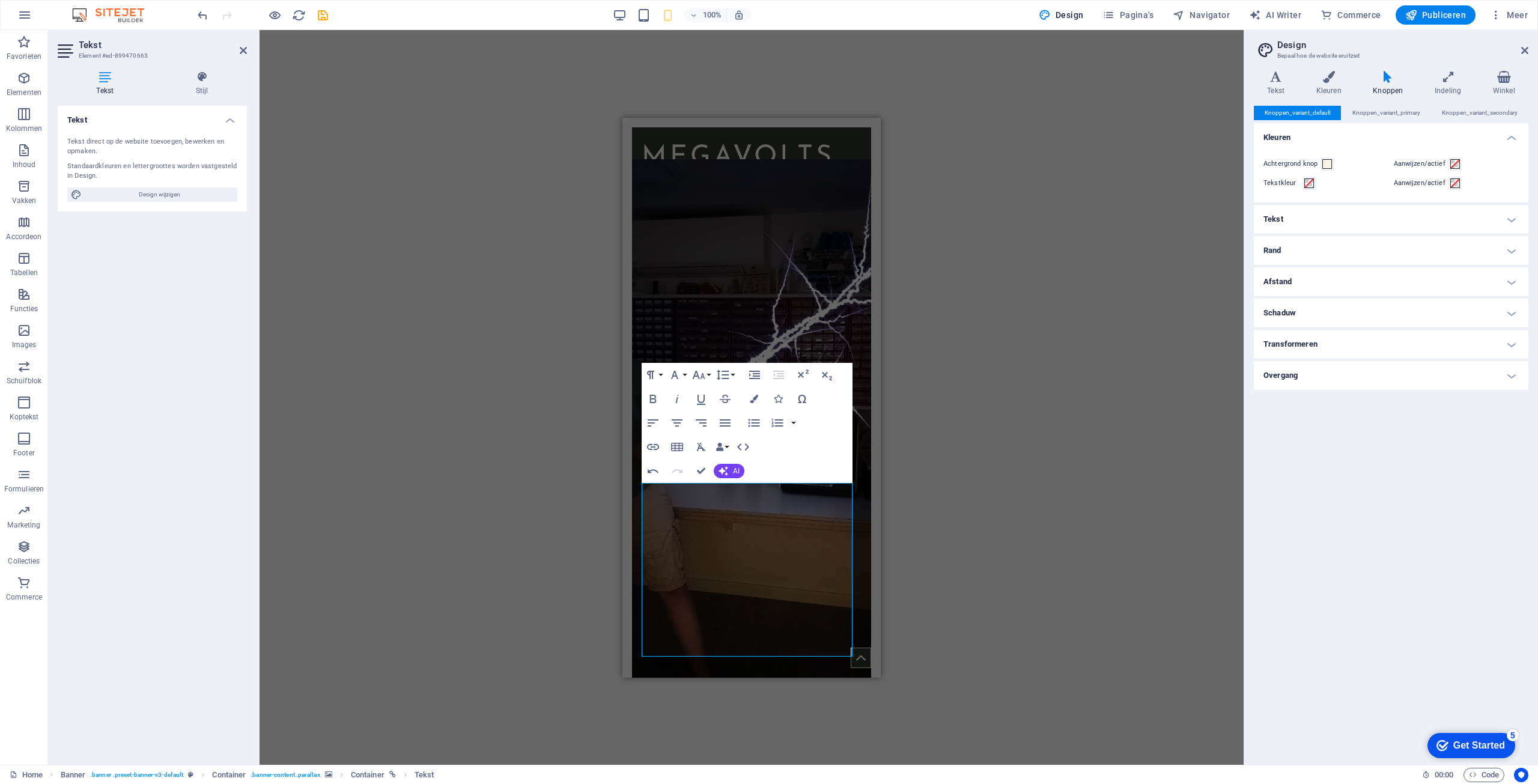
click at [981, 347] on div "Sleep hierheen om de bestaande content te vervangen. Druk op “Ctrl” als je een …" at bounding box center [751, 397] width 984 height 734
click at [1525, 53] on icon at bounding box center [1525, 50] width 7 height 9
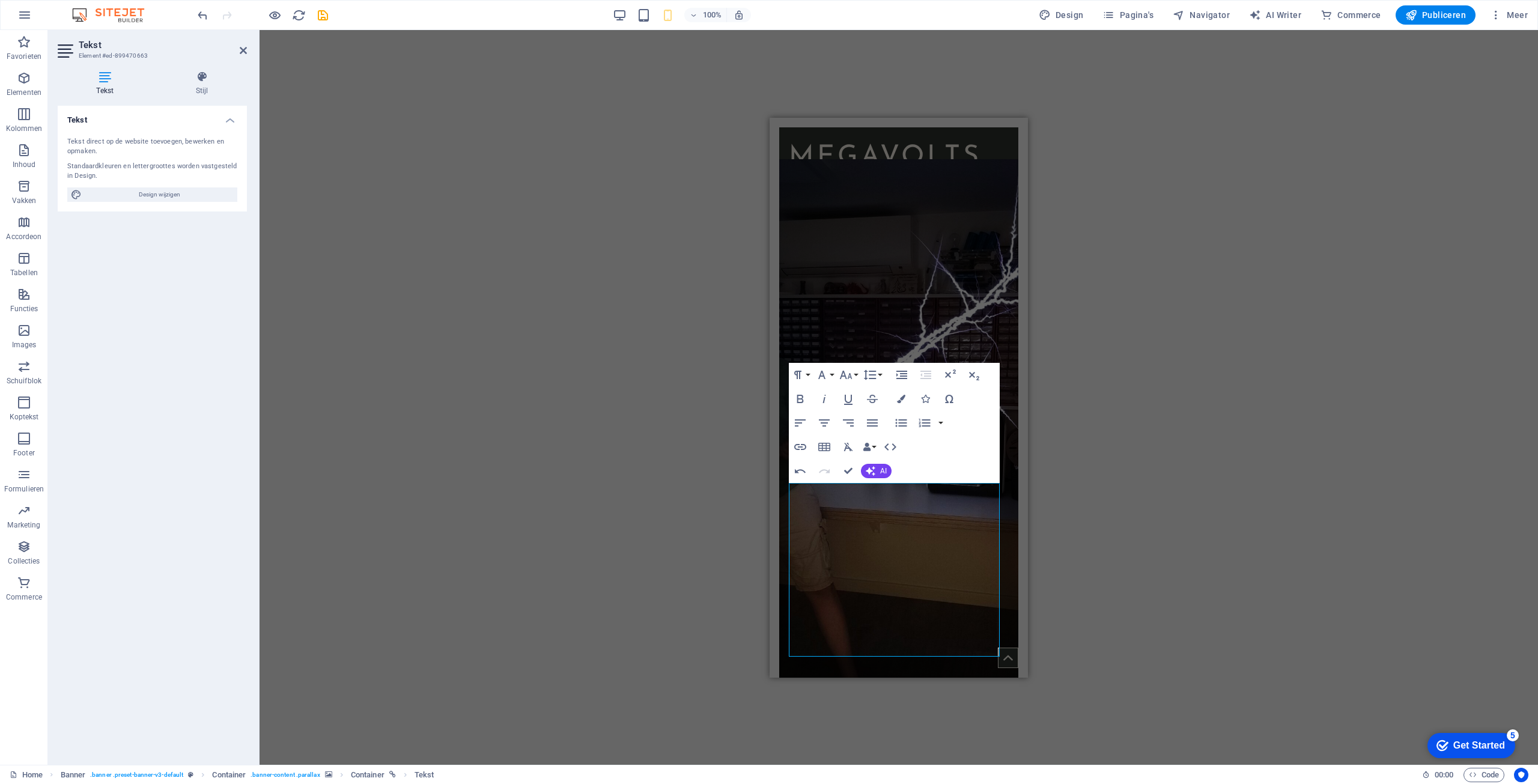
click at [1159, 299] on div "Sleep hierheen om de bestaande content te vervangen. Druk op “Ctrl” als je een …" at bounding box center [898, 397] width 1278 height 734
click at [1156, 316] on div "Sleep hierheen om de bestaande content te vervangen. Druk op “Ctrl” als je een …" at bounding box center [898, 397] width 1278 height 734
drag, startPoint x: 742, startPoint y: 347, endPoint x: 764, endPoint y: 346, distance: 22.0
click at [743, 345] on div "Sleep hierheen om de bestaande content te vervangen. Druk op “Ctrl” als je een …" at bounding box center [898, 397] width 1278 height 734
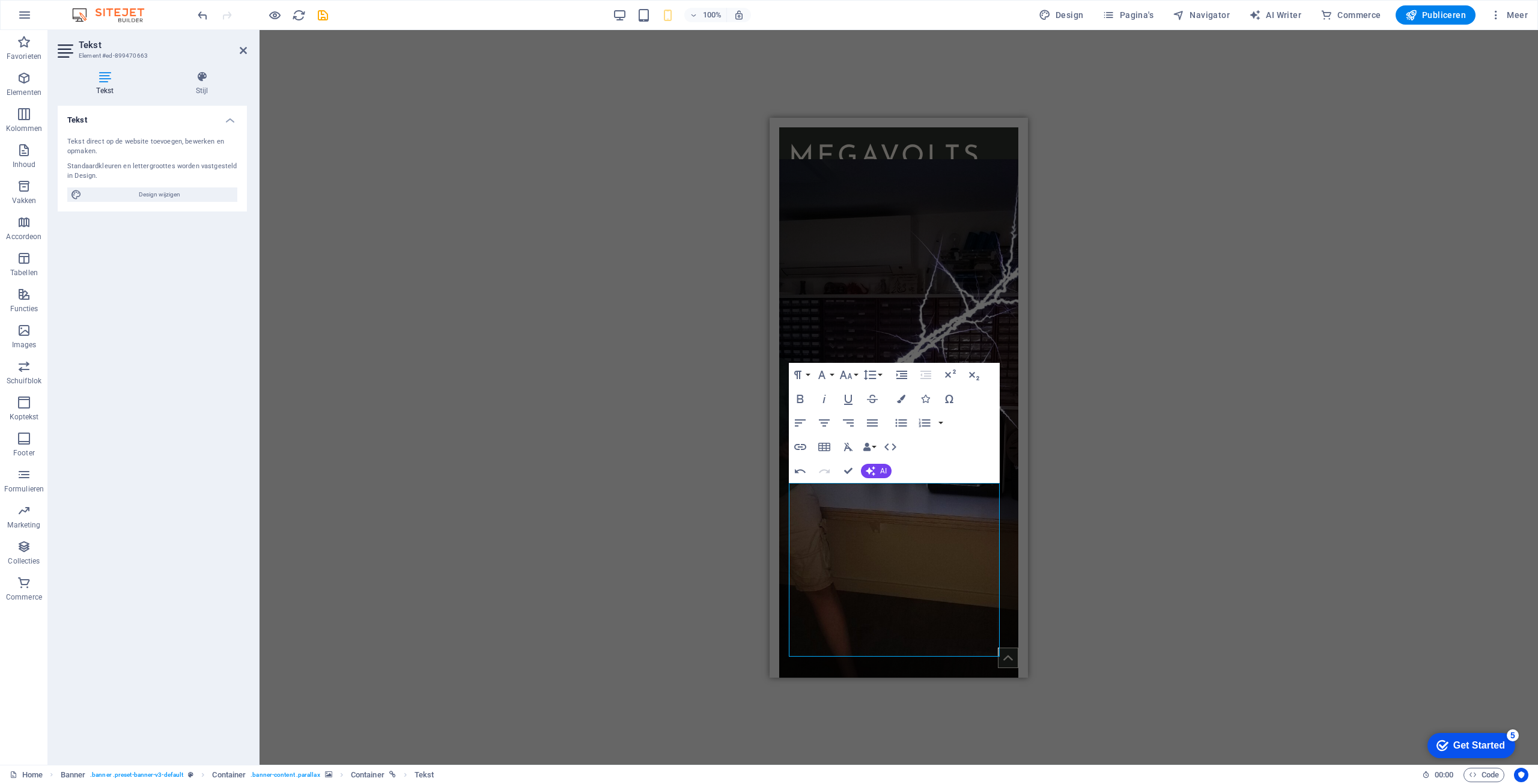
click at [1130, 385] on div "Sleep hierheen om de bestaande content te vervangen. Druk op “Ctrl” als je een …" at bounding box center [898, 397] width 1278 height 734
click at [1001, 231] on div "[MEDICAL_DATA] experiments Under construction" at bounding box center [899, 705] width 239 height 1037
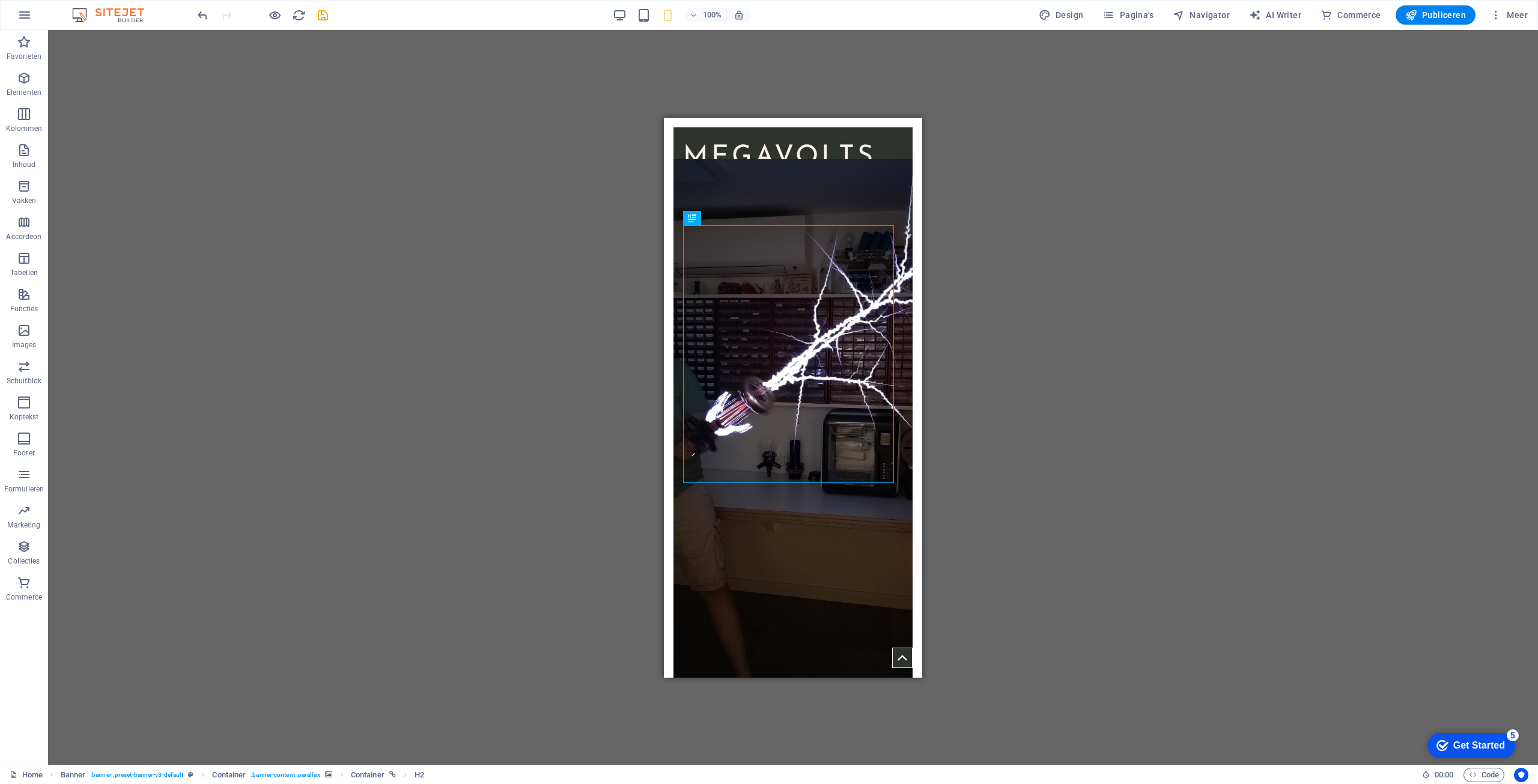
click at [629, 19] on div "100%" at bounding box center [681, 15] width 138 height 19
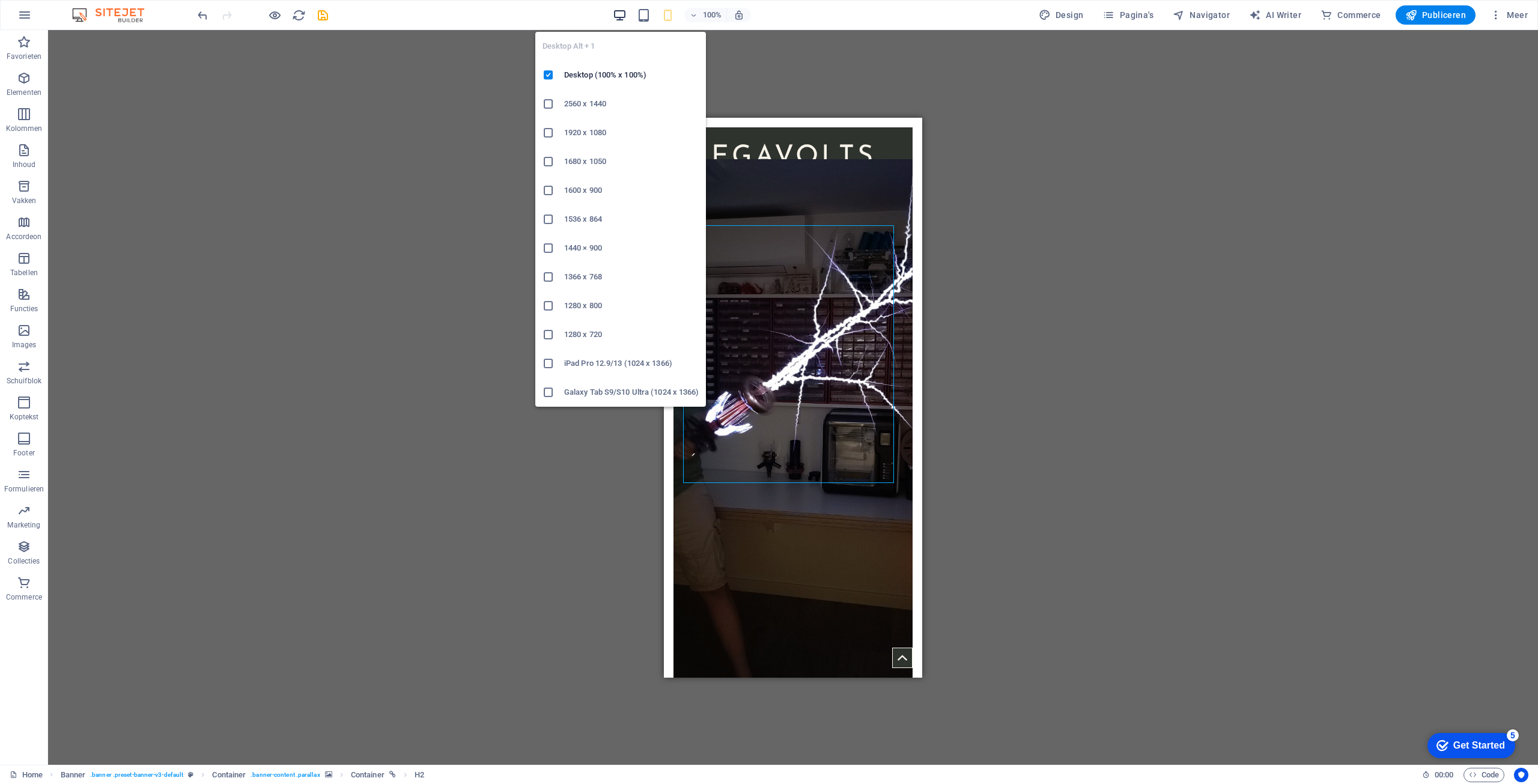
click at [624, 14] on icon "button" at bounding box center [620, 16] width 14 height 14
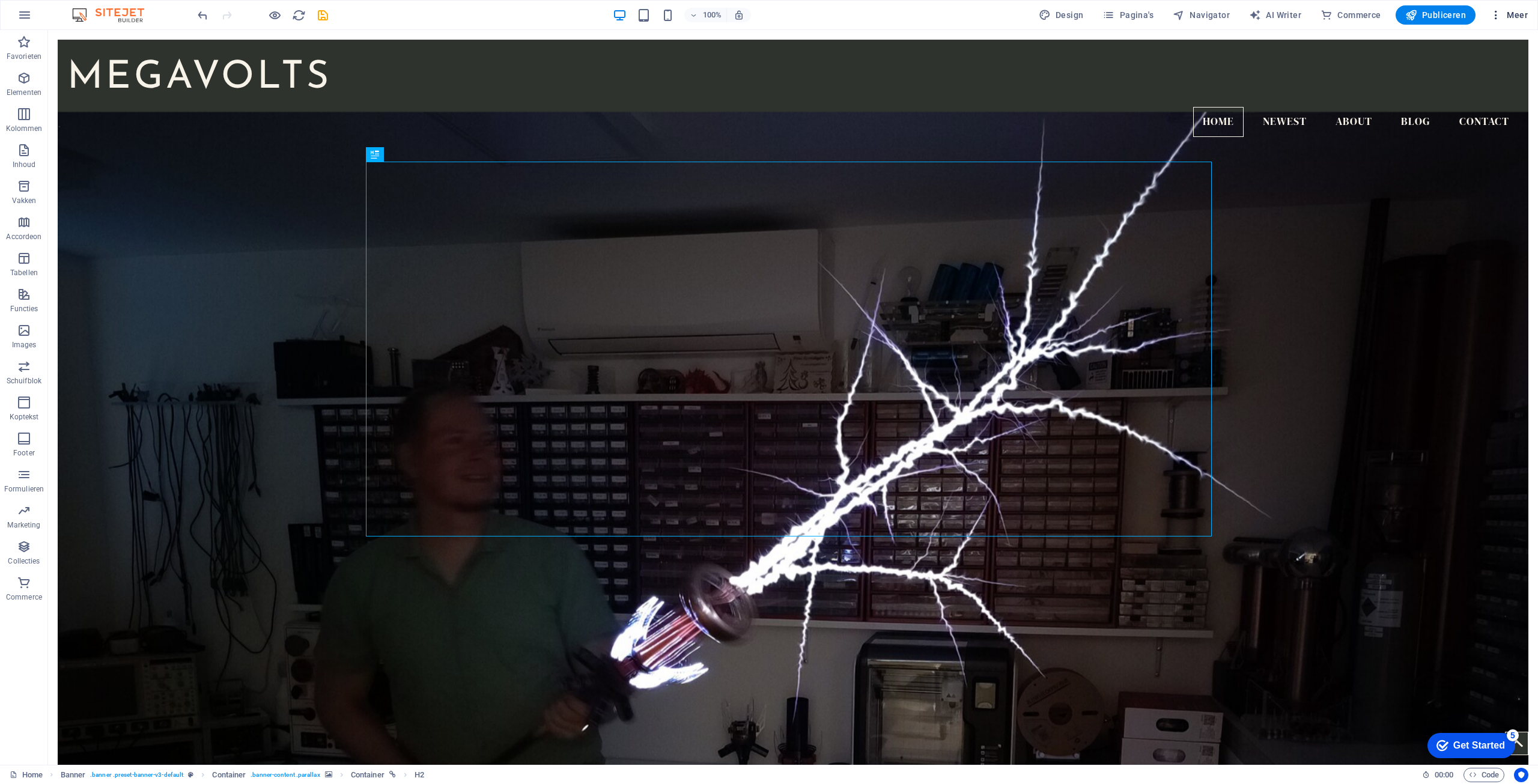
click at [1510, 17] on span "Meer" at bounding box center [1509, 14] width 38 height 12
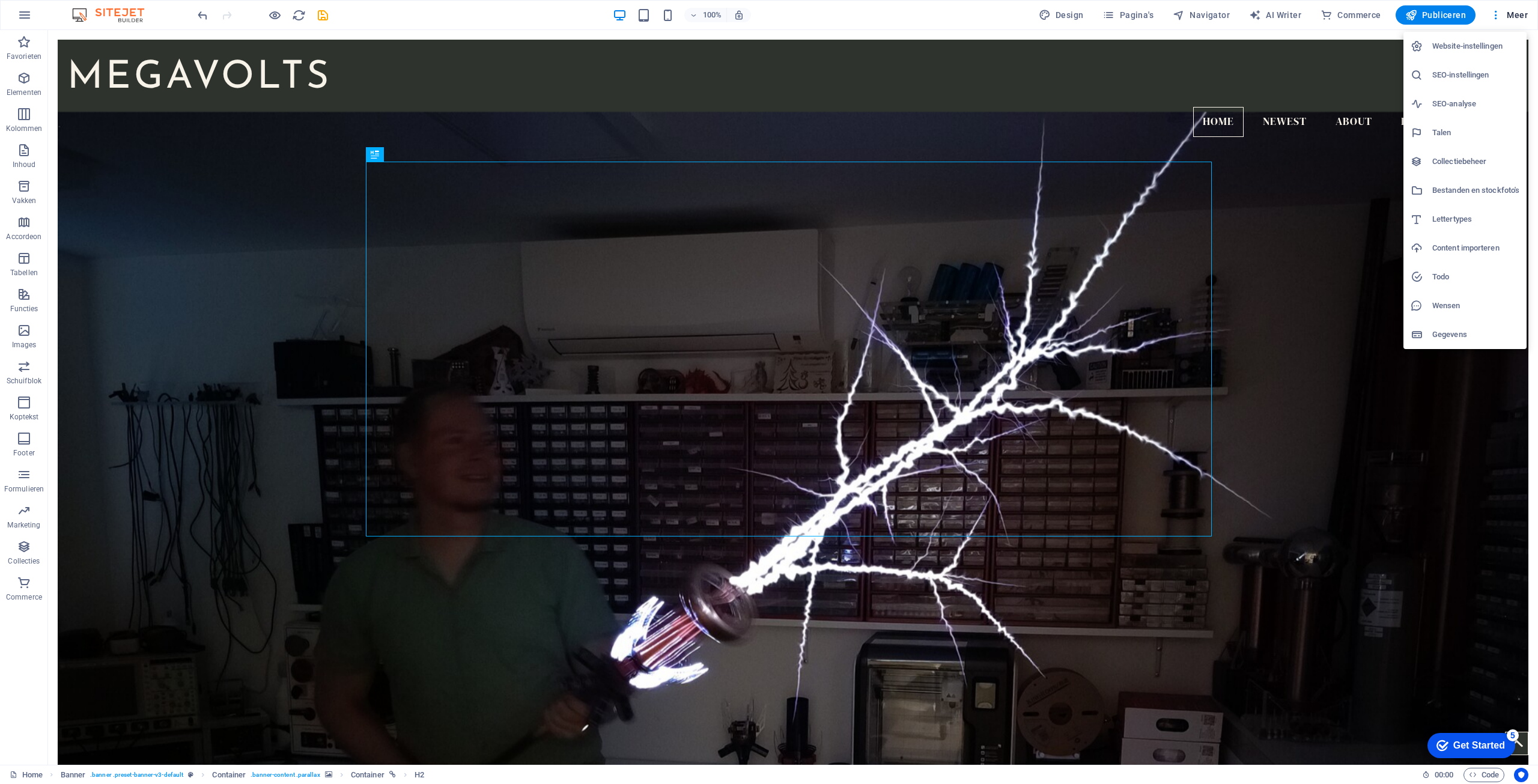
click at [1462, 50] on h6 "Website-instellingen" at bounding box center [1476, 46] width 87 height 14
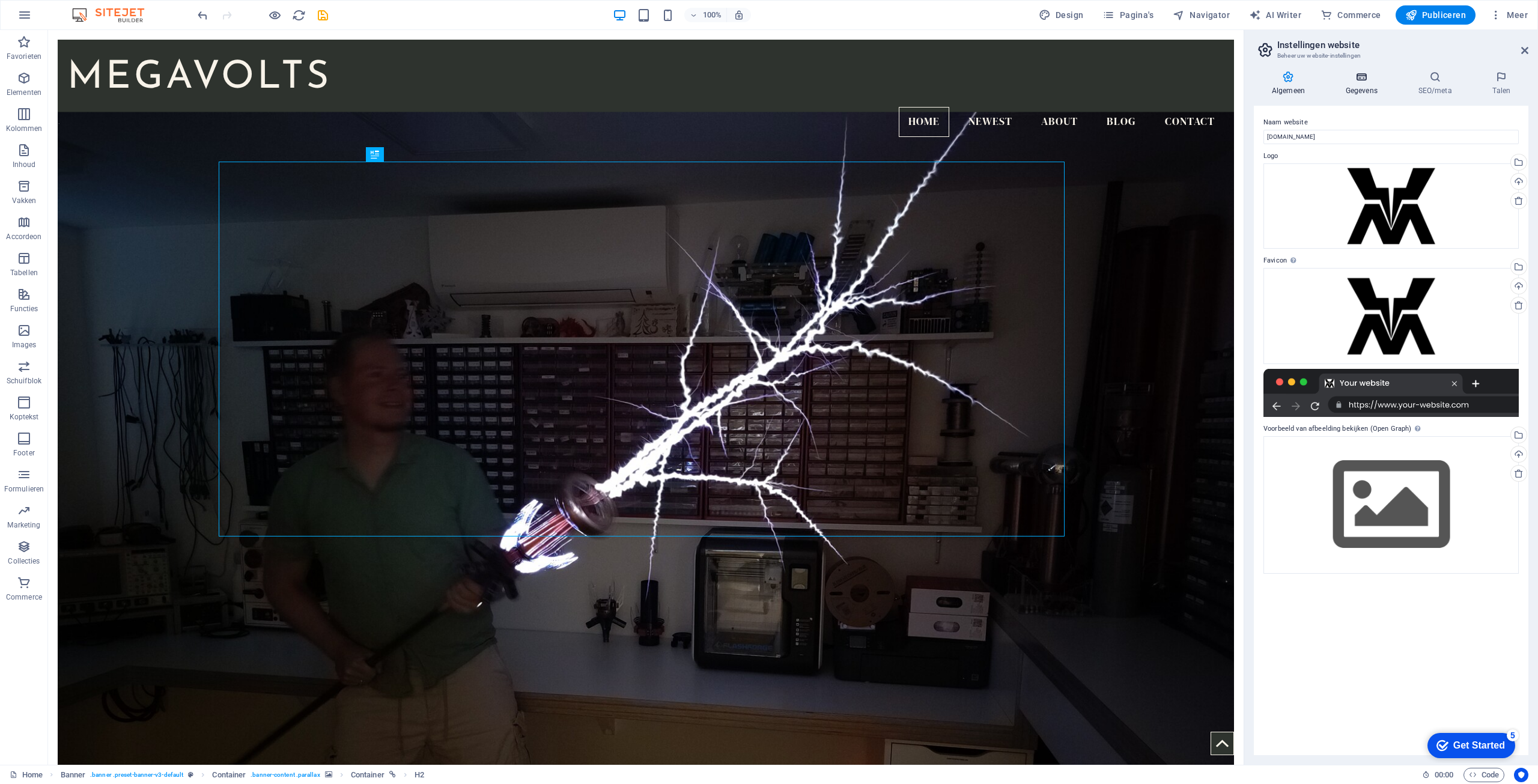
click at [1371, 81] on icon at bounding box center [1362, 76] width 68 height 12
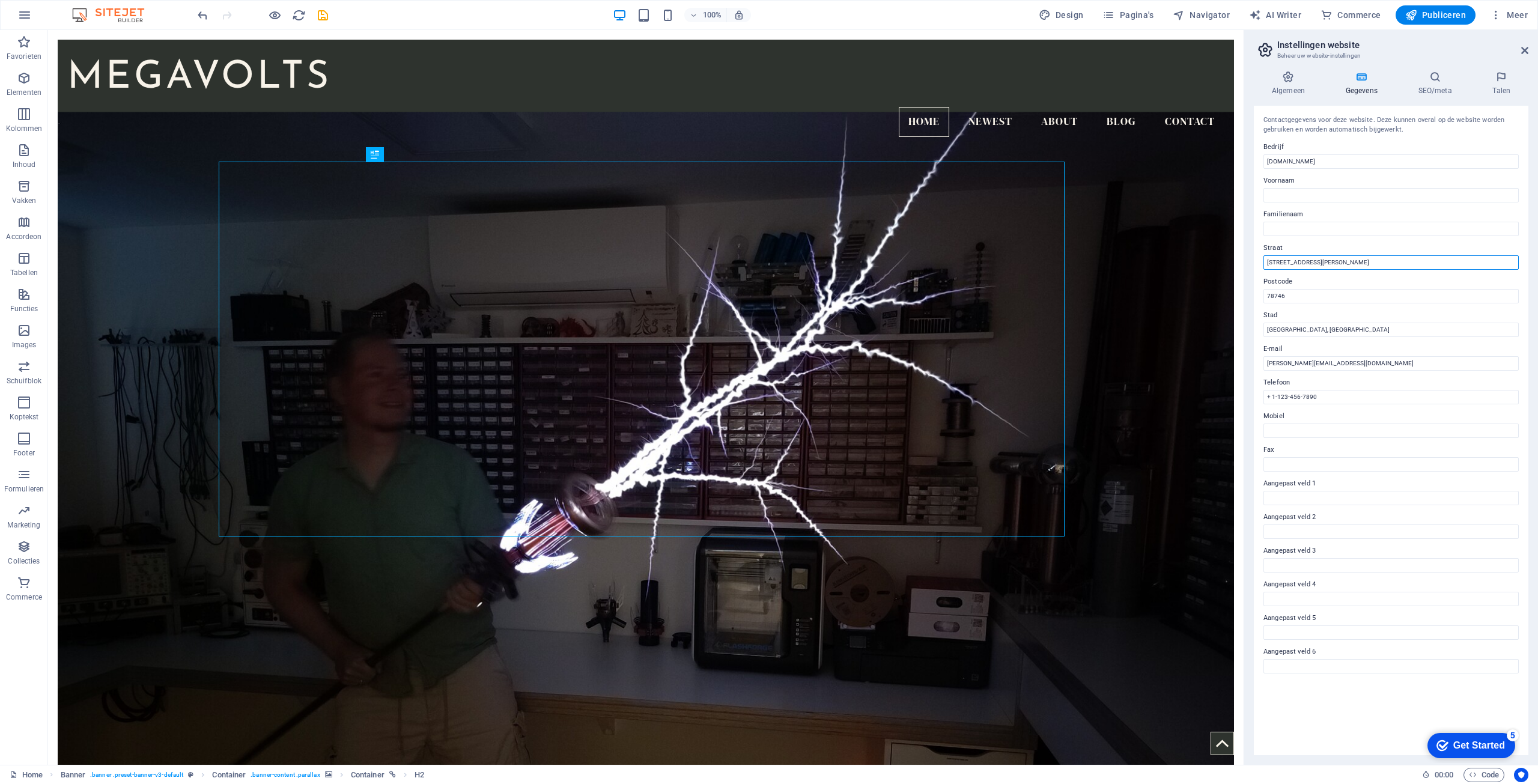
drag, startPoint x: 1405, startPoint y: 293, endPoint x: 1240, endPoint y: 266, distance: 167.2
drag, startPoint x: 1357, startPoint y: 327, endPoint x: 1223, endPoint y: 298, distance: 137.1
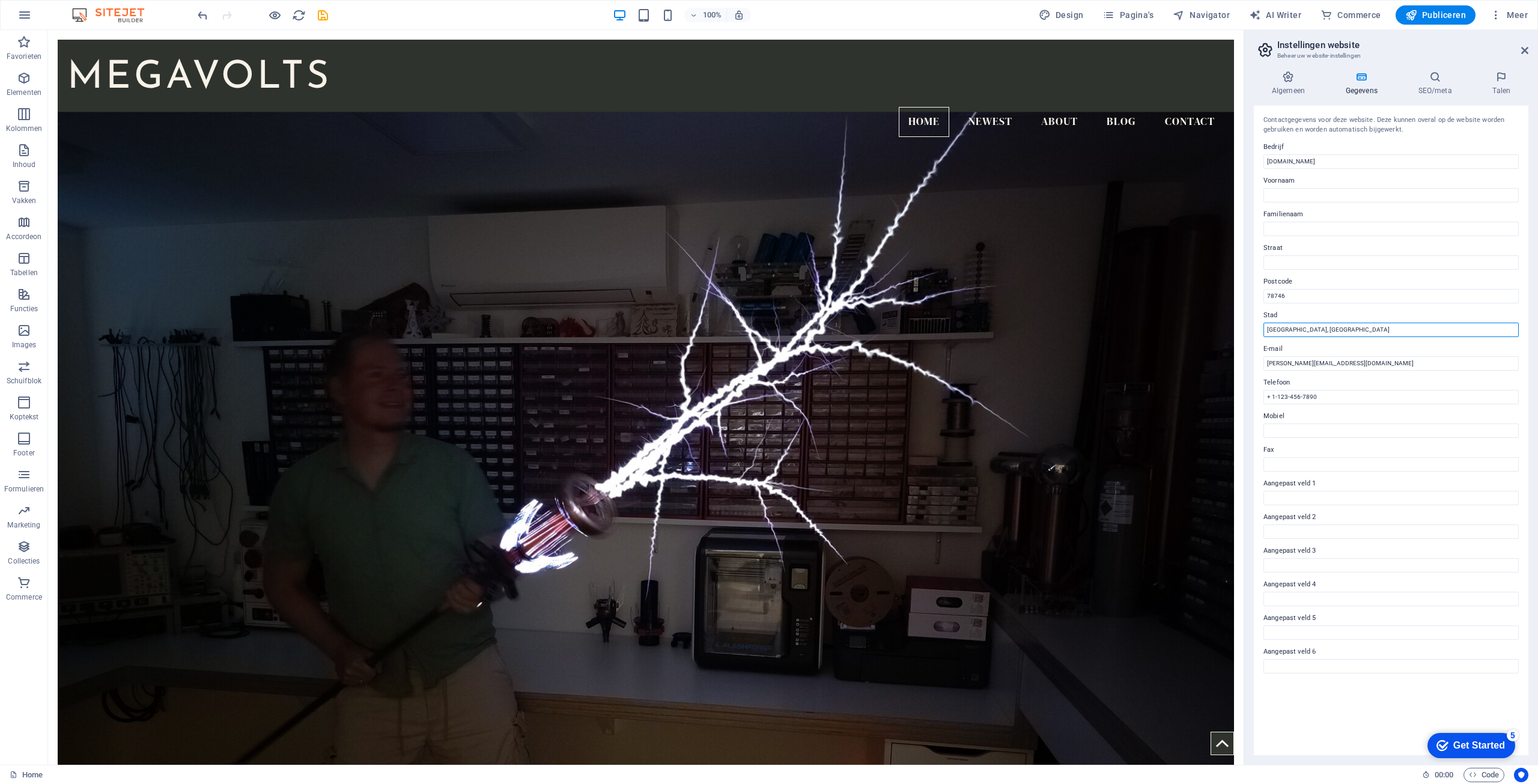
drag, startPoint x: 1280, startPoint y: 332, endPoint x: 1246, endPoint y: 332, distance: 34.0
click at [1246, 332] on aside "Instellingen website Beheer uw website-instellingen Algemeen Gegevens SEO/meta …" at bounding box center [1391, 397] width 294 height 734
type input "[GEOGRAPHIC_DATA]"
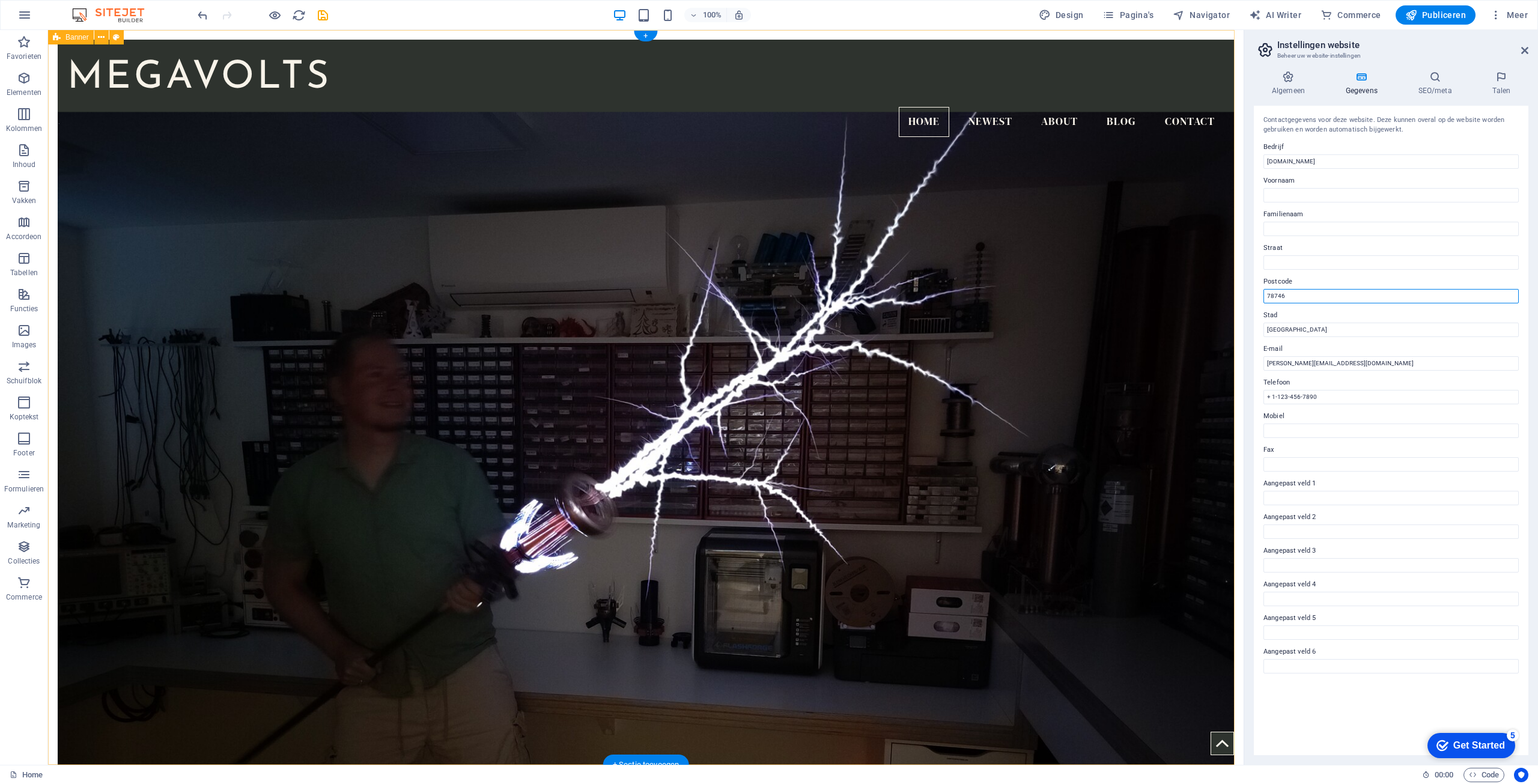
drag, startPoint x: 1349, startPoint y: 324, endPoint x: 1227, endPoint y: 304, distance: 123.6
drag, startPoint x: 1363, startPoint y: 356, endPoint x: 1241, endPoint y: 335, distance: 123.8
type input "Nieuwveen, [GEOGRAPHIC_DATA]"
click at [1336, 398] on input "+ 1-123-456-7890" at bounding box center [1391, 397] width 256 height 14
drag, startPoint x: 1379, startPoint y: 429, endPoint x: 1241, endPoint y: 404, distance: 140.2
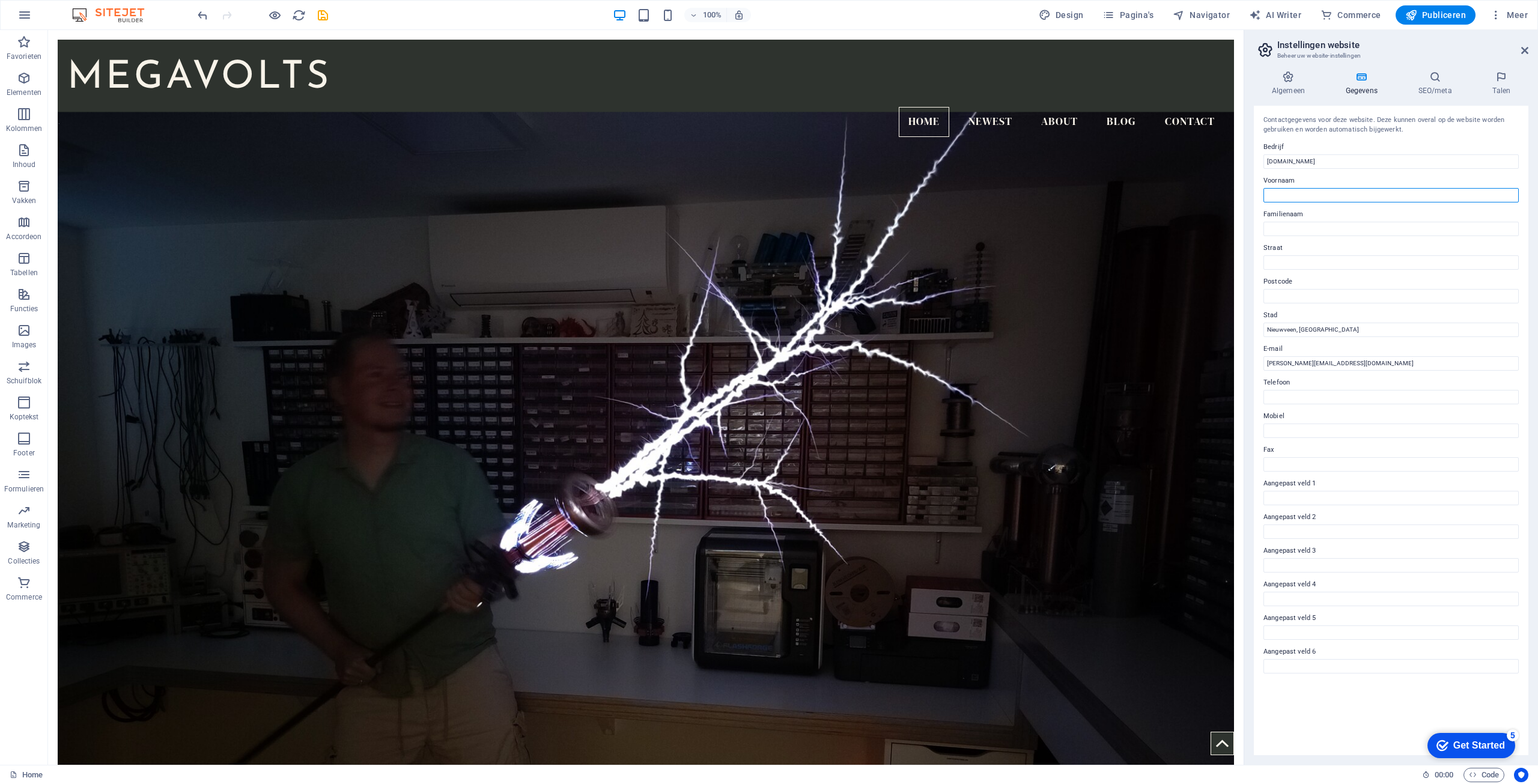
click at [1286, 201] on input "Voornaam" at bounding box center [1391, 195] width 256 height 14
type input "[PERSON_NAME]"
type input "[GEOGRAPHIC_DATA]"
click at [1428, 84] on h4 "SEO/meta" at bounding box center [1437, 83] width 75 height 25
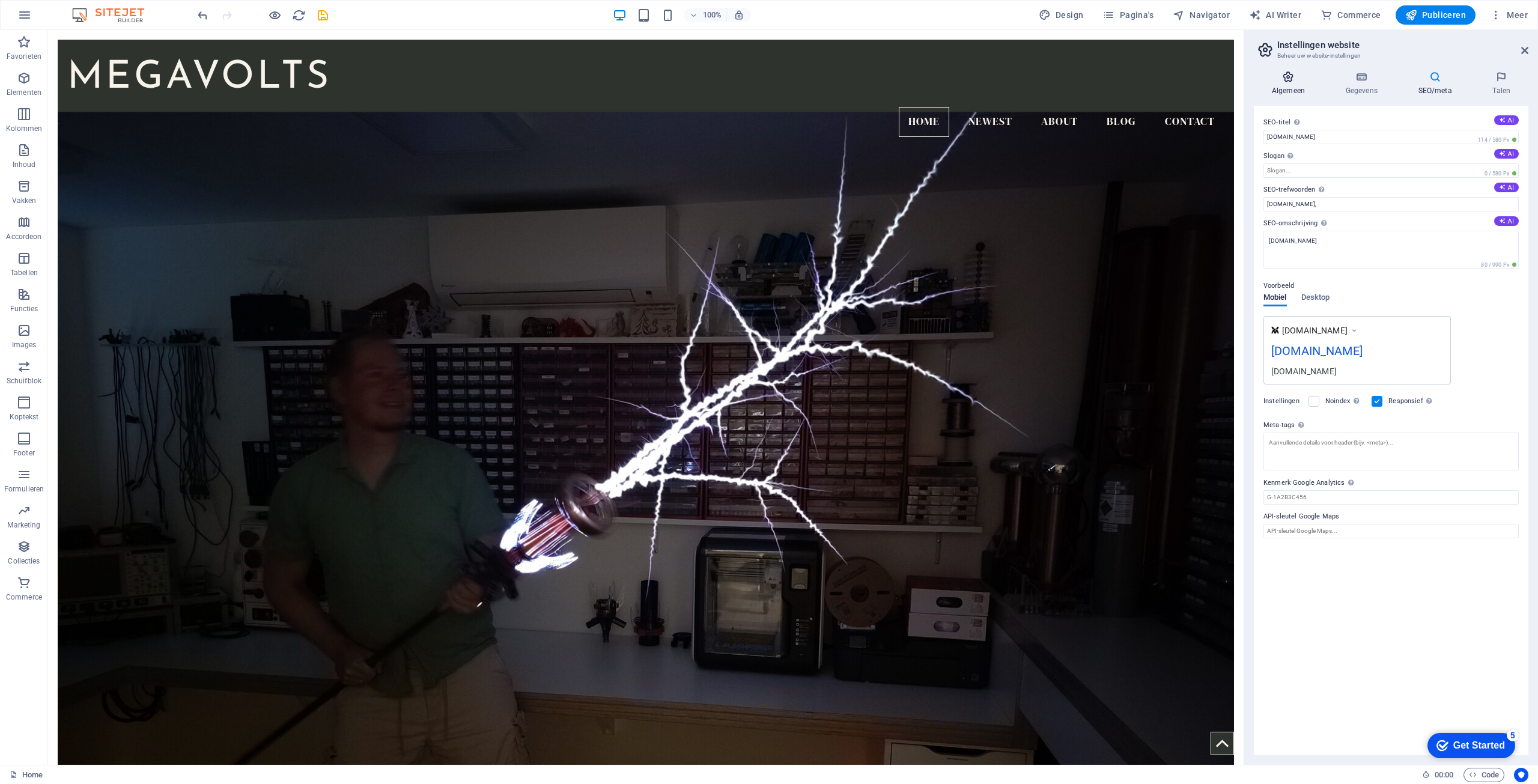
click at [1300, 83] on h4 "Algemeen" at bounding box center [1291, 83] width 74 height 25
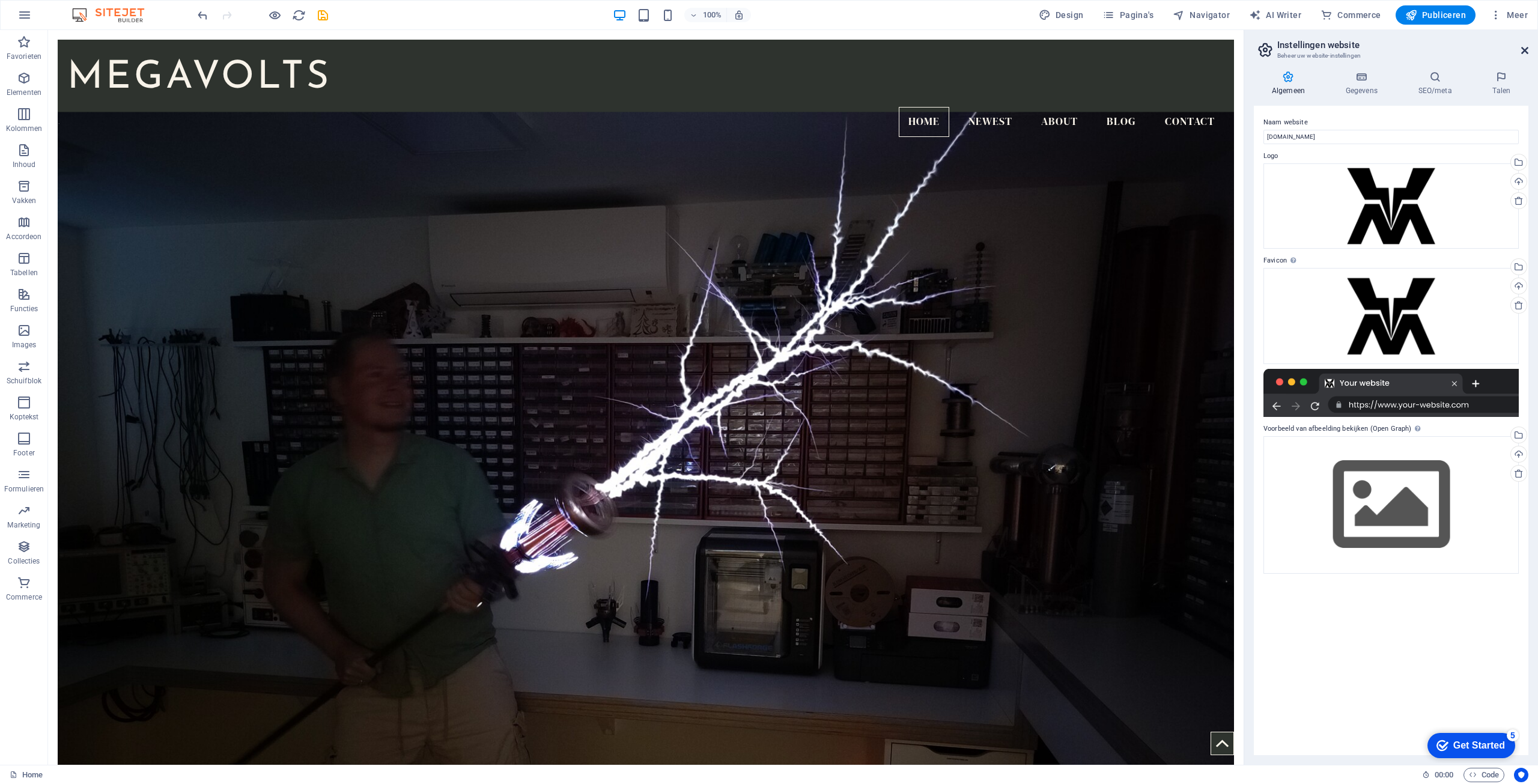
click at [1521, 52] on icon at bounding box center [1525, 50] width 7 height 9
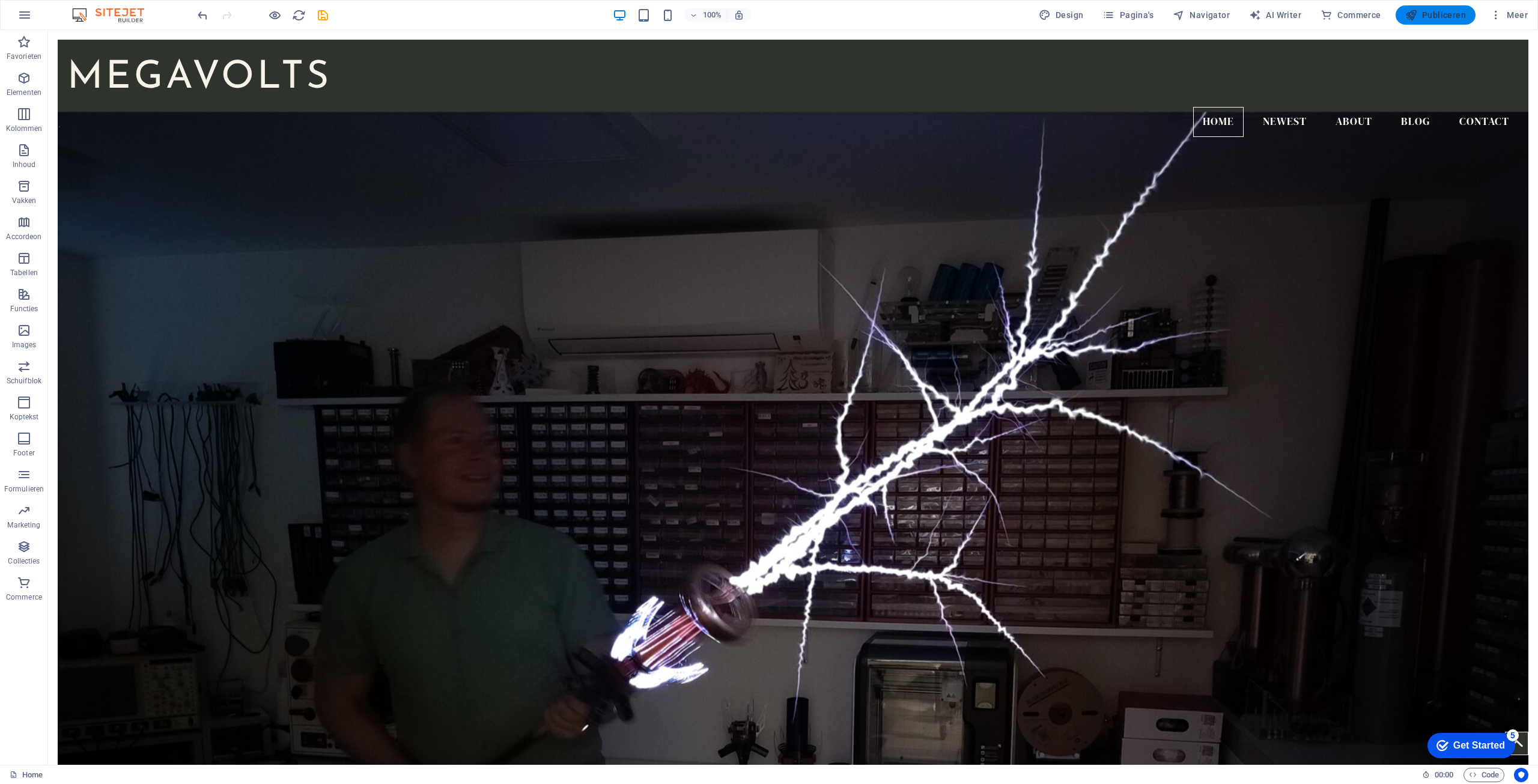
click at [1441, 13] on span "Publiceren" at bounding box center [1436, 14] width 61 height 12
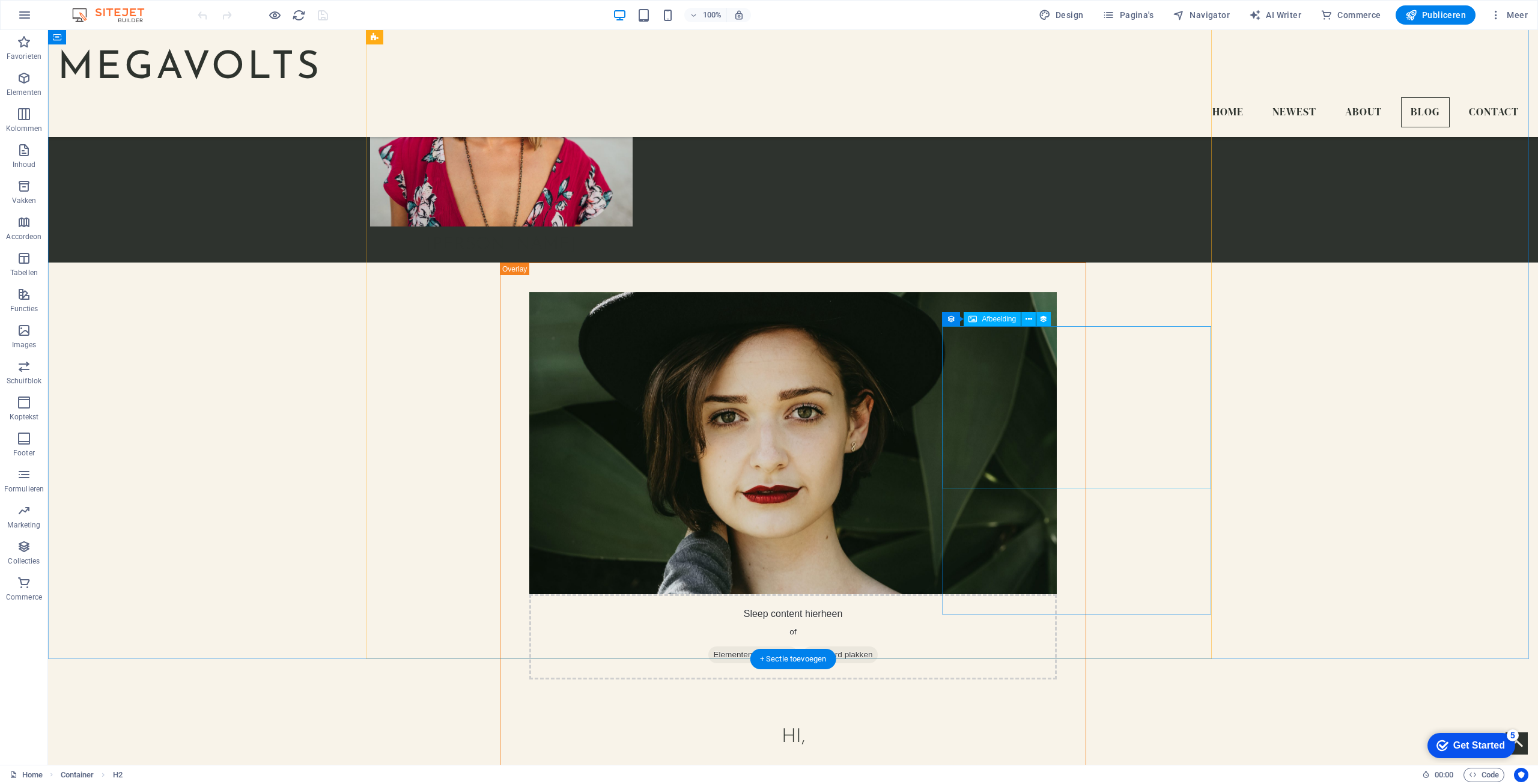
scroll to position [3020, 0]
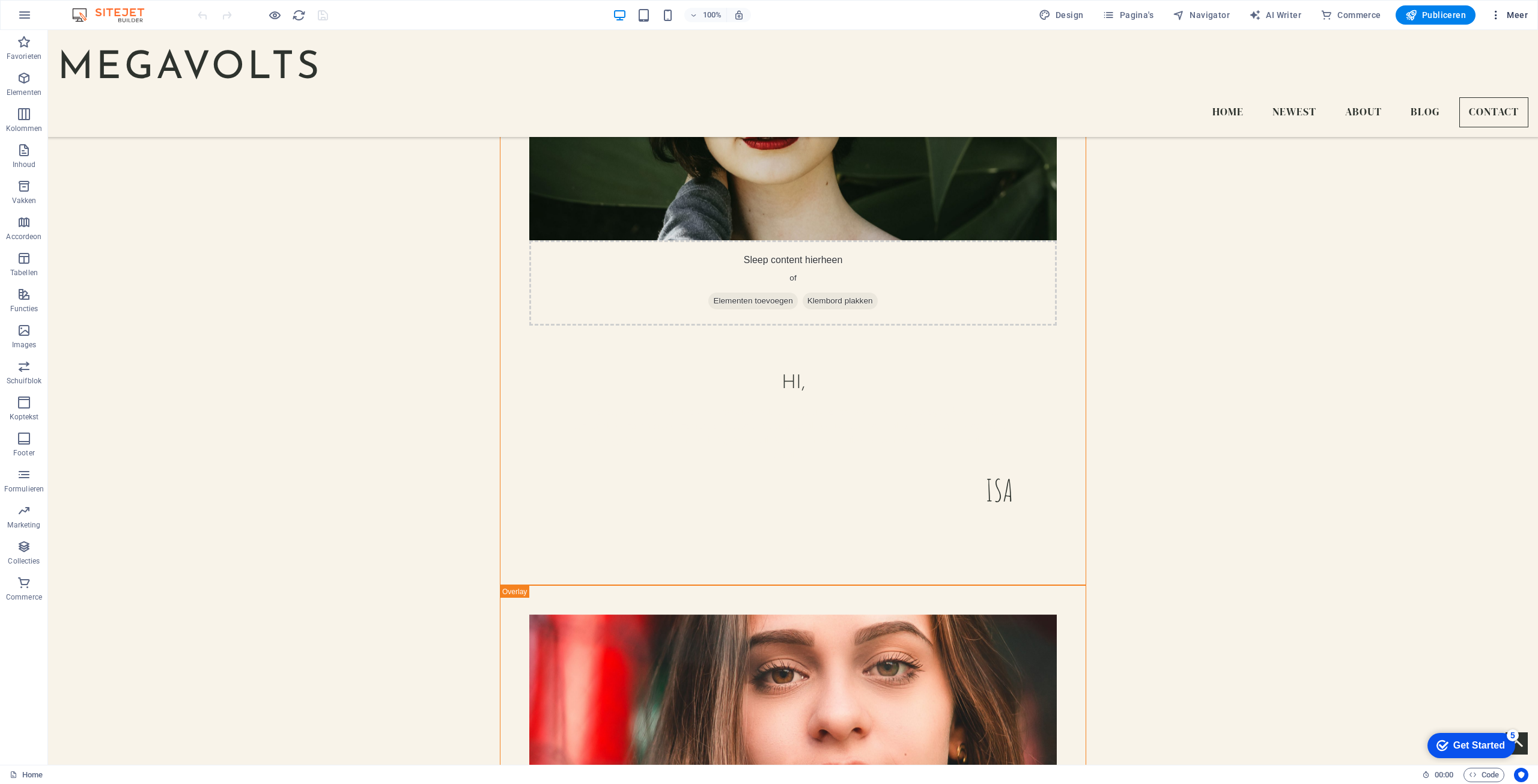
click at [1518, 18] on span "Meer" at bounding box center [1509, 14] width 38 height 12
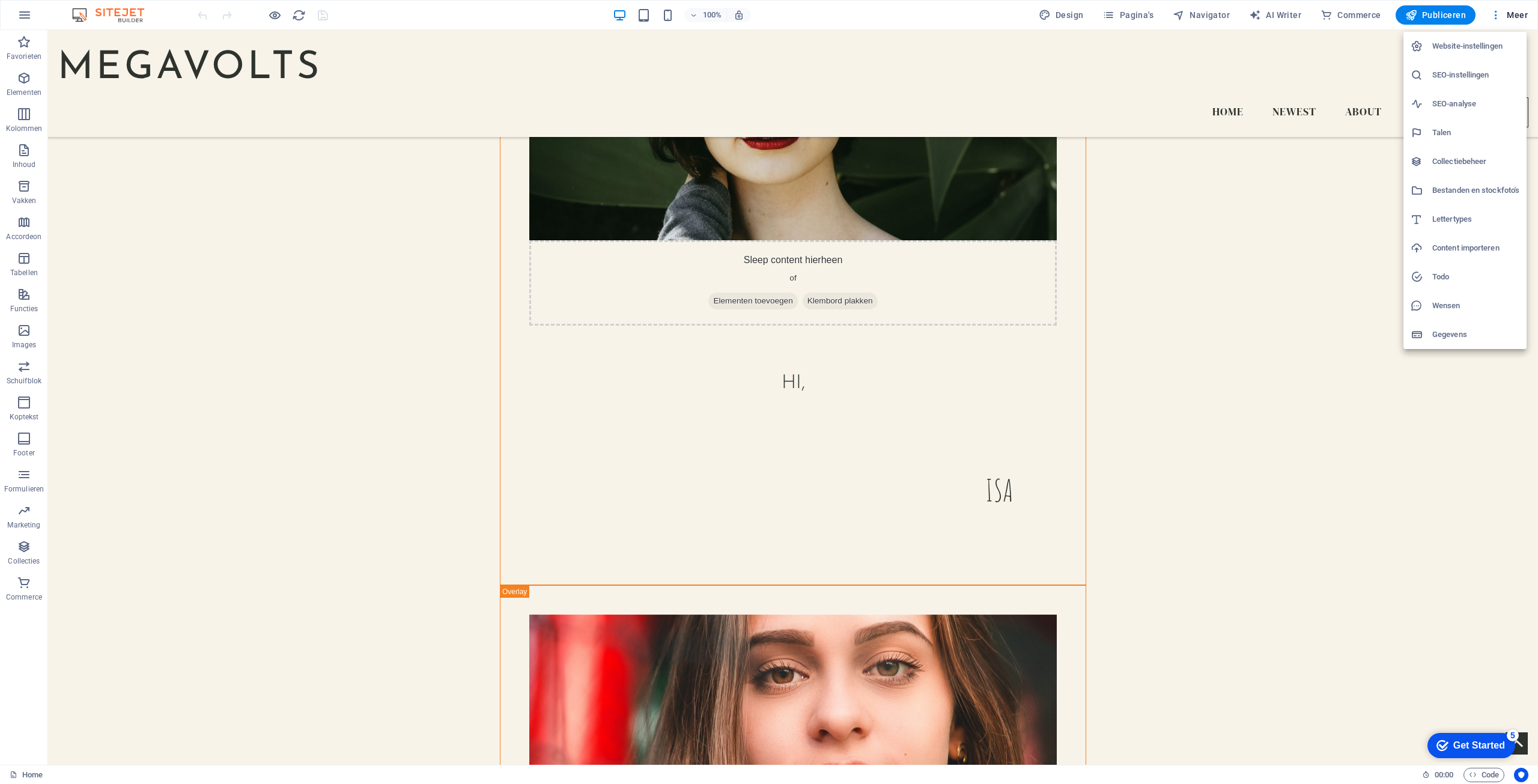
click at [1497, 41] on h6 "Website-instellingen" at bounding box center [1476, 46] width 87 height 14
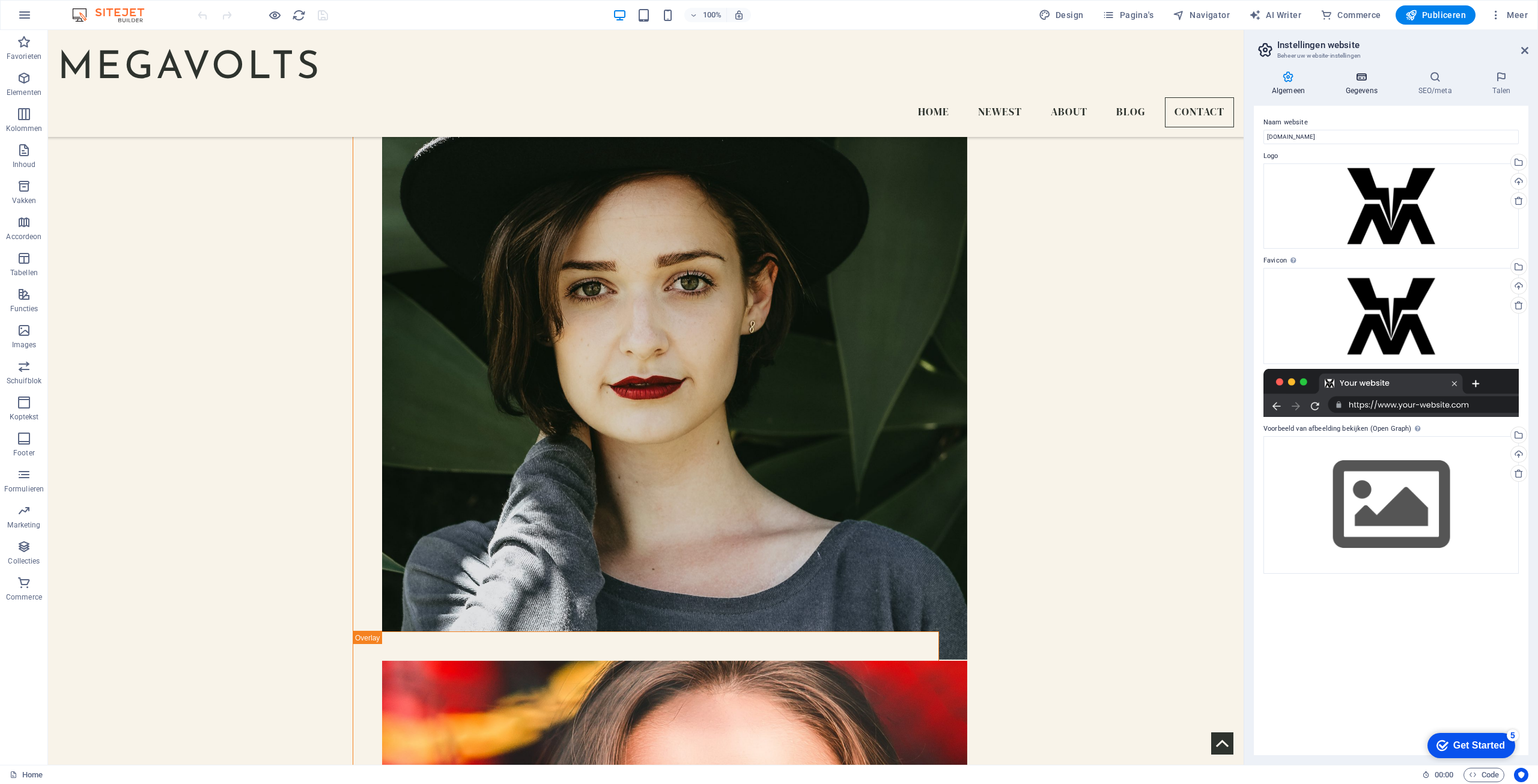
click at [1379, 81] on icon at bounding box center [1362, 76] width 68 height 12
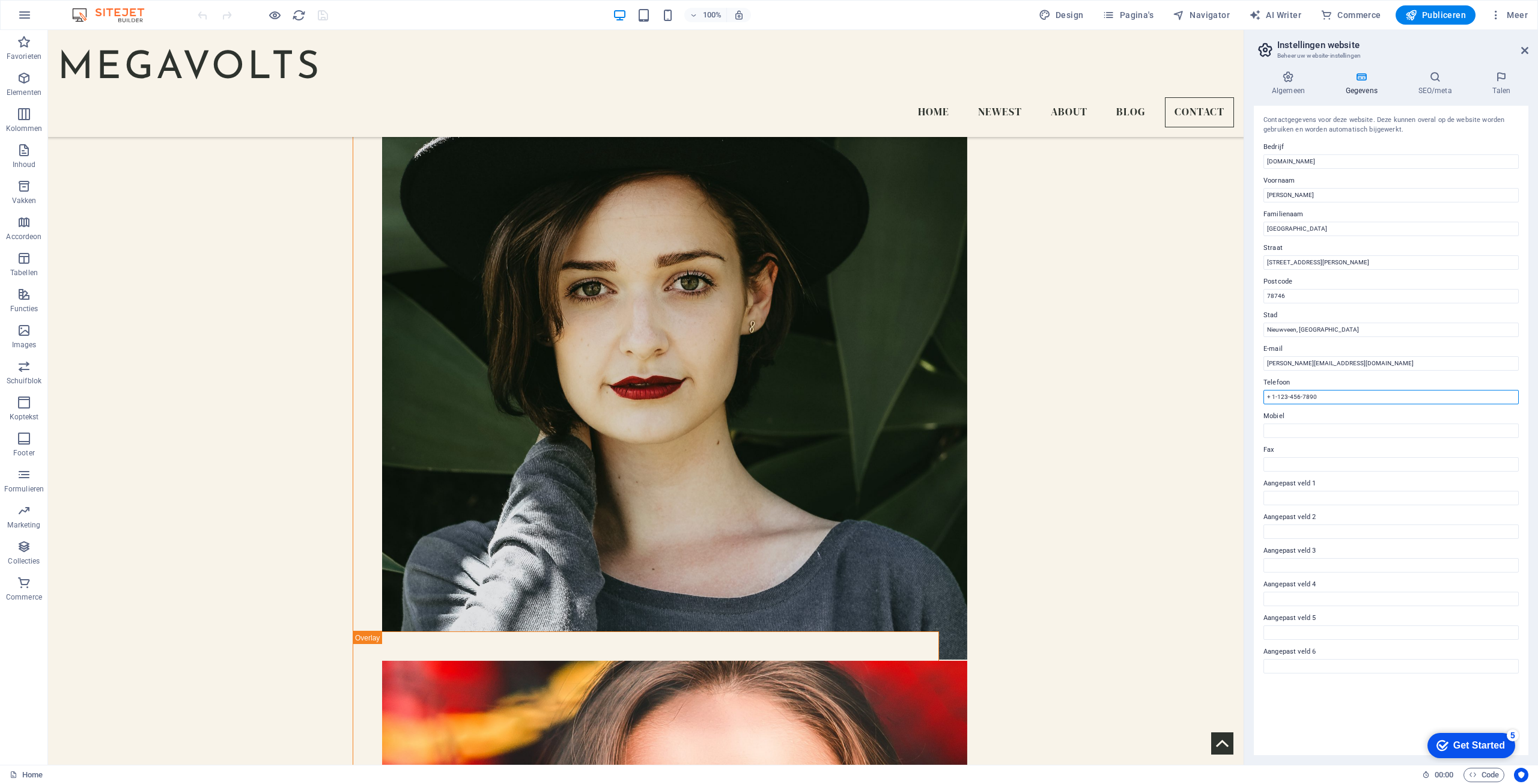
click at [1324, 392] on input "+ 1-123-456-7890" at bounding box center [1391, 397] width 256 height 14
drag, startPoint x: 1365, startPoint y: 425, endPoint x: 1211, endPoint y: 403, distance: 155.6
click at [1328, 395] on input "+ 1-123-456-7890" at bounding box center [1391, 397] width 256 height 14
click at [1328, 396] on input "+ 1-123-456-7890" at bounding box center [1391, 397] width 256 height 14
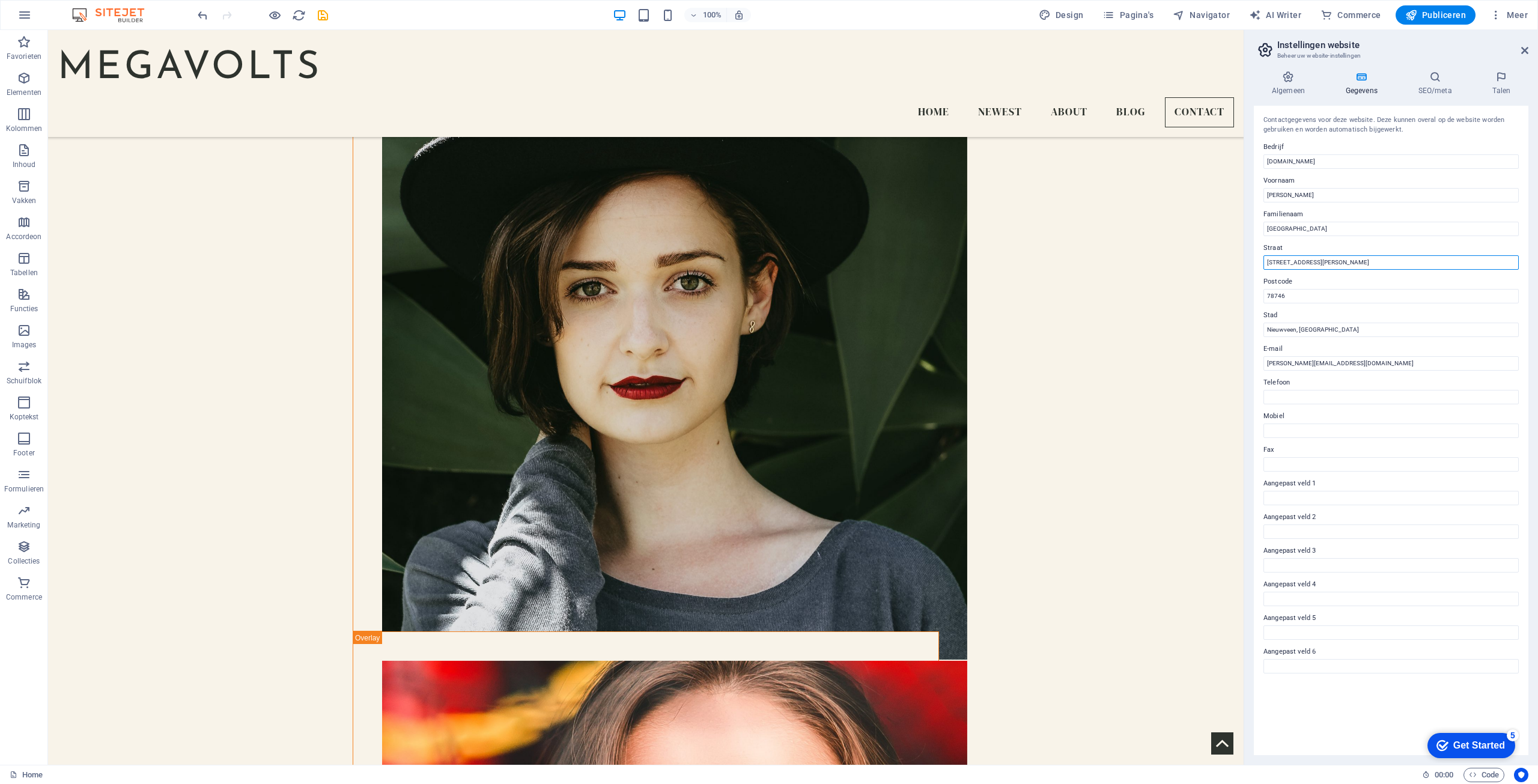
drag, startPoint x: 1337, startPoint y: 260, endPoint x: 1263, endPoint y: 256, distance: 74.1
click at [1263, 256] on input "[STREET_ADDRESS][PERSON_NAME]" at bounding box center [1391, 263] width 256 height 14
type input "-"
click at [1296, 299] on input "78746" at bounding box center [1391, 296] width 256 height 14
drag, startPoint x: 1317, startPoint y: 296, endPoint x: 1256, endPoint y: 300, distance: 61.1
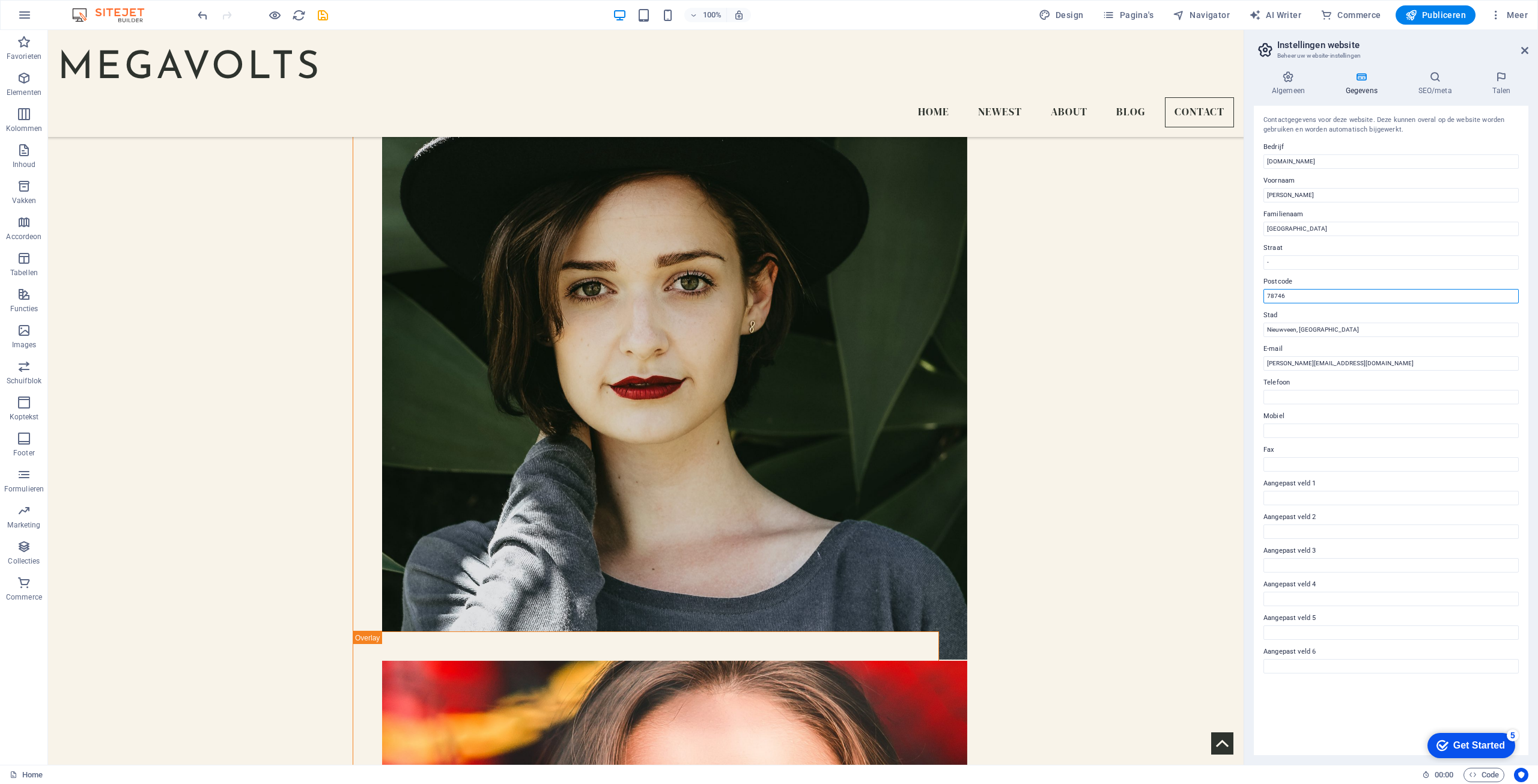
click at [1256, 300] on div "Contactgegevens voor deze website. Deze kunnen overal op de website worden gebr…" at bounding box center [1391, 430] width 275 height 650
type input "-"
click at [1281, 403] on input "Telefoon" at bounding box center [1391, 397] width 256 height 14
type input "-"
click at [1294, 437] on input "Mobiel" at bounding box center [1391, 430] width 256 height 14
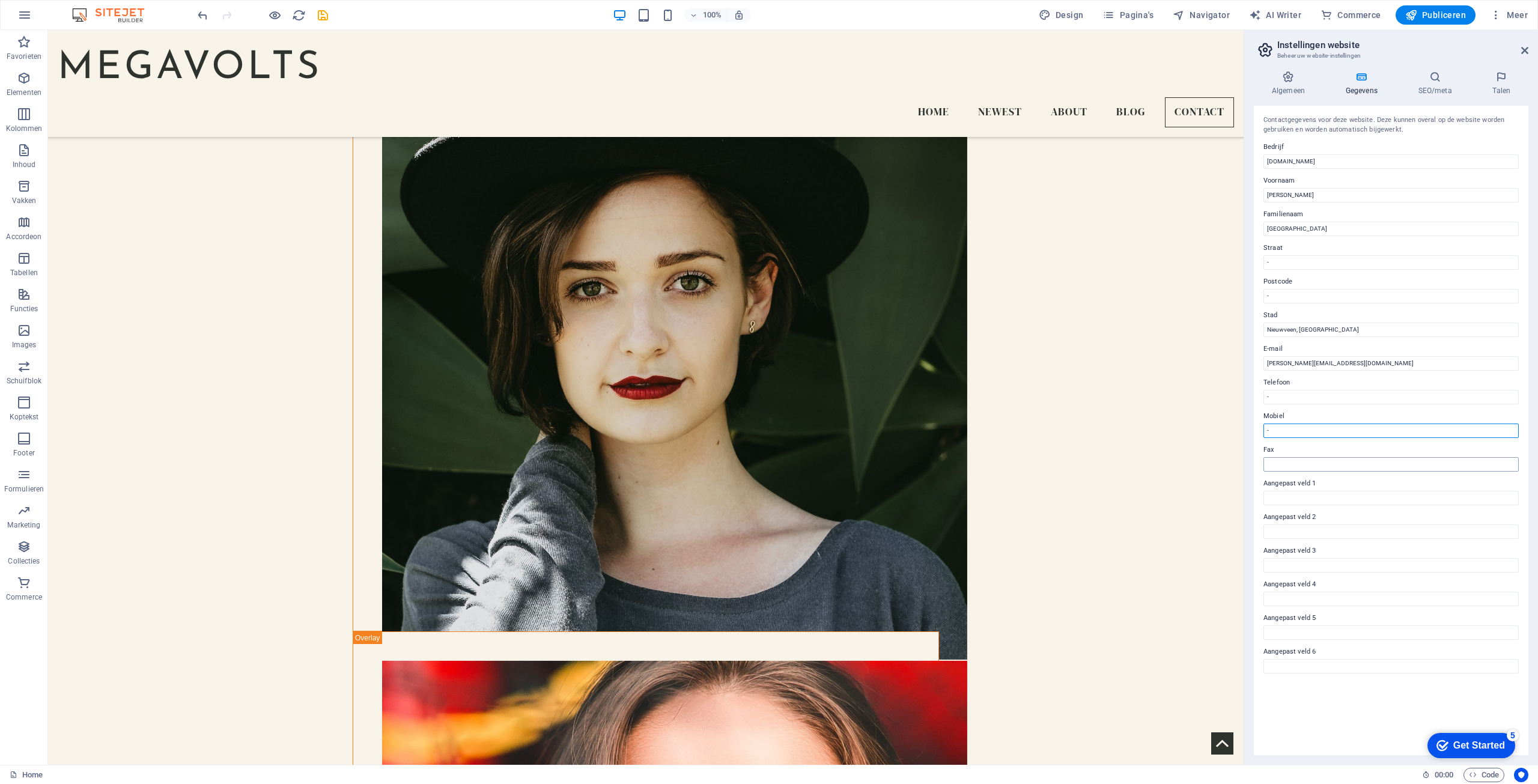
type input "-"
click at [1304, 459] on input "Fax" at bounding box center [1391, 464] width 256 height 14
click at [1433, 87] on h4 "SEO/meta" at bounding box center [1437, 83] width 75 height 25
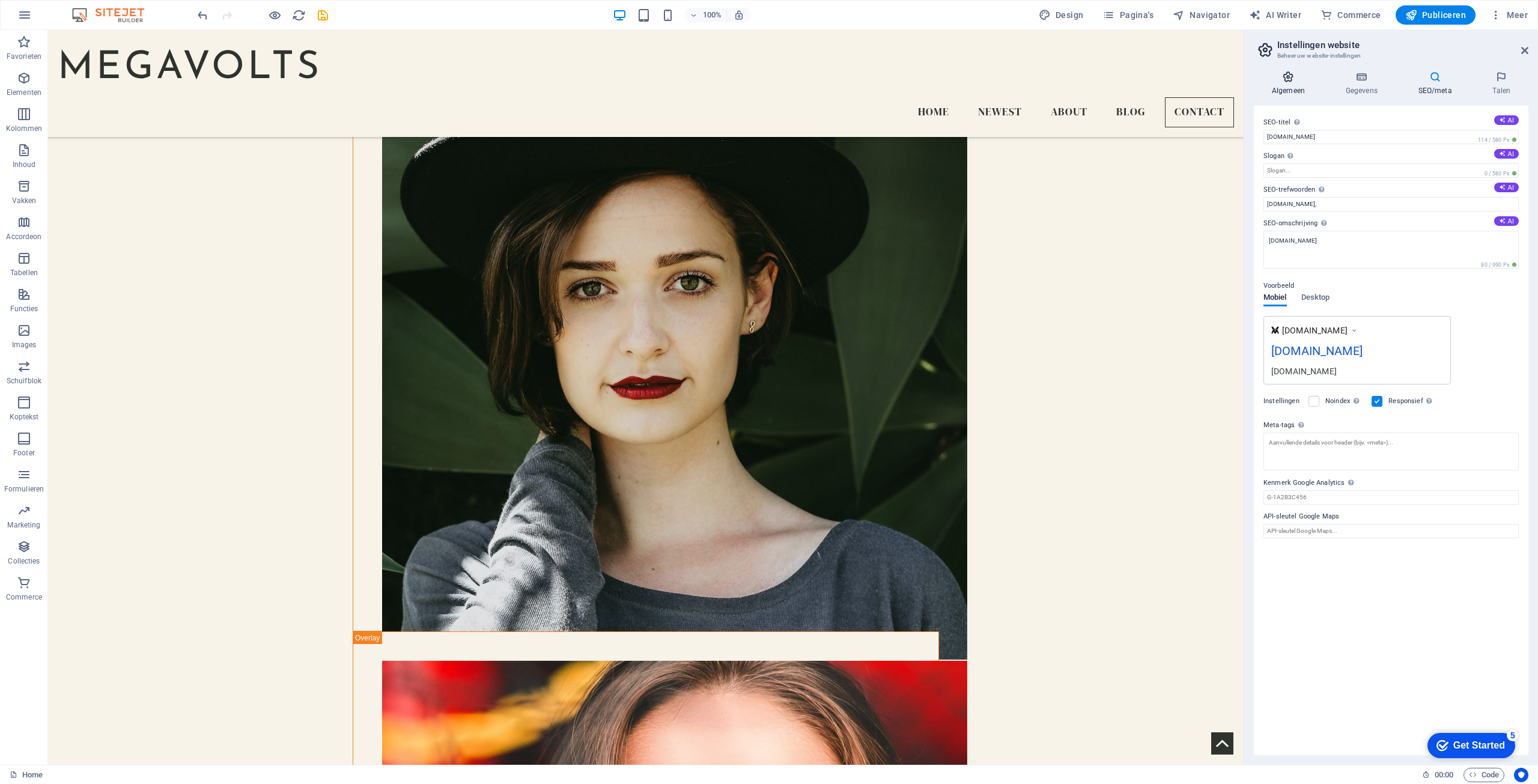
click at [1307, 88] on h4 "Algemeen" at bounding box center [1291, 83] width 74 height 25
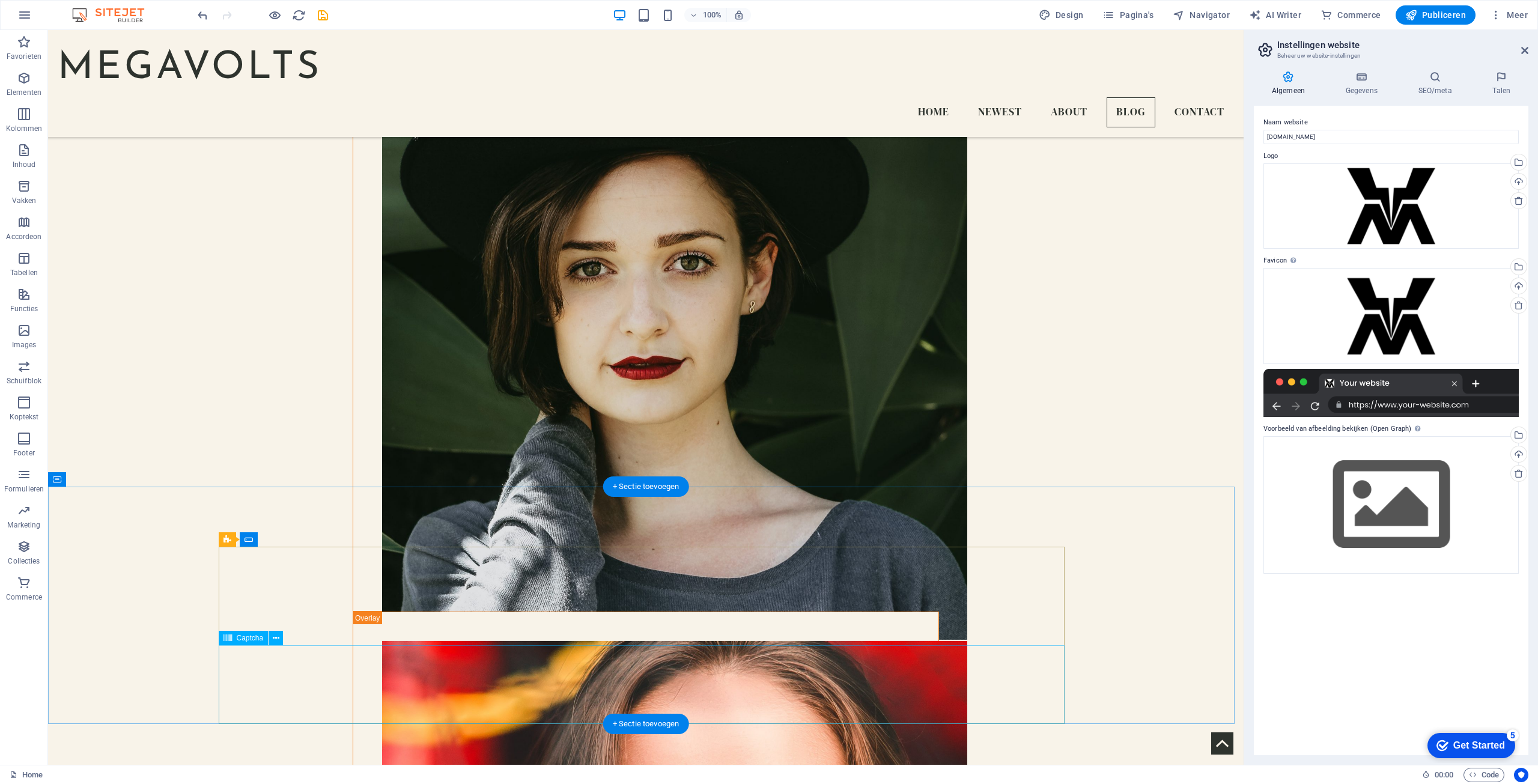
scroll to position [3049, 0]
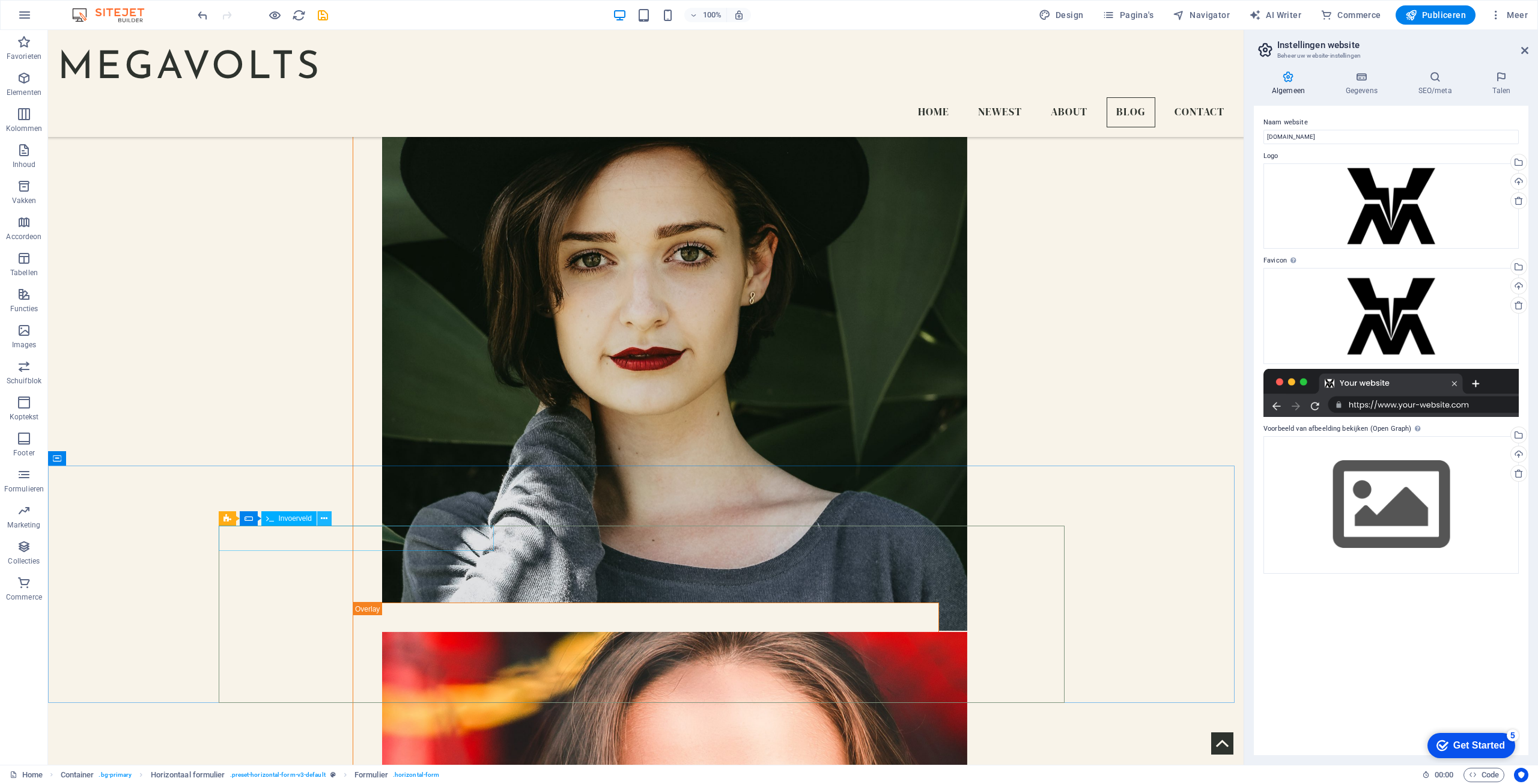
click at [330, 517] on button at bounding box center [324, 518] width 14 height 14
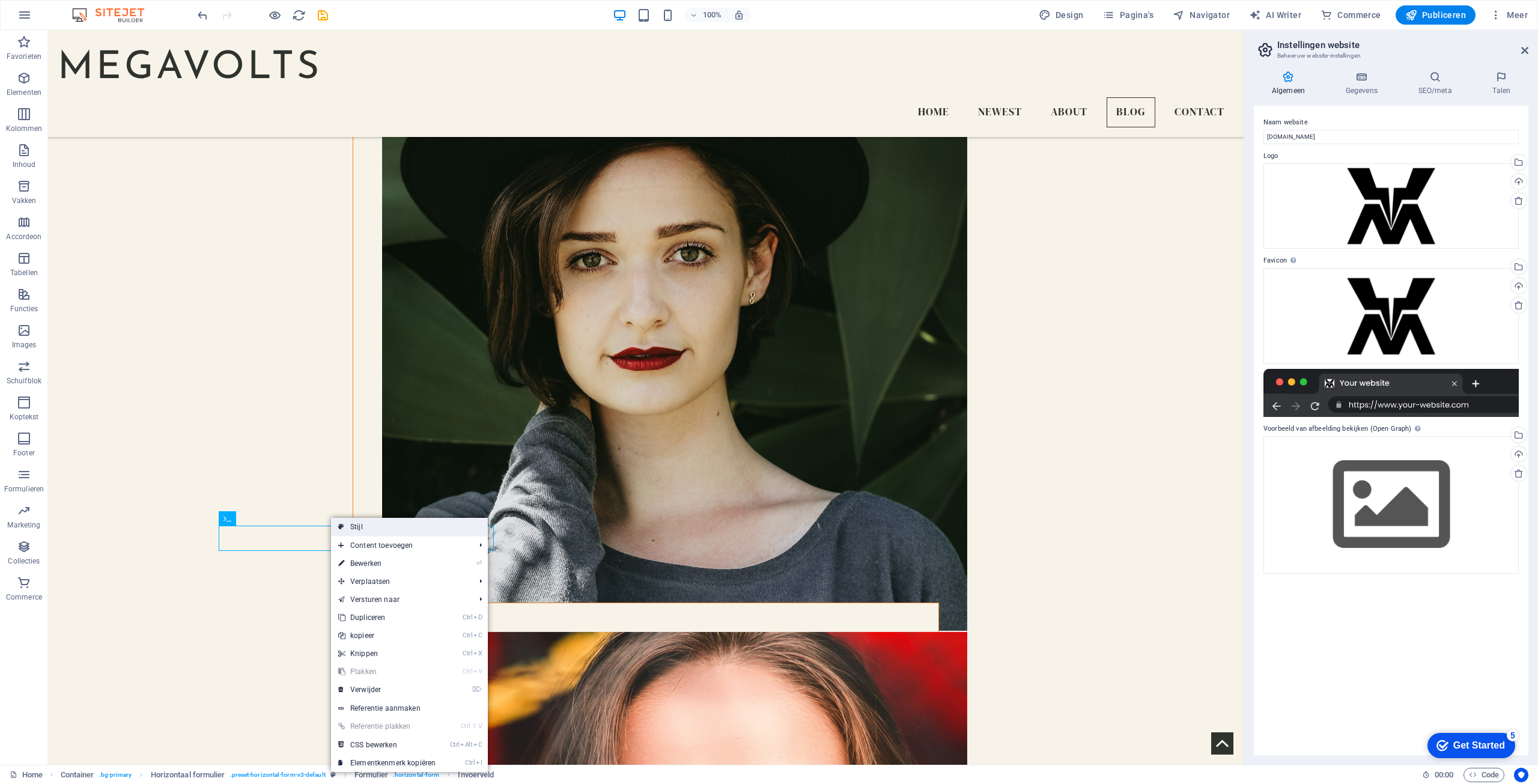
click at [350, 525] on link "Stijl" at bounding box center [409, 526] width 157 height 18
select select "rem"
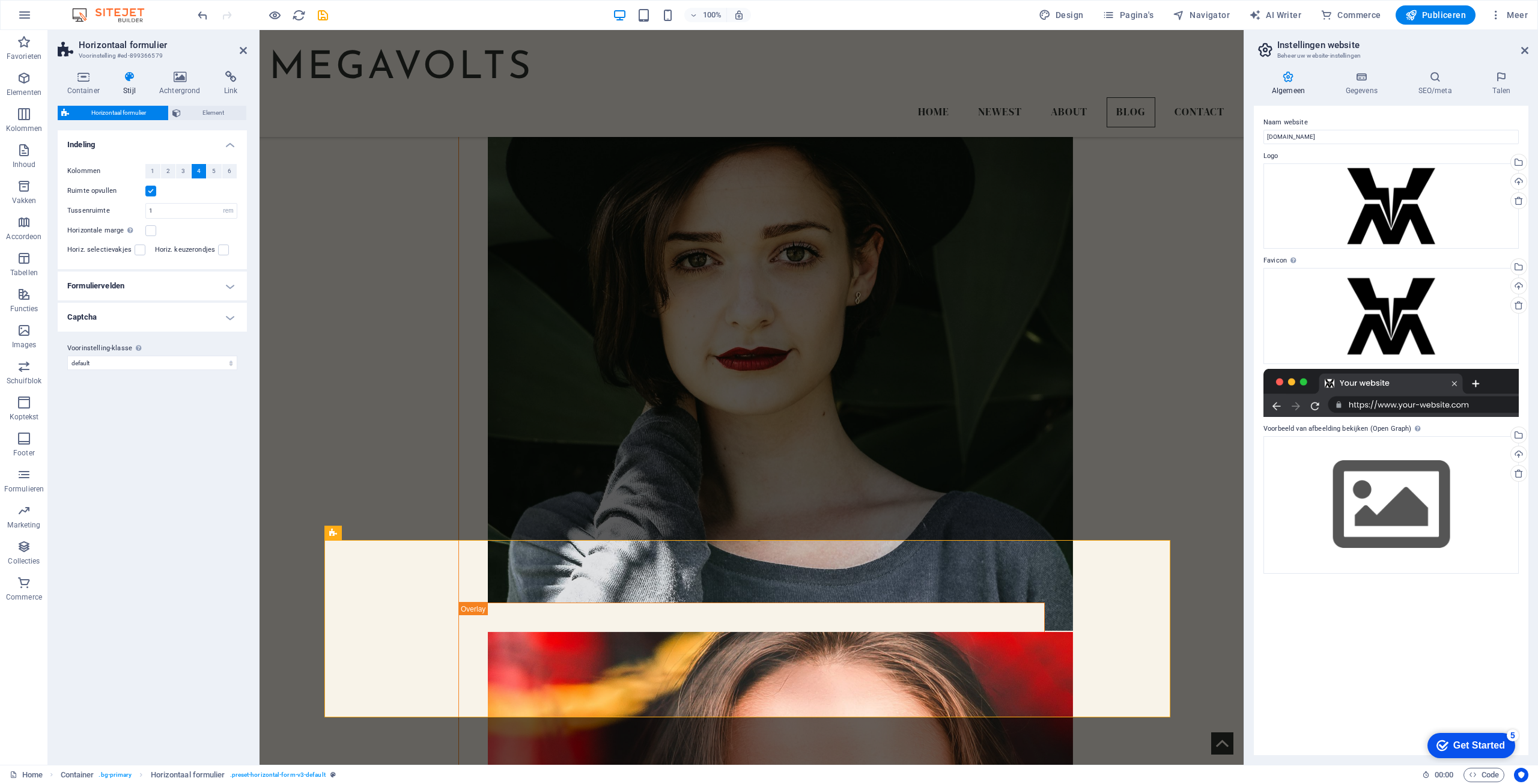
click at [161, 284] on h4 "Formuliervelden" at bounding box center [152, 285] width 190 height 29
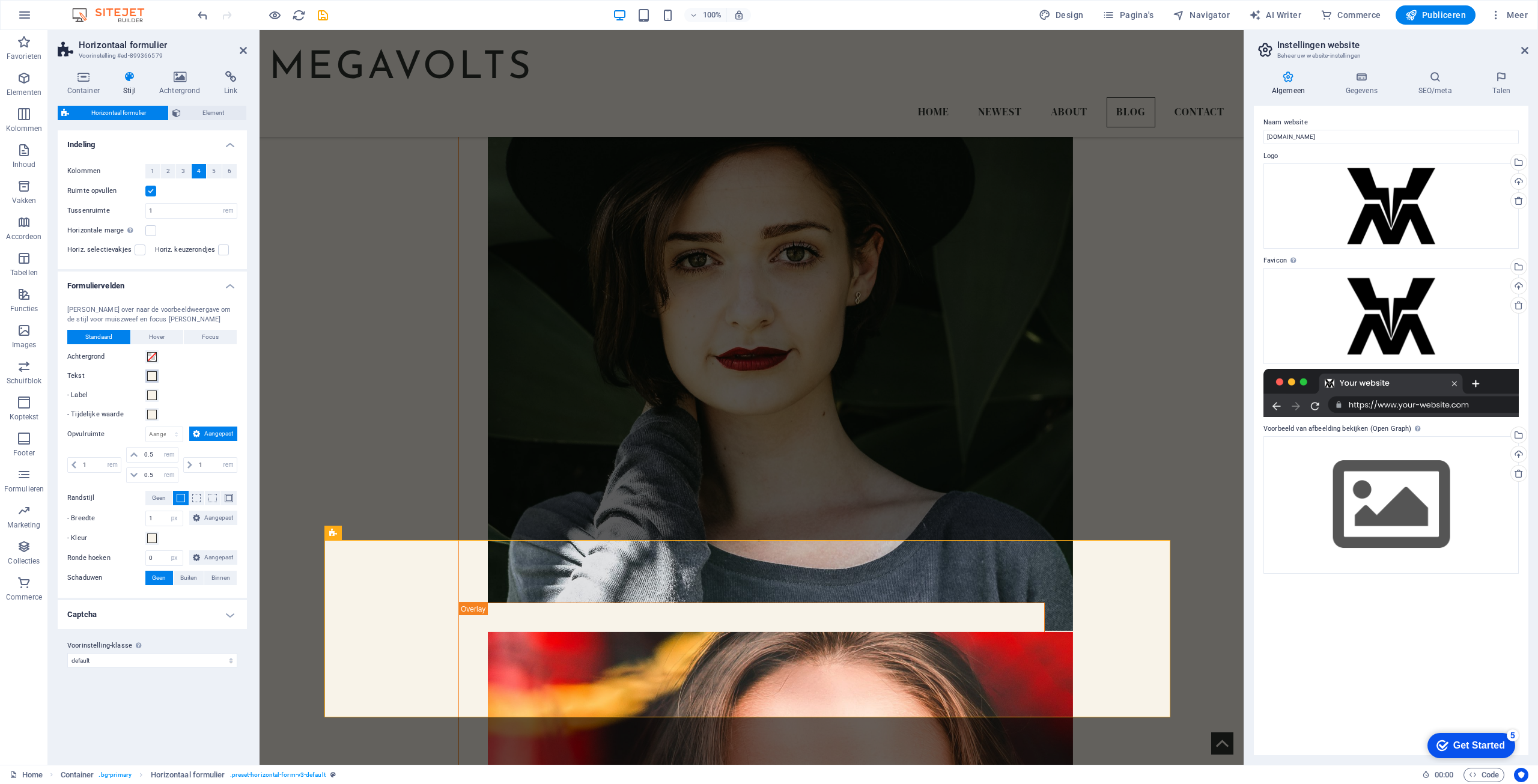
click at [147, 377] on span at bounding box center [152, 376] width 9 height 9
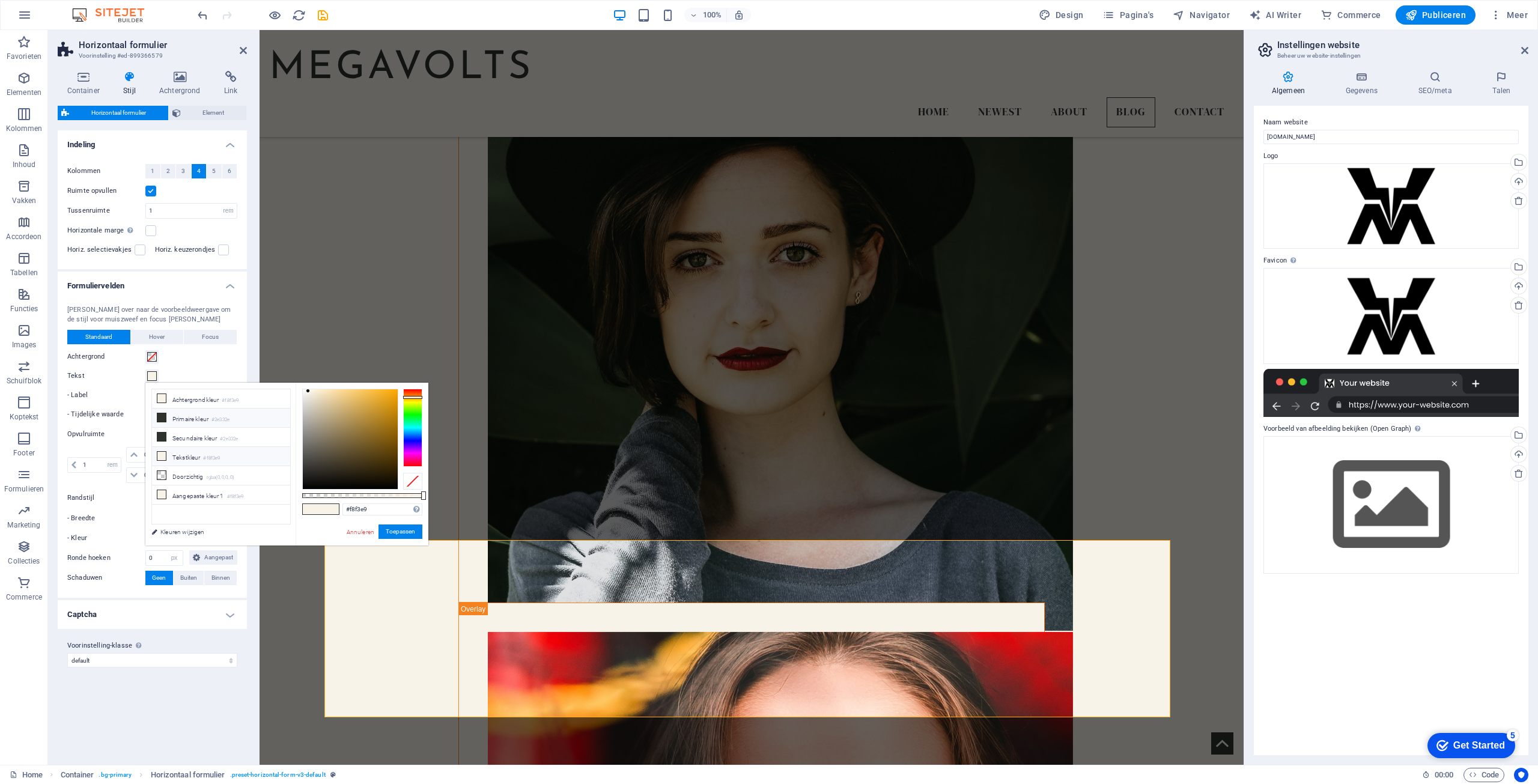
click at [195, 418] on li "Primaire kleur #2e332e" at bounding box center [221, 418] width 138 height 19
type input "#2e332e"
click at [396, 530] on button "Toepassen" at bounding box center [400, 532] width 44 height 14
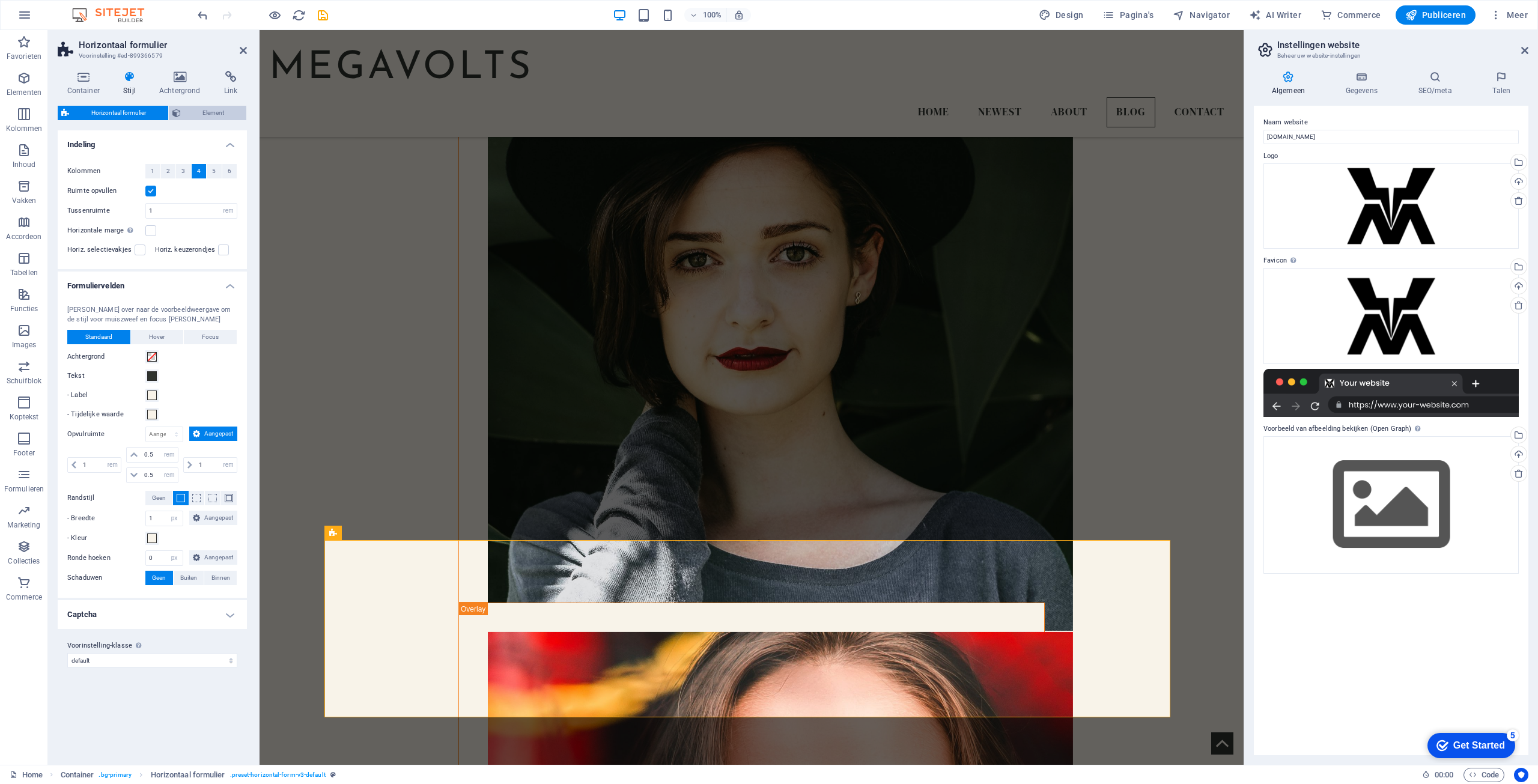
click at [205, 116] on span "Element" at bounding box center [213, 112] width 59 height 14
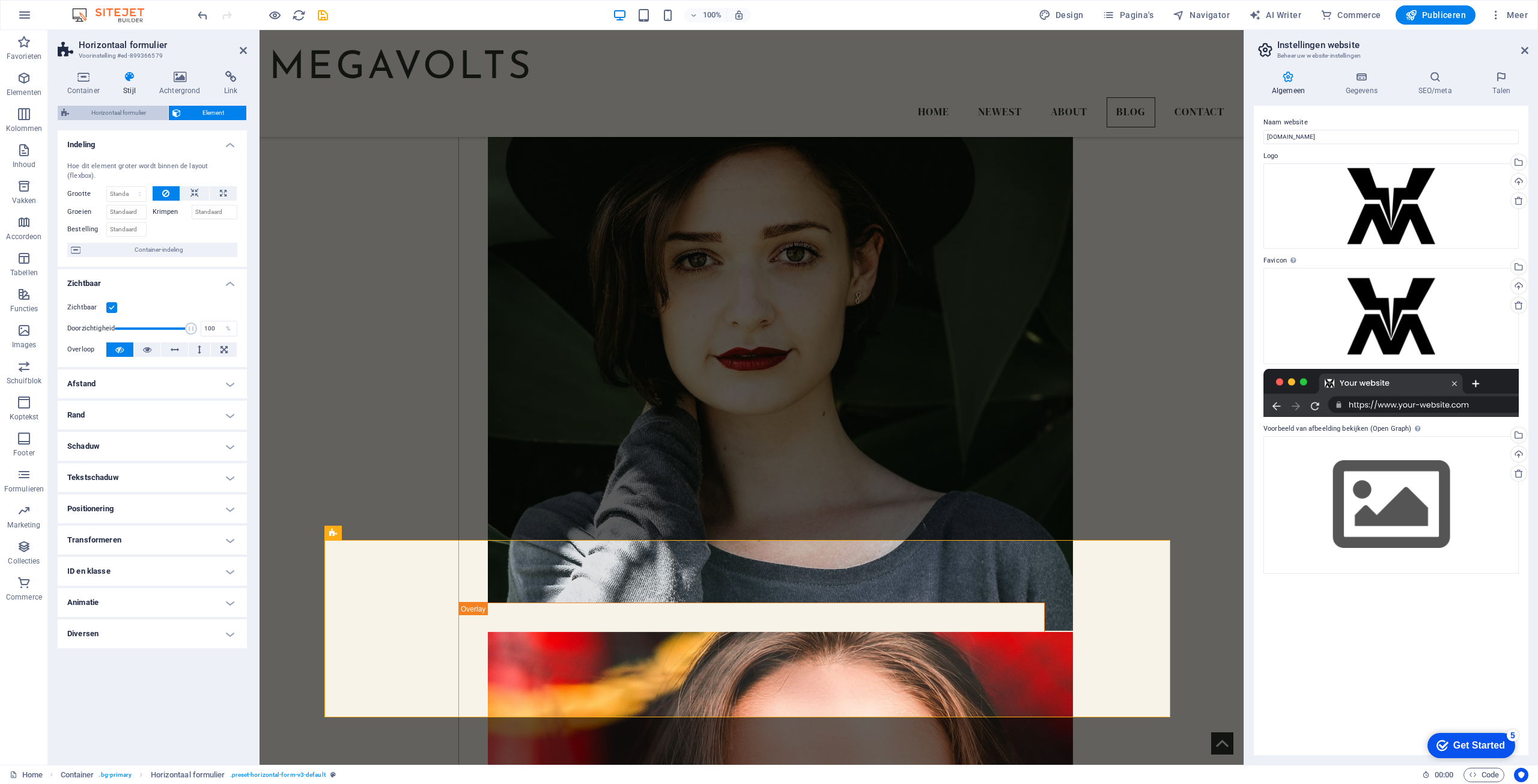
click at [103, 112] on span "Horizontaal formulier" at bounding box center [118, 112] width 92 height 14
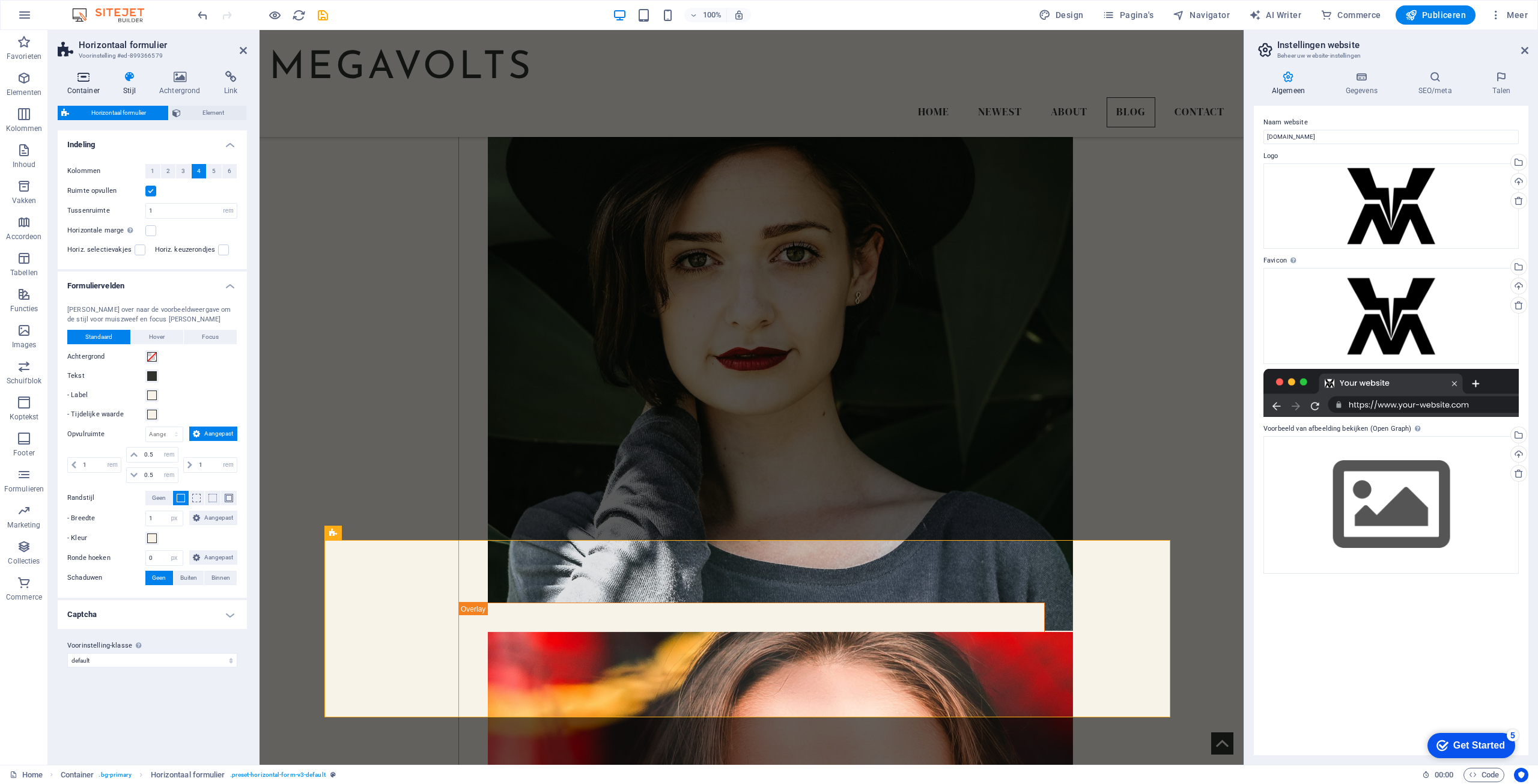
click at [87, 83] on h4 "Container" at bounding box center [86, 83] width 57 height 25
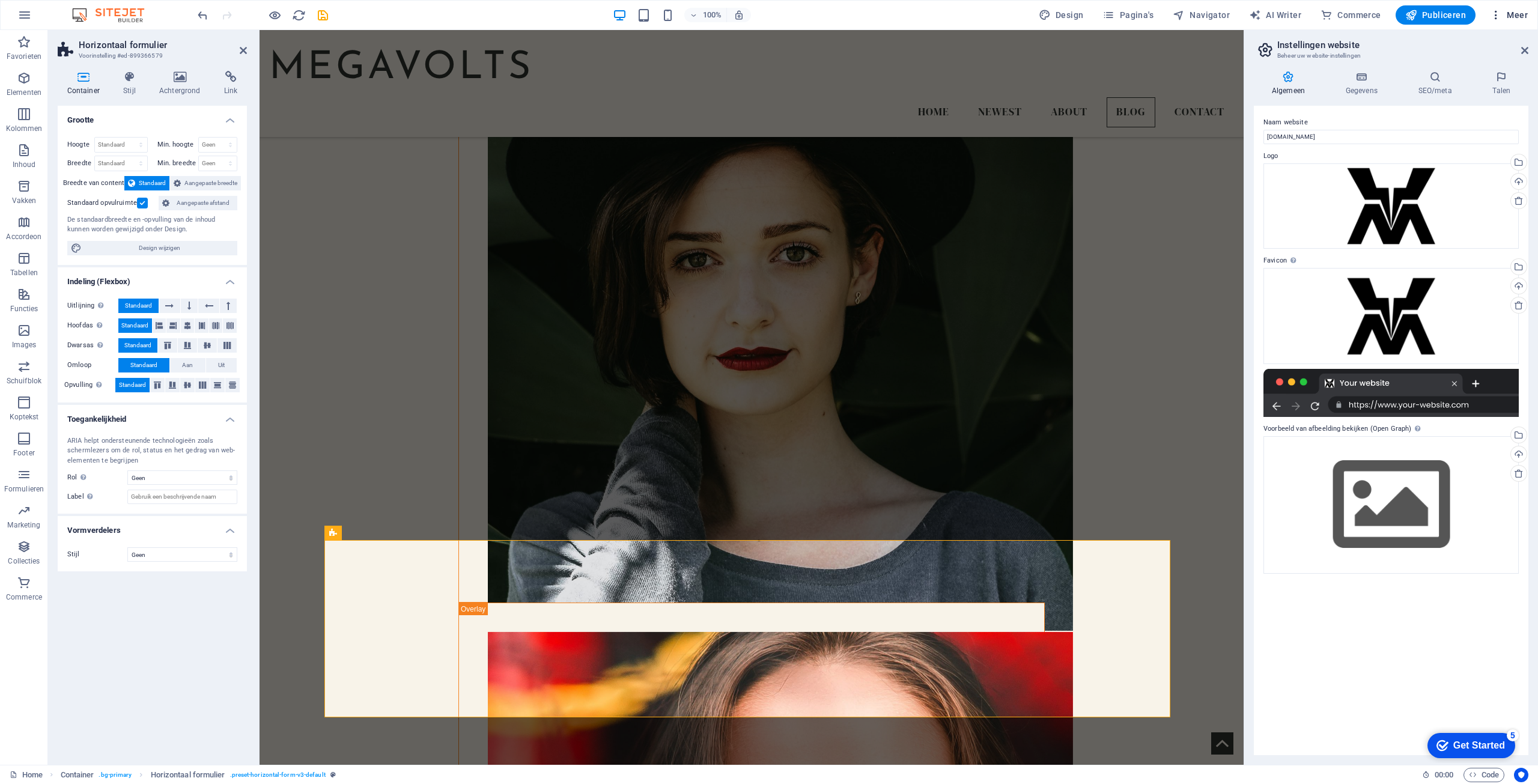
click at [1521, 20] on span "Meer" at bounding box center [1509, 14] width 38 height 12
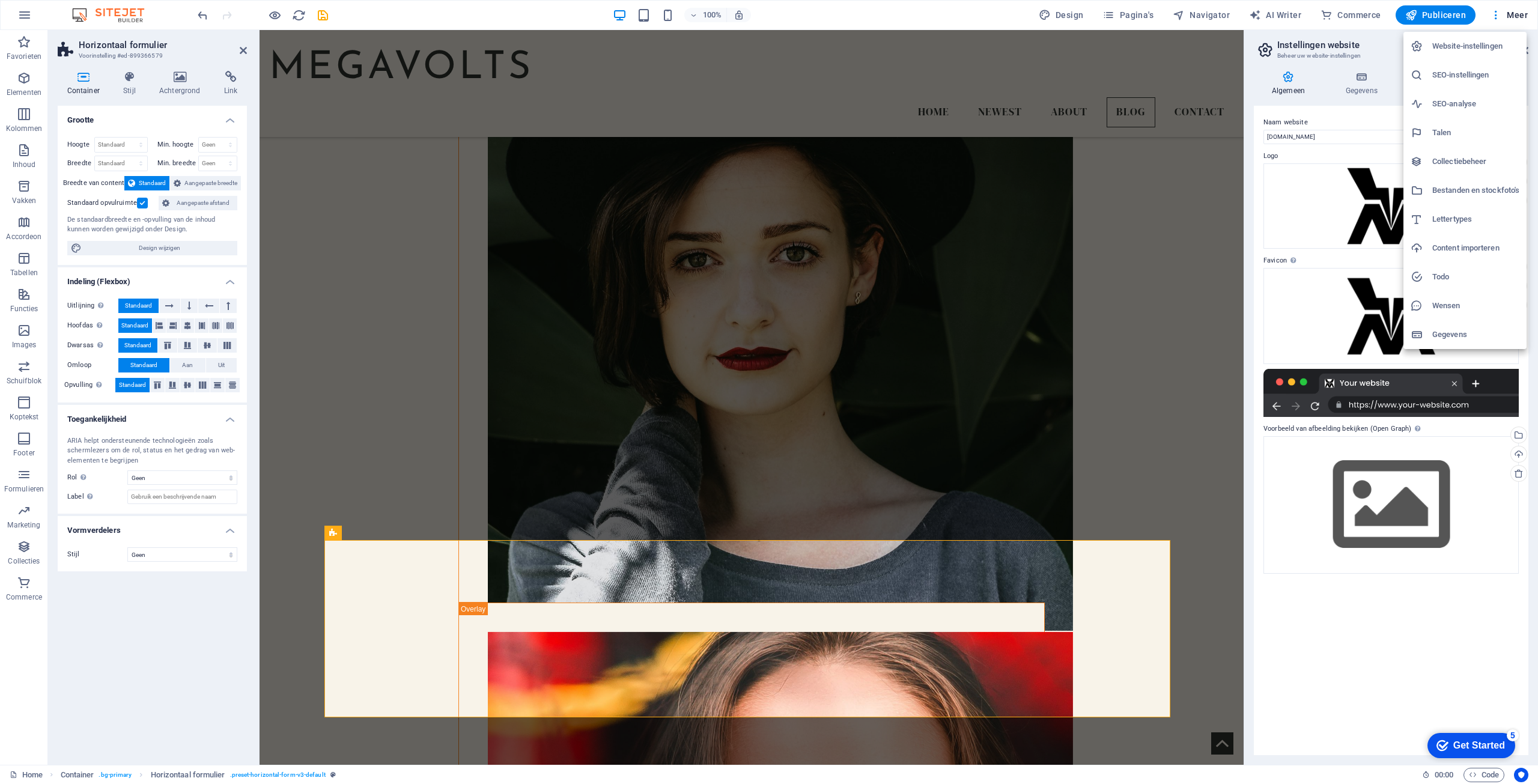
click at [1456, 326] on li "Gegevens" at bounding box center [1465, 334] width 124 height 29
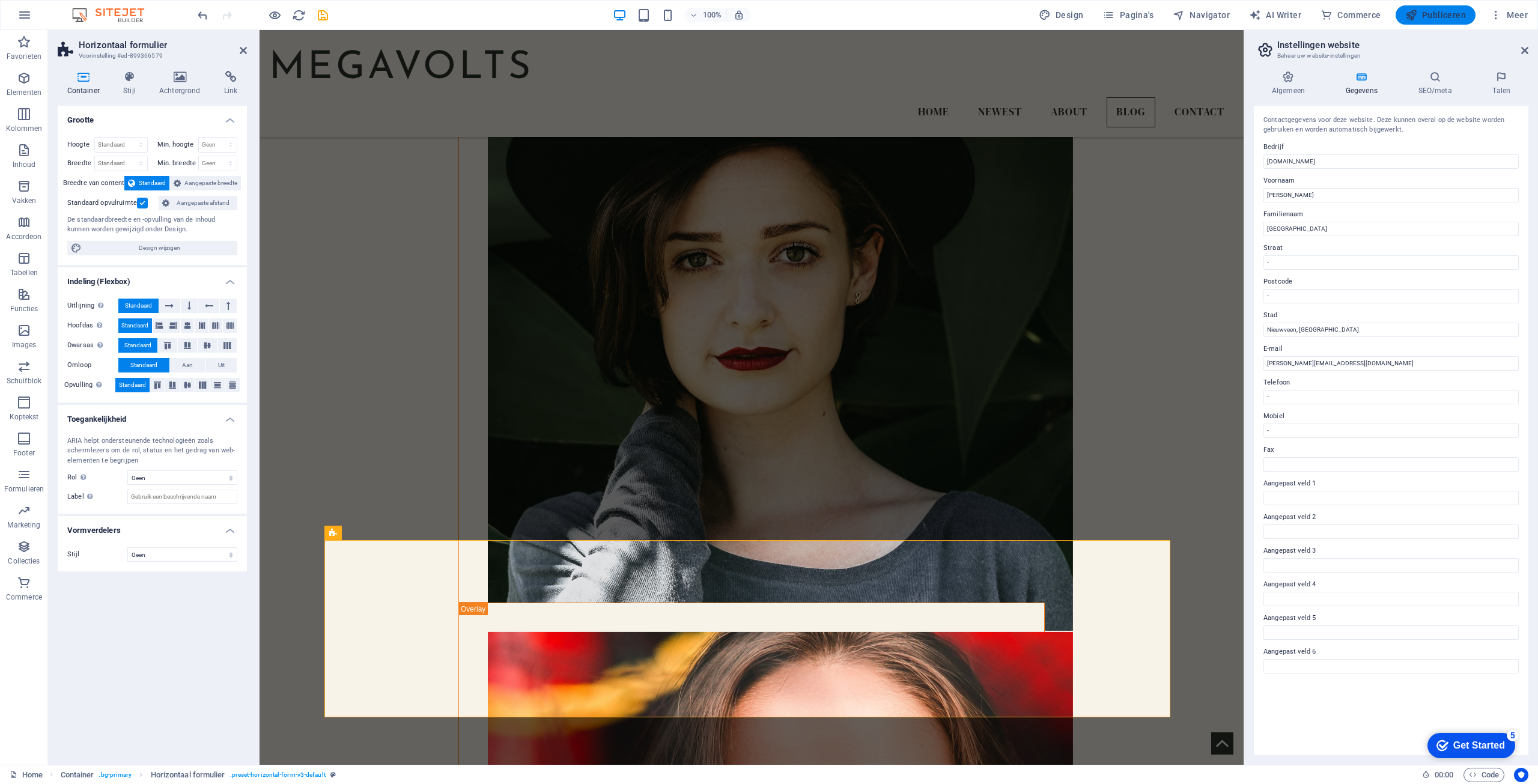
click at [1429, 19] on span "Publiceren" at bounding box center [1436, 14] width 61 height 12
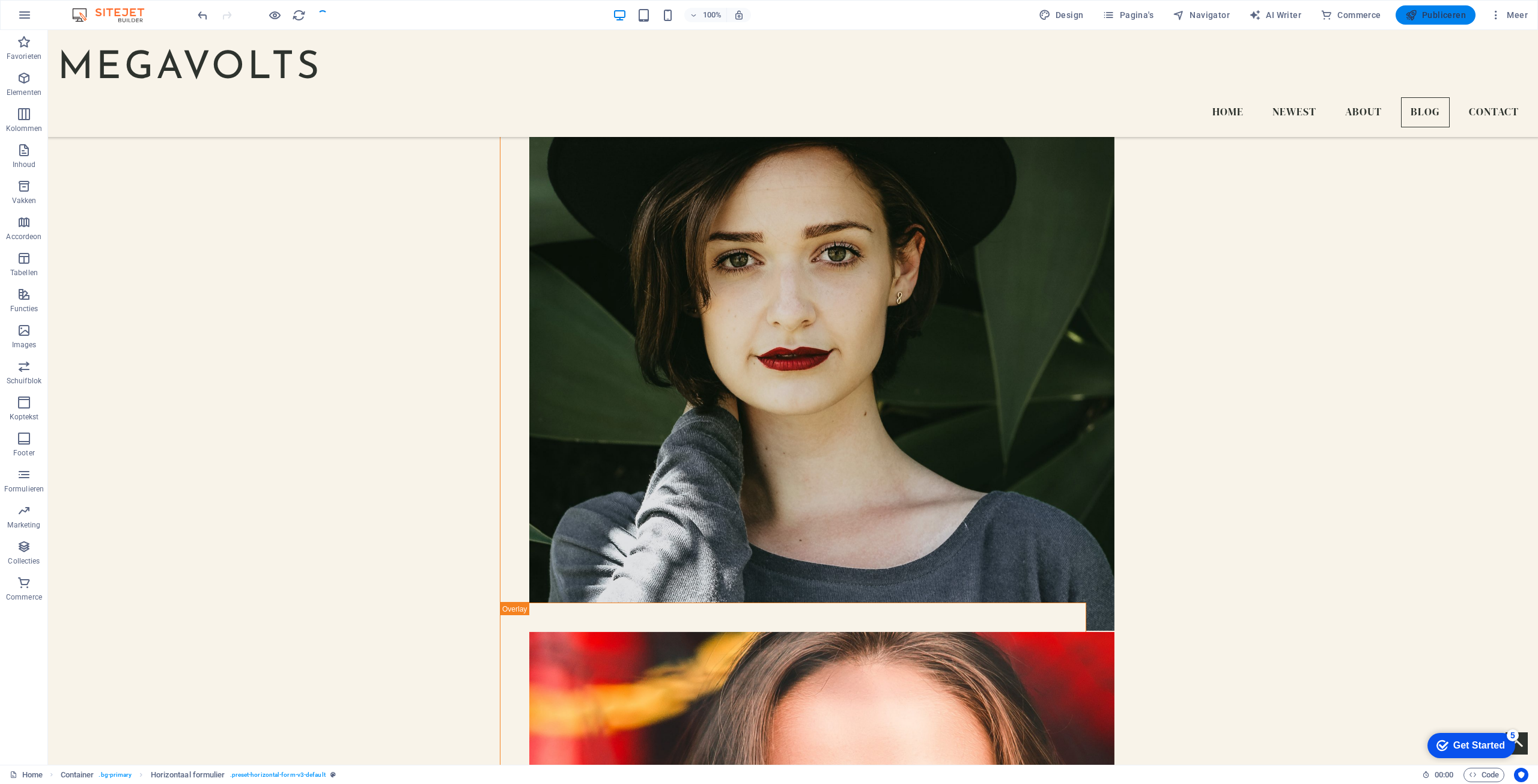
scroll to position [3020, 0]
